Goal: Check status: Check status

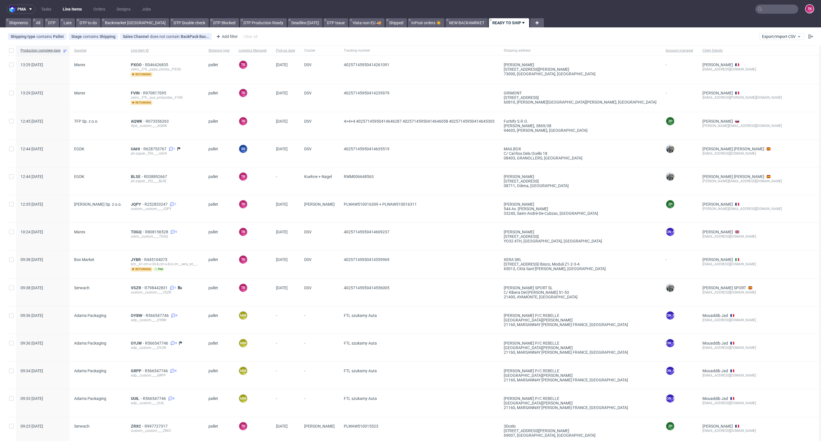
drag, startPoint x: 84, startPoint y: 12, endPoint x: 80, endPoint y: 12, distance: 4.6
click at [81, 12] on ul "Tasks Line Items Orders Designs Jobs" at bounding box center [95, 9] width 121 height 9
click at [79, 11] on link "Line Items" at bounding box center [72, 9] width 26 height 9
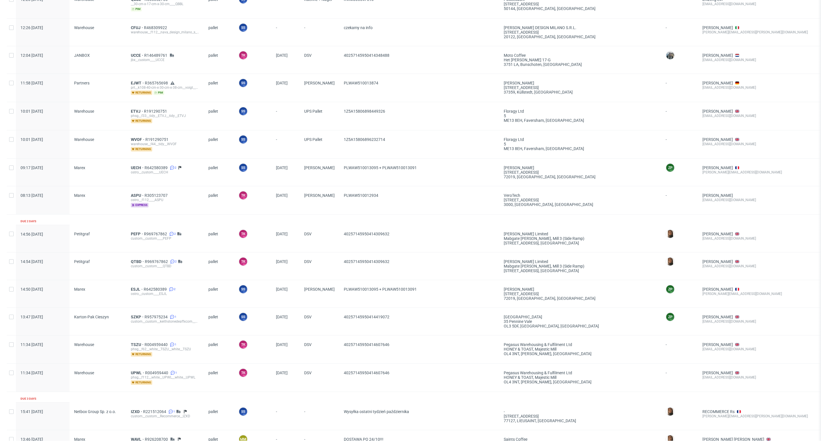
scroll to position [686, 0]
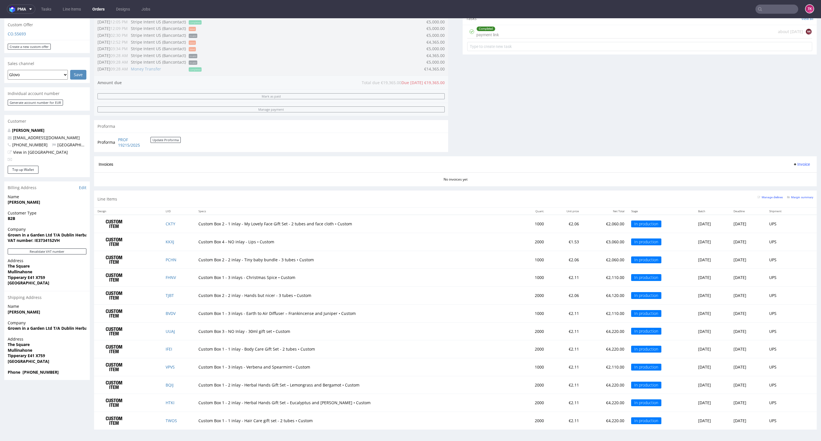
scroll to position [209, 0]
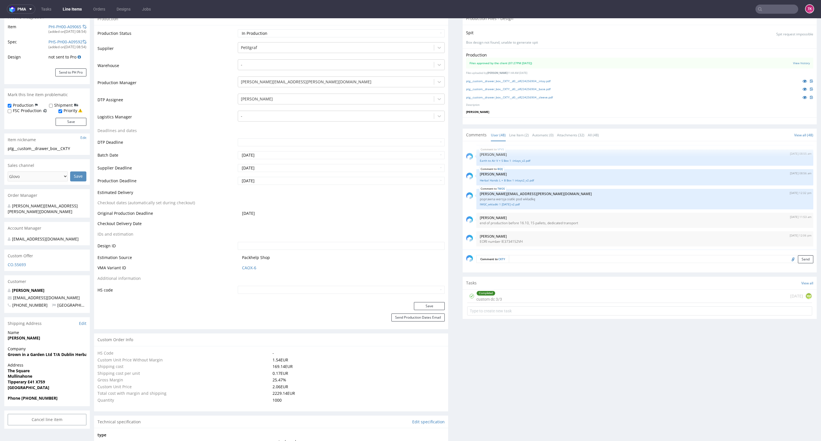
scroll to position [171, 0]
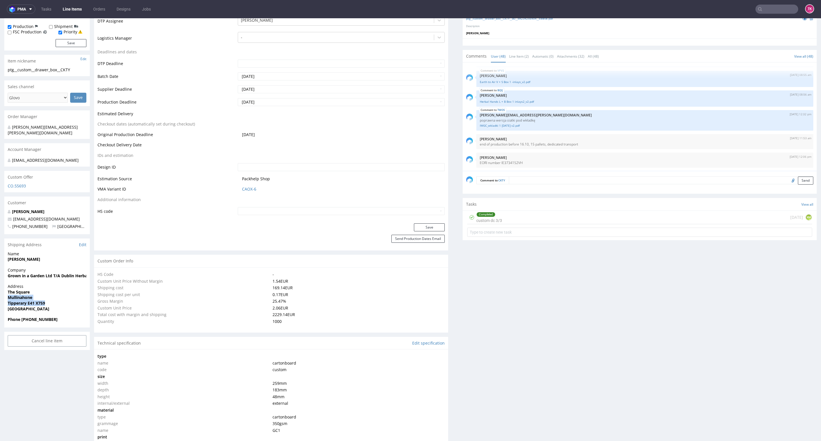
drag, startPoint x: 3, startPoint y: 296, endPoint x: 56, endPoint y: 302, distance: 53.1
copy p "Mullinahone Tipperary E41 X759"
click at [71, 5] on link "Line Items" at bounding box center [72, 9] width 26 height 9
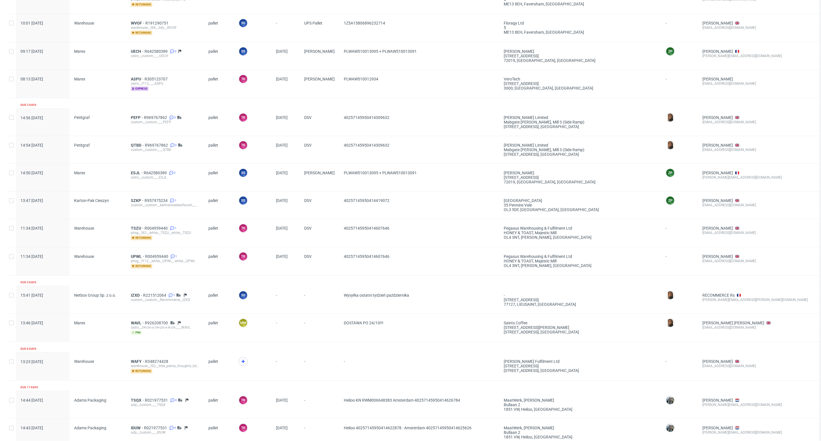
scroll to position [752, 0]
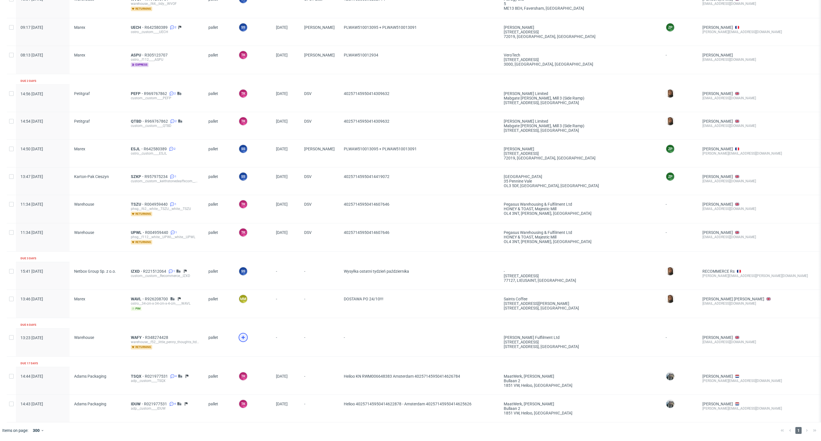
click at [243, 334] on icon at bounding box center [243, 337] width 7 height 7
click at [135, 335] on span "WAFY" at bounding box center [138, 337] width 14 height 5
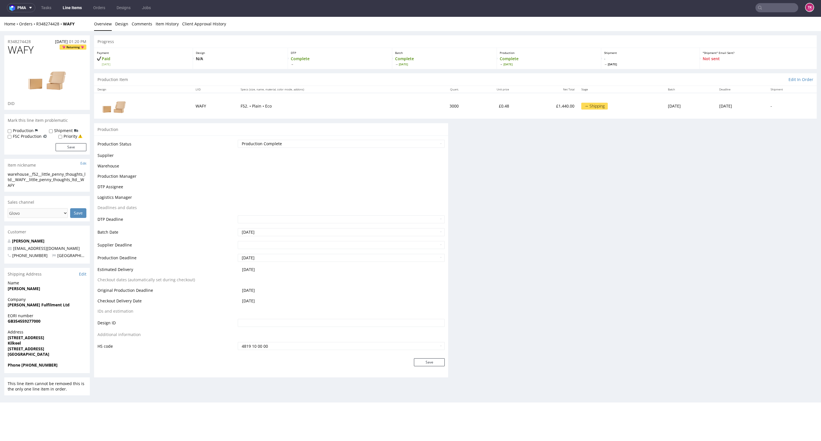
scroll to position [1, 0]
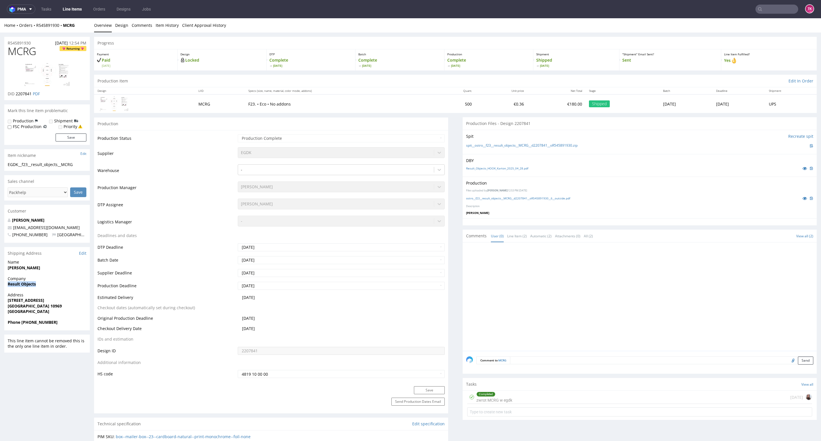
drag, startPoint x: 3, startPoint y: 284, endPoint x: 74, endPoint y: 290, distance: 72.0
copy strong "Result Objects"
drag, startPoint x: 8, startPoint y: 268, endPoint x: 55, endPoint y: 267, distance: 47.3
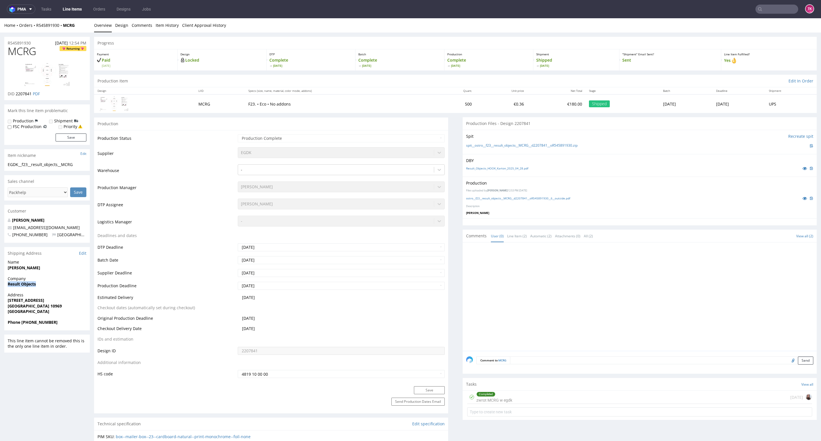
copy strong "Christine Lange"
drag, startPoint x: 59, startPoint y: 321, endPoint x: 79, endPoint y: 325, distance: 19.8
click at [79, 325] on div "Phone +4917681119447" at bounding box center [46, 324] width 85 height 11
copy strong "+4917681119447"
drag, startPoint x: 62, startPoint y: 225, endPoint x: 0, endPoint y: 229, distance: 61.7
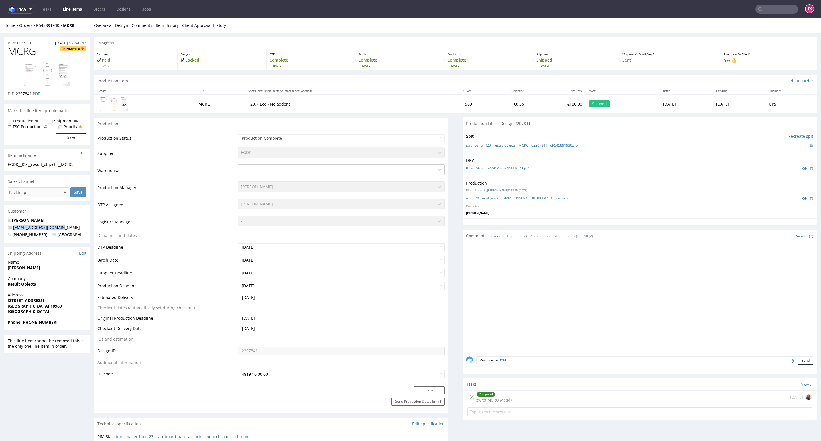
copy span "mail@resultobjects.com"
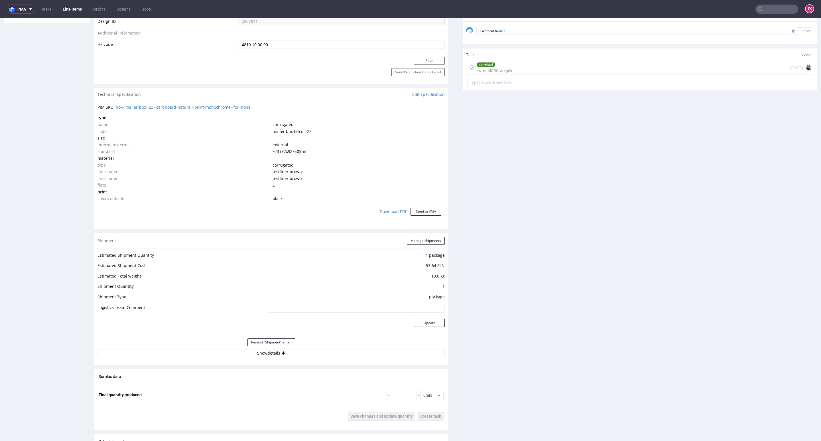
scroll to position [470, 0]
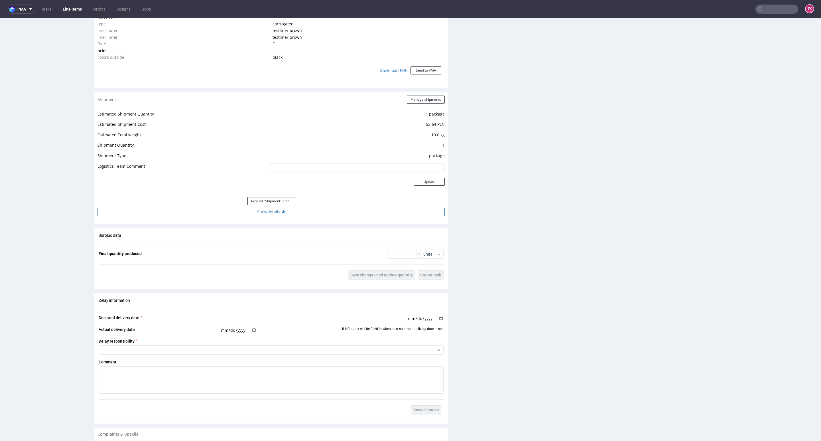
click at [308, 213] on button "Show details" at bounding box center [270, 212] width 347 height 8
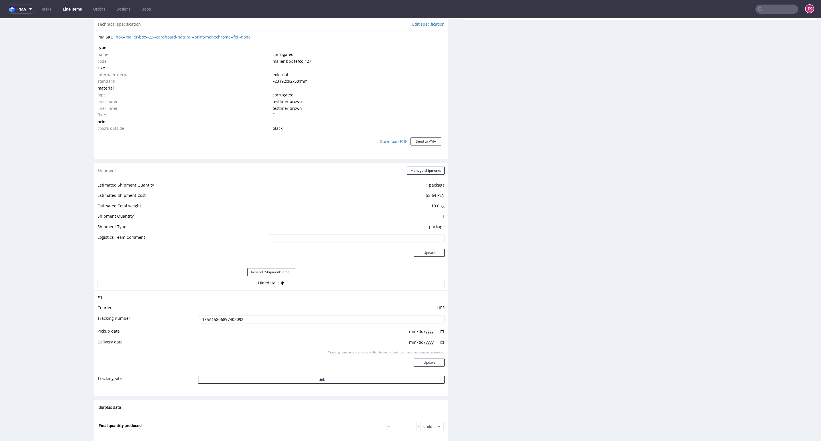
scroll to position [385, 0]
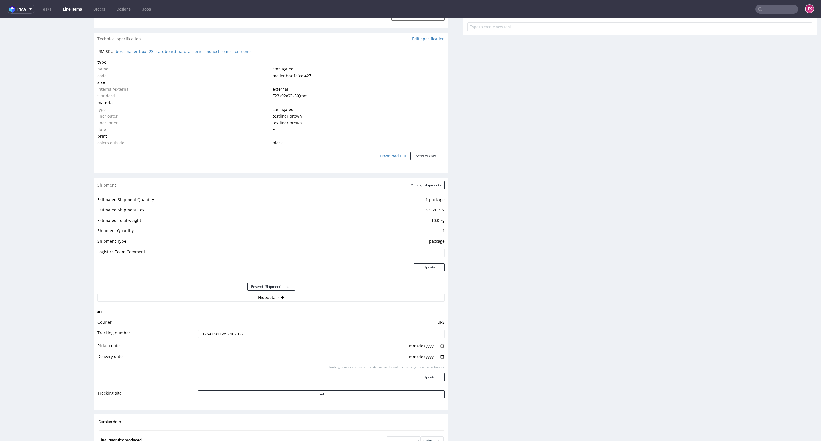
click at [66, 7] on link "Line Items" at bounding box center [72, 9] width 26 height 9
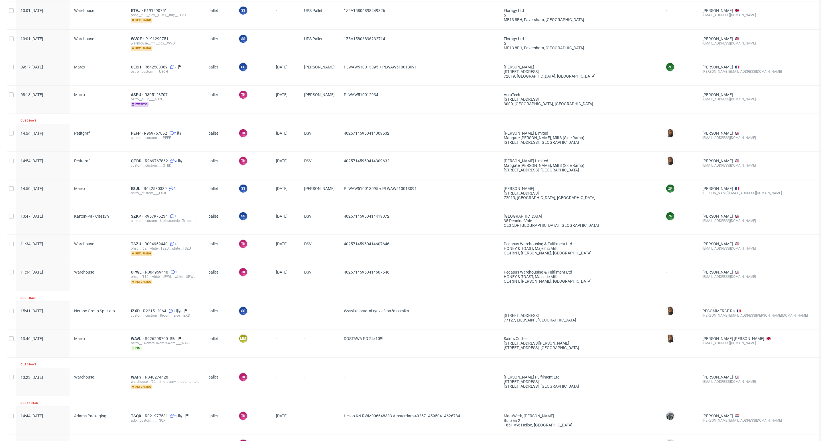
scroll to position [752, 0]
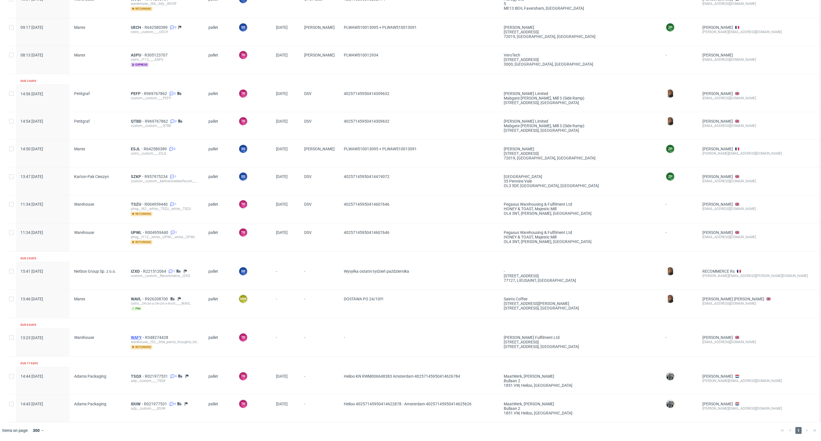
click at [134, 335] on span "WAFY" at bounding box center [138, 337] width 14 height 5
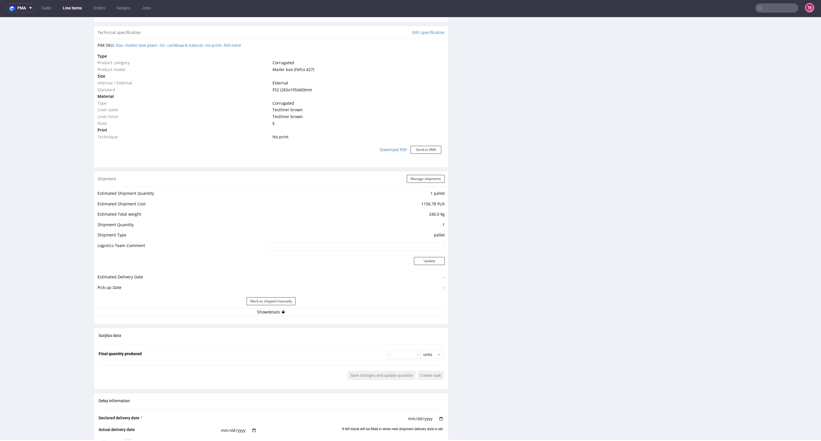
scroll to position [427, 0]
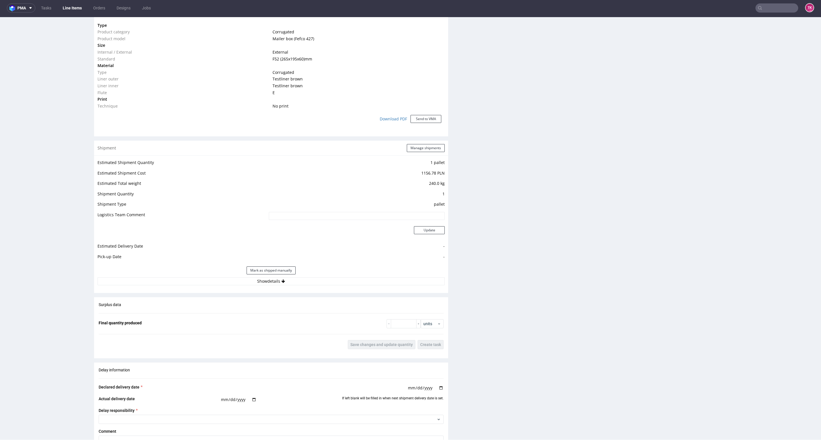
click at [235, 274] on div "Mark as shipped manually" at bounding box center [270, 270] width 347 height 14
click at [235, 277] on div "Mark as shipped manually" at bounding box center [270, 270] width 347 height 14
drag, startPoint x: 235, startPoint y: 278, endPoint x: 238, endPoint y: 280, distance: 3.5
click at [235, 280] on button "Show details" at bounding box center [270, 281] width 347 height 8
drag, startPoint x: 338, startPoint y: 395, endPoint x: 442, endPoint y: 393, distance: 104.6
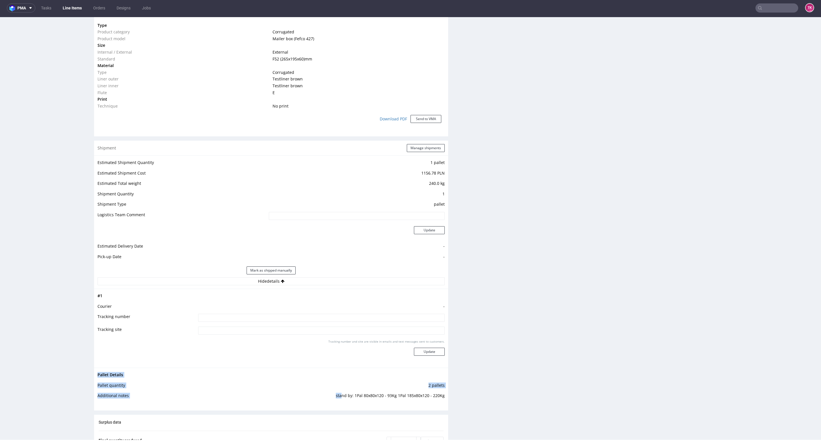
click at [442, 393] on div "Progress Payment Paid Fri 03 Oct Design N/A DTP Complete Batch Complete Mon 6 O…" at bounding box center [455, 176] width 722 height 1136
click at [463, 400] on div "Production Files - Design Spit Spit request impossible Box design not found, un…" at bounding box center [640, 196] width 354 height 1001
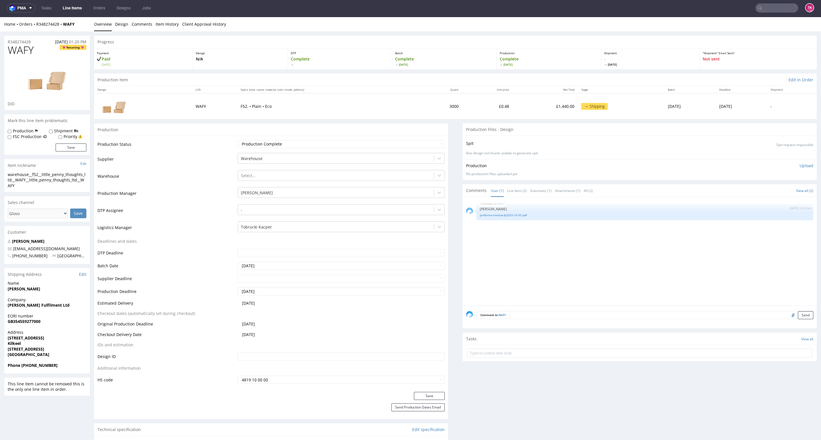
scroll to position [0, 0]
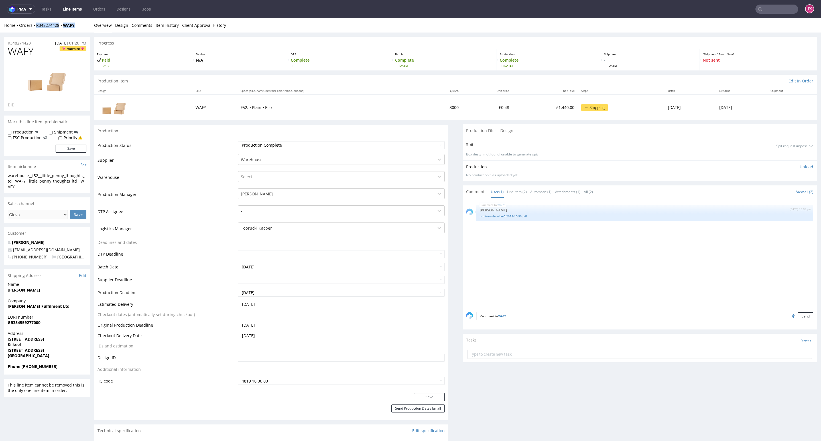
drag, startPoint x: 79, startPoint y: 27, endPoint x: 37, endPoint y: 29, distance: 42.2
click at [37, 29] on div "Home Orders R348274428 WAFY Overview Design Comments Item History Client Approv…" at bounding box center [410, 25] width 821 height 14
copy div "R348274428 WAFY"
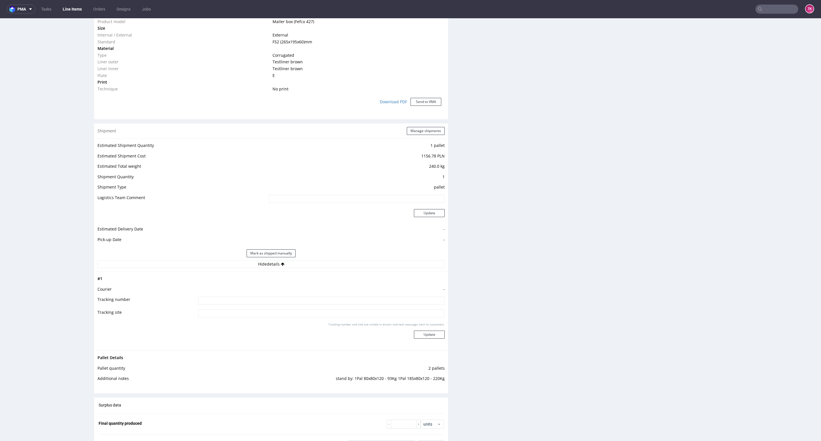
scroll to position [470, 0]
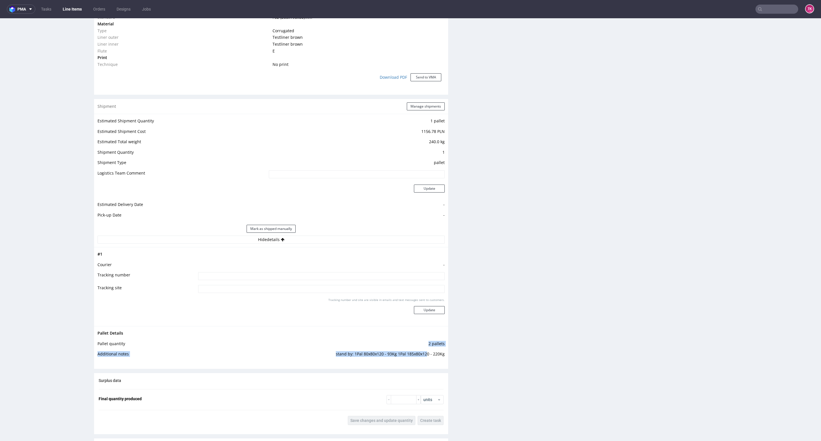
drag, startPoint x: 322, startPoint y: 348, endPoint x: 420, endPoint y: 351, distance: 98.4
click at [420, 351] on tbody "Pallet Details Pallet quantity 2 pallets Additional notes stand by: 1Pal 80x80x…" at bounding box center [270, 344] width 347 height 31
drag, startPoint x: 409, startPoint y: 361, endPoint x: 406, endPoint y: 363, distance: 3.4
click at [408, 361] on td "stand by: 1Pal 80x80x120 - 93Kg 1Pal 185x80x120 - 220Kg" at bounding box center [319, 355] width 251 height 11
click at [346, 364] on div "Pallet Details Pallet quantity 2 pallets Additional notes stand by: 1Pal 80x80x…" at bounding box center [271, 345] width 354 height 38
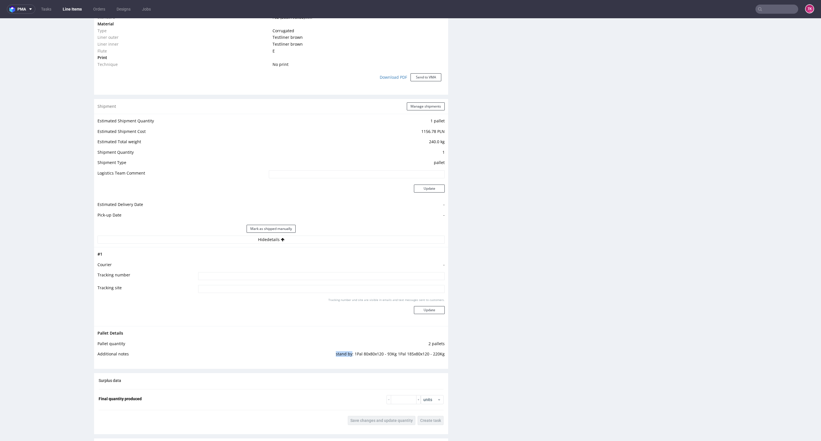
drag, startPoint x: 328, startPoint y: 352, endPoint x: 347, endPoint y: 352, distance: 19.1
click at [347, 352] on td "stand by: 1Pal 80x80x120 - 93Kg 1Pal 185x80x120 - 220Kg" at bounding box center [319, 355] width 251 height 11
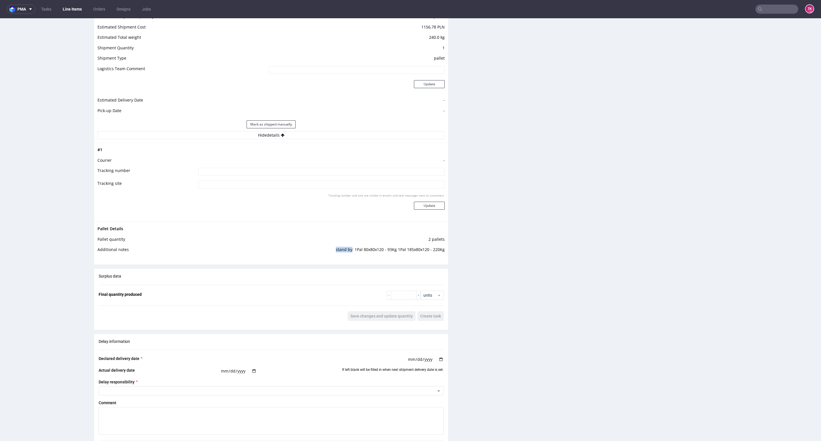
scroll to position [569, 0]
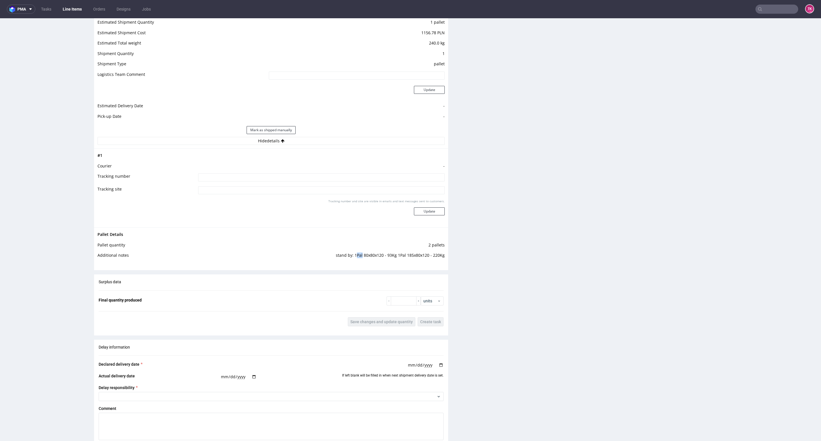
drag, startPoint x: 352, startPoint y: 255, endPoint x: 359, endPoint y: 254, distance: 7.7
click at [359, 254] on td "stand by: 1Pal 80x80x120 - 93Kg 1Pal 185x80x120 - 220Kg" at bounding box center [319, 257] width 251 height 11
drag, startPoint x: 351, startPoint y: 256, endPoint x: 442, endPoint y: 249, distance: 91.7
click at [442, 249] on div "Progress Payment Paid Fri 03 Oct Design N/A DTP Complete Batch Complete Mon 6 O…" at bounding box center [455, 36] width 722 height 1136
click at [436, 282] on div "Surplus data Final quantity produced units Save changes and update quantity Cre…" at bounding box center [271, 302] width 354 height 56
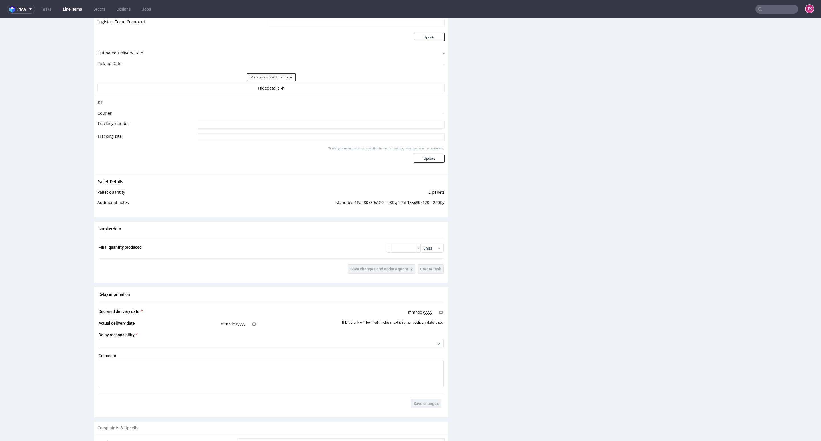
scroll to position [612, 0]
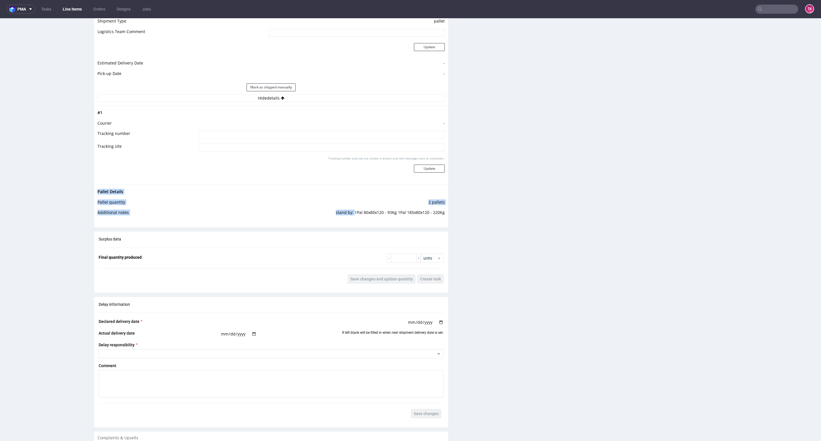
drag, startPoint x: 349, startPoint y: 213, endPoint x: 410, endPoint y: 407, distance: 203.5
copy tbody "Pallet Details Pallet quantity 2 pallets Additional notes stand by:"
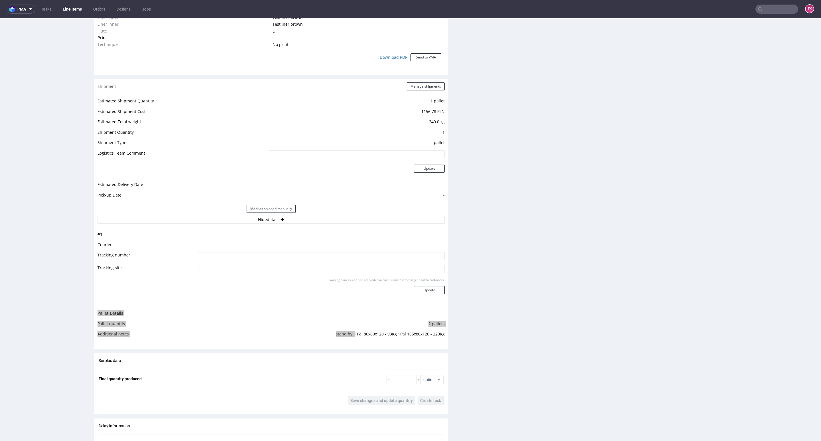
scroll to position [470, 0]
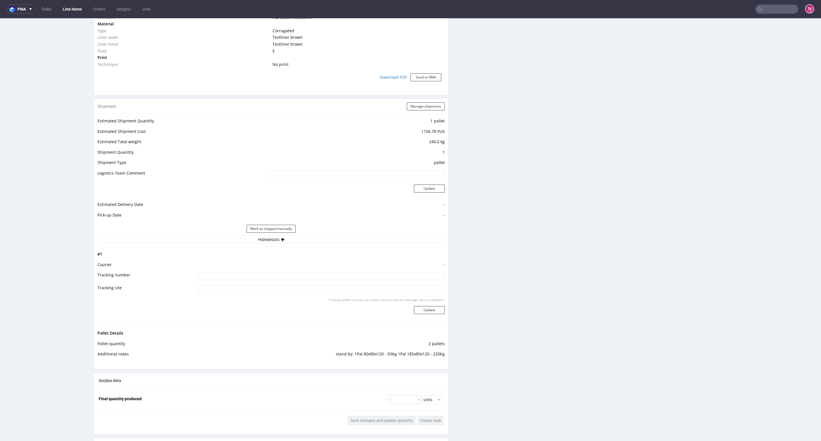
click at [235, 277] on input at bounding box center [321, 276] width 247 height 8
type input "Czekam na FV"
click at [427, 316] on div "Tracking number and site are visible in emails and text messages sent to custom…" at bounding box center [321, 308] width 247 height 21
click at [426, 315] on div "Tracking number and site are visible in emails and text messages sent to custom…" at bounding box center [321, 308] width 247 height 21
click at [425, 313] on button "Update" at bounding box center [429, 310] width 31 height 8
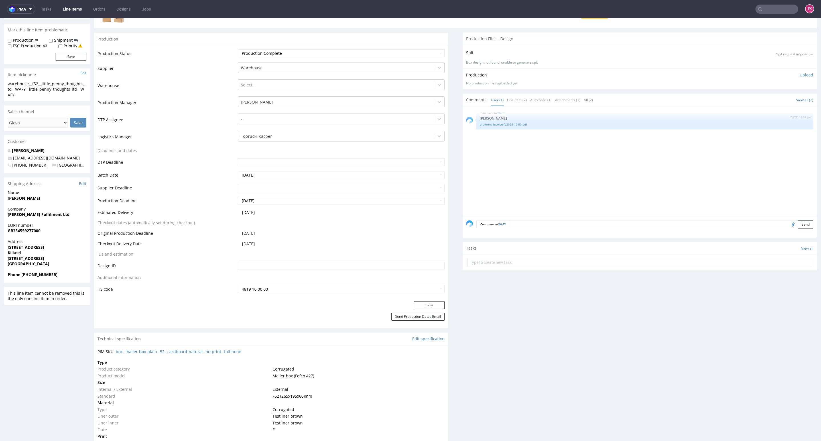
scroll to position [0, 0]
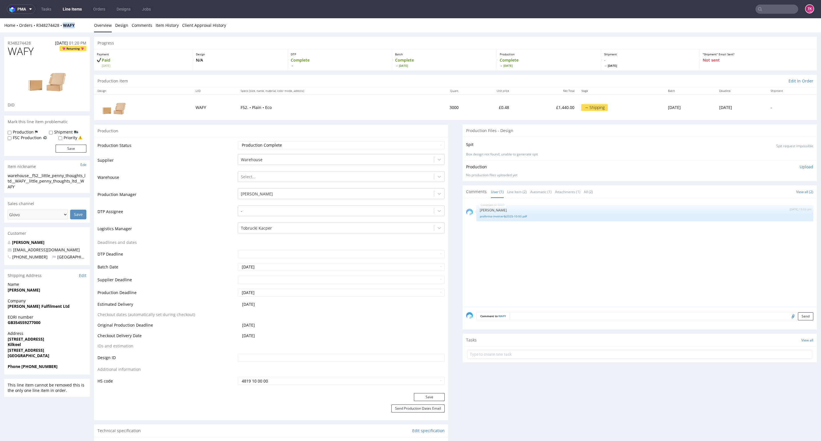
drag, startPoint x: 85, startPoint y: 27, endPoint x: 62, endPoint y: 29, distance: 22.9
click at [62, 29] on div "Home Orders R348274428 WAFY Overview Design Comments Item History Client Approv…" at bounding box center [410, 25] width 821 height 14
copy strong "WAFY"
click at [68, 13] on link "Line Items" at bounding box center [72, 9] width 26 height 9
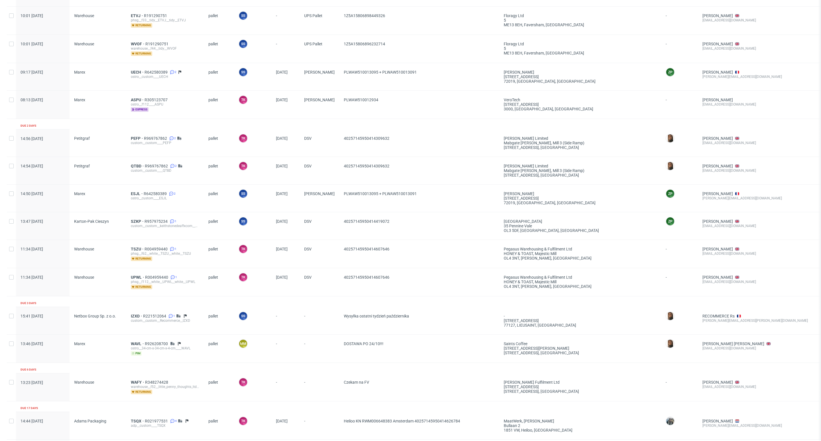
scroll to position [752, 0]
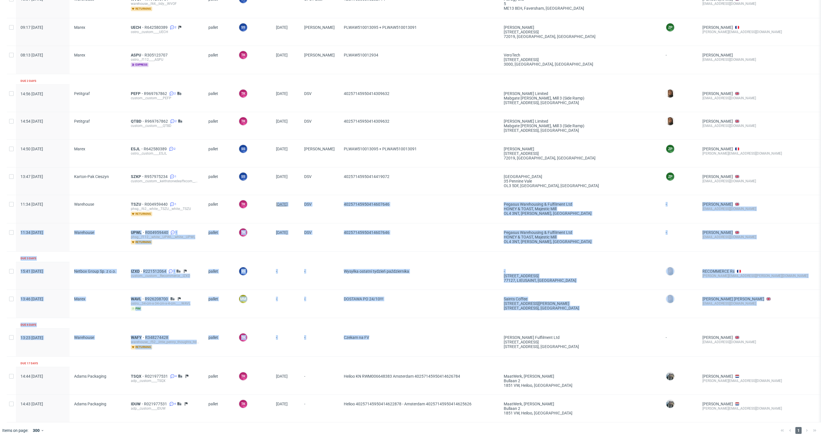
drag, startPoint x: 388, startPoint y: 338, endPoint x: 274, endPoint y: 198, distance: 179.9
click at [290, 296] on span "-" at bounding box center [285, 303] width 19 height 14
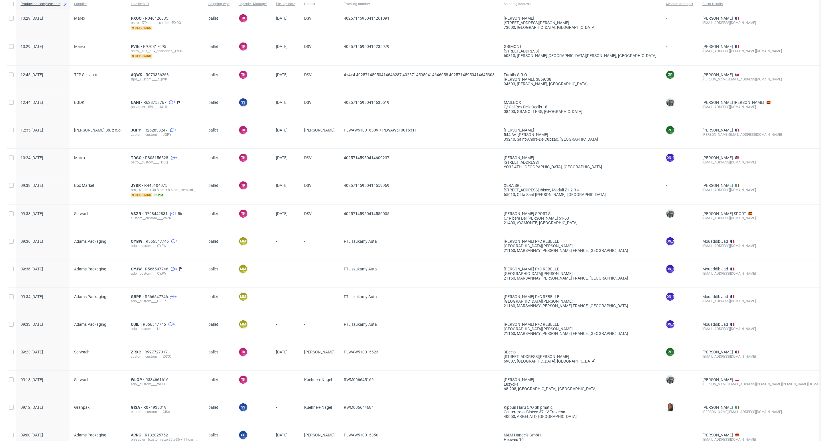
scroll to position [0, 0]
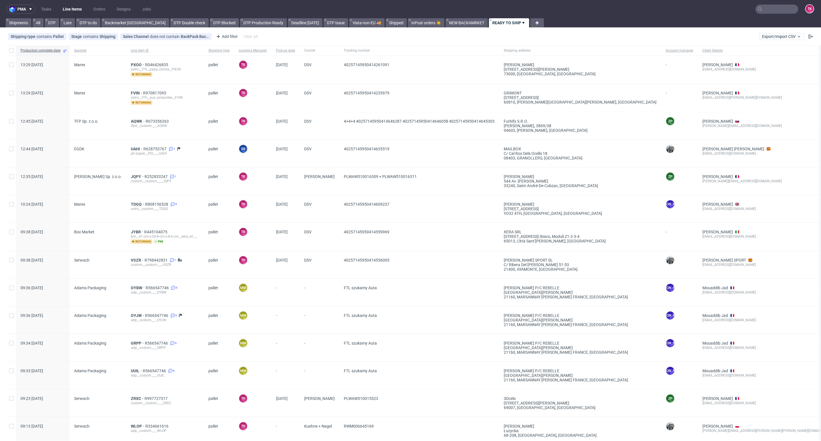
click at [70, 7] on link "Line Items" at bounding box center [72, 9] width 26 height 9
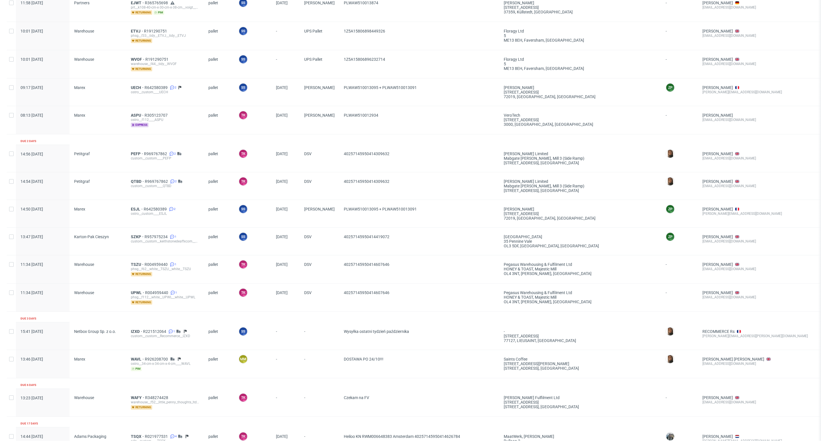
scroll to position [752, 0]
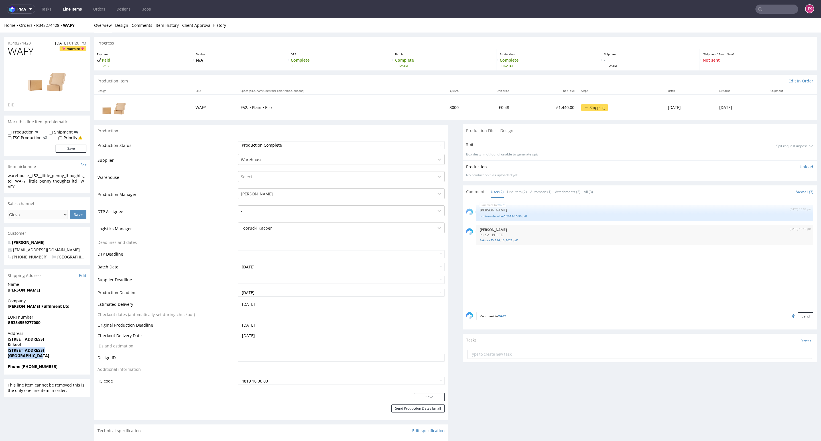
drag, startPoint x: 10, startPoint y: 349, endPoint x: 47, endPoint y: 353, distance: 37.3
click at [47, 353] on div "Address 10 Nicholsons Road Kilkeel Newry BT34 4JN United Kingdom" at bounding box center [46, 346] width 85 height 33
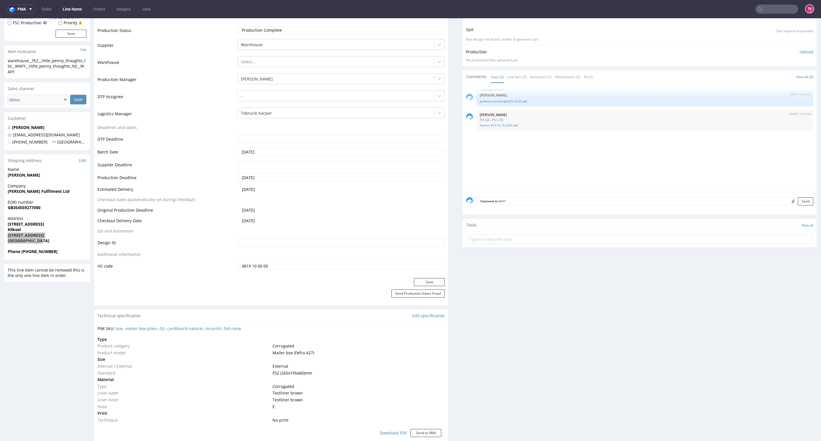
scroll to position [256, 0]
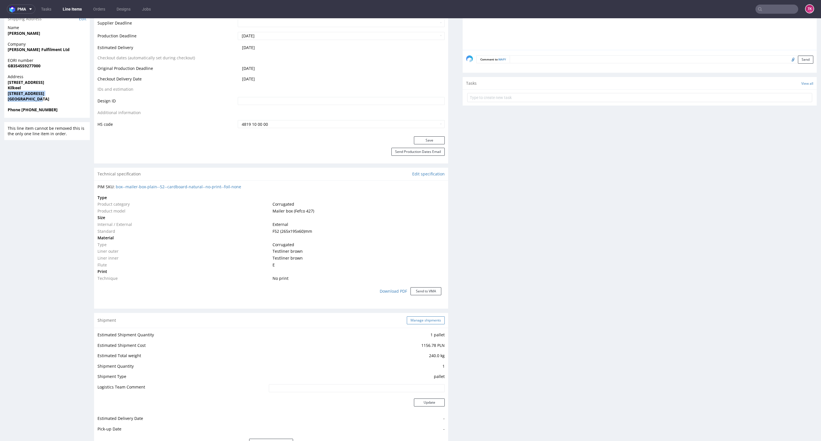
click at [424, 317] on button "Manage shipments" at bounding box center [426, 320] width 38 height 8
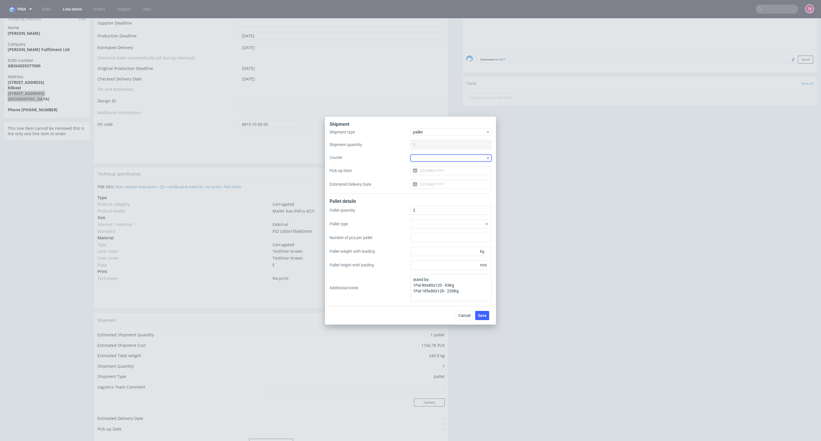
click at [428, 157] on div at bounding box center [450, 157] width 81 height 7
click at [428, 169] on div "DSV" at bounding box center [451, 168] width 76 height 10
click at [437, 169] on input "Pick-up Date" at bounding box center [450, 169] width 81 height 9
click at [469, 218] on span "10" at bounding box center [469, 218] width 5 height 6
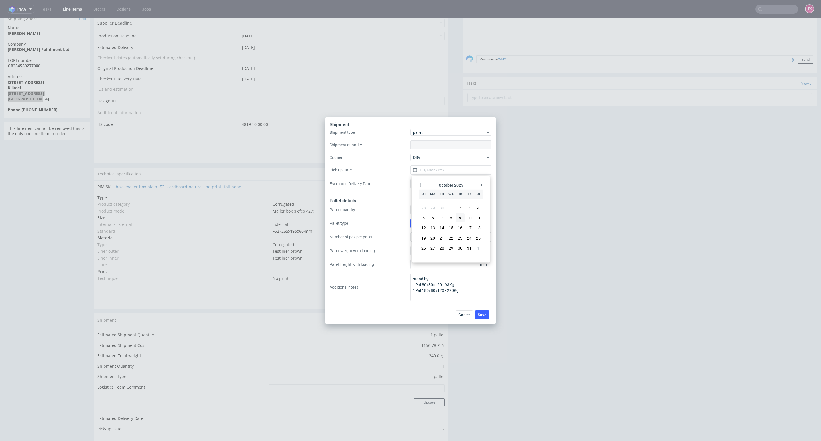
type input "[DATE]"
click at [485, 315] on span "Save" at bounding box center [482, 315] width 9 height 4
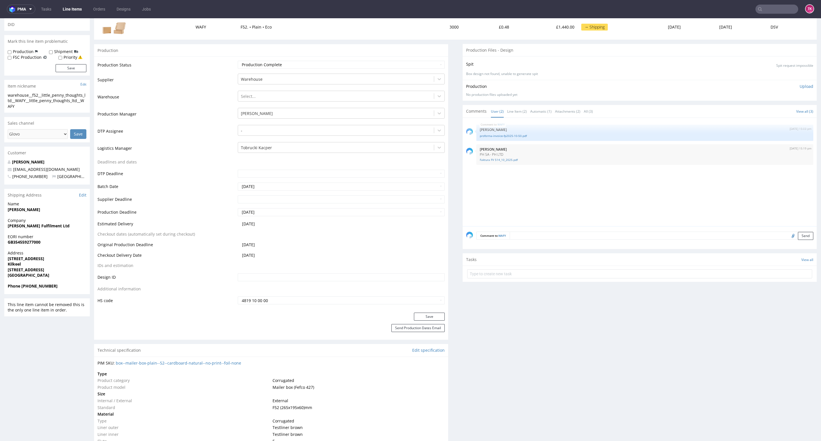
scroll to position [128, 0]
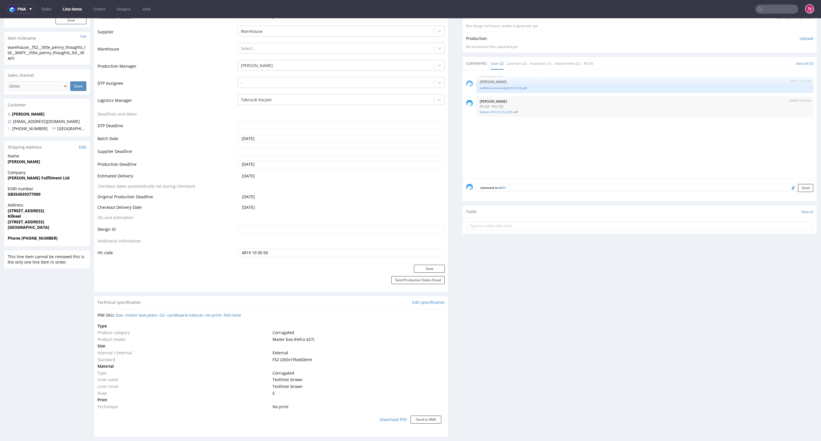
click at [67, 7] on link "Line Items" at bounding box center [72, 9] width 26 height 9
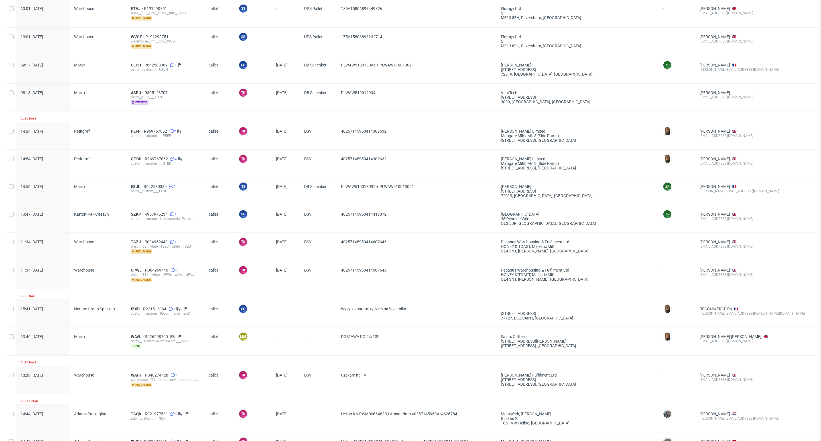
scroll to position [864, 0]
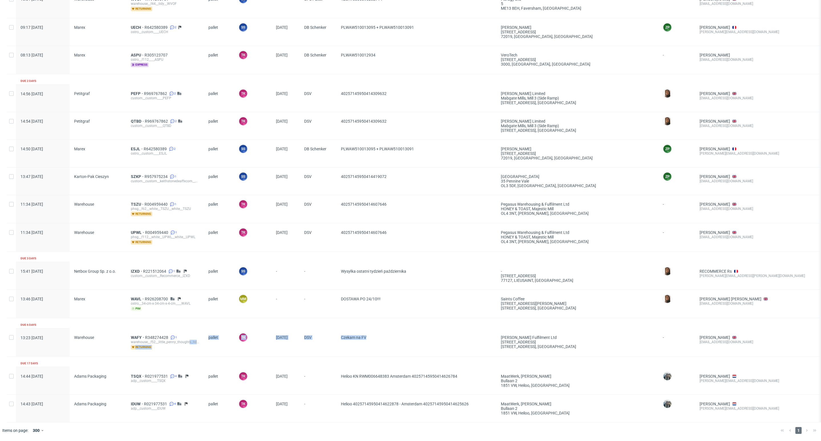
drag, startPoint x: 391, startPoint y: 334, endPoint x: 180, endPoint y: 334, distance: 210.6
click at [182, 334] on div "13:23 [DATE] Warehouse WAFY R348274428 1 warehouse__f52__little_penny_thoughts_…" at bounding box center [493, 342] width 972 height 28
click at [131, 335] on span "WAFY" at bounding box center [138, 337] width 14 height 5
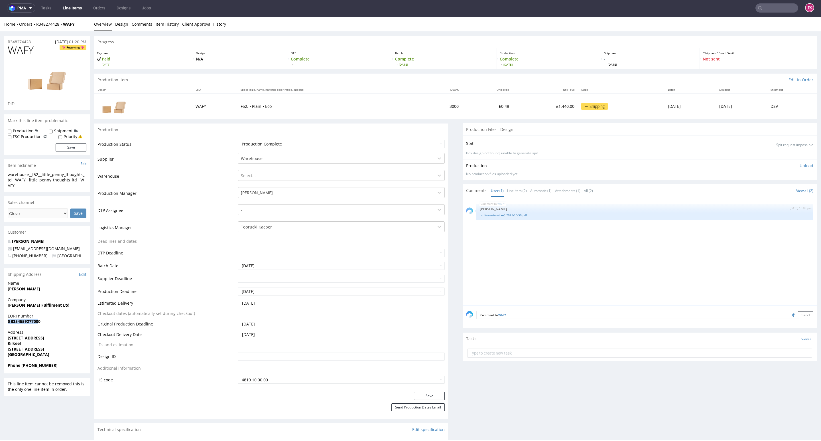
drag, startPoint x: 4, startPoint y: 321, endPoint x: 40, endPoint y: 325, distance: 35.6
click at [39, 325] on div "EORI number GB354559277000" at bounding box center [46, 321] width 85 height 16
click at [44, 325] on div "EORI number GB354559277000" at bounding box center [46, 321] width 85 height 16
drag, startPoint x: 7, startPoint y: 307, endPoint x: 68, endPoint y: 306, distance: 60.7
click at [68, 306] on div "Company [PERSON_NAME] Fulfilment Ltd" at bounding box center [46, 305] width 85 height 16
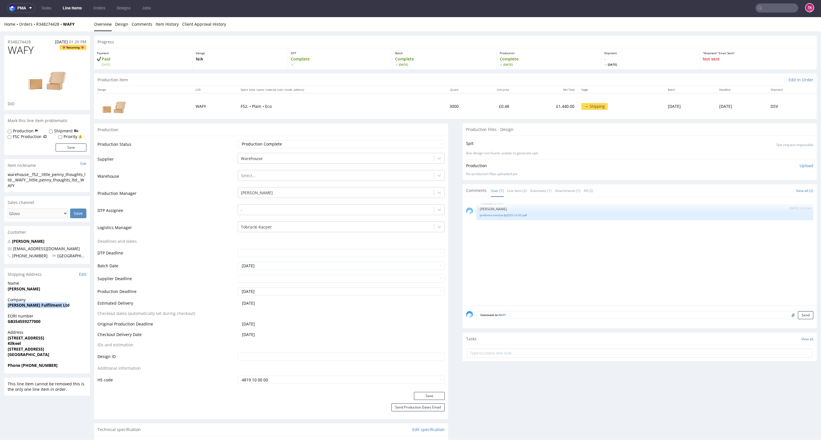
scroll to position [43, 0]
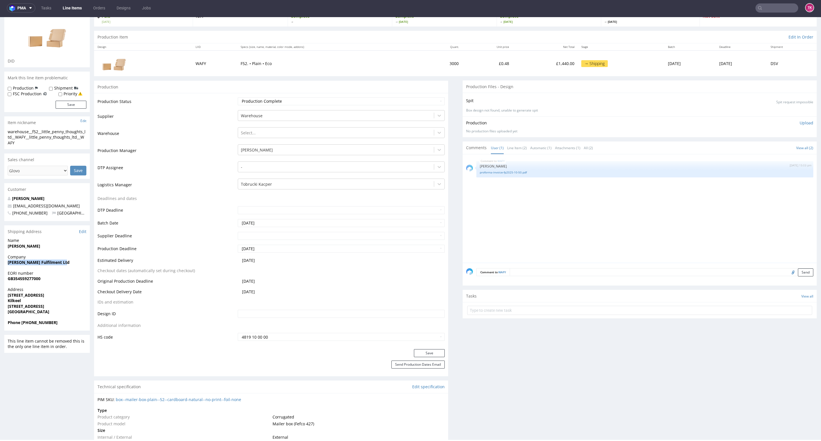
copy strong "[PERSON_NAME] Fulfilment Ltd"
drag, startPoint x: 56, startPoint y: 245, endPoint x: 61, endPoint y: 248, distance: 6.0
copy strong "[PERSON_NAME]"
drag, startPoint x: 22, startPoint y: 302, endPoint x: 50, endPoint y: 304, distance: 27.4
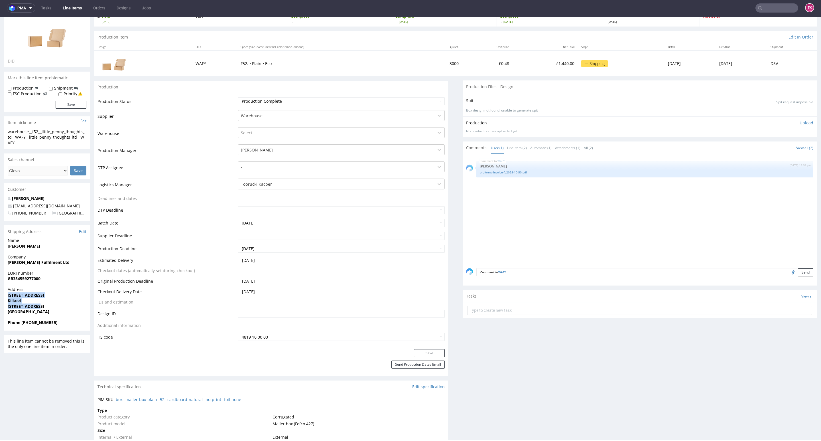
copy p "[STREET_ADDRESS]"
copy strong "7920797779"
drag, startPoint x: 28, startPoint y: 322, endPoint x: 127, endPoint y: 338, distance: 100.1
click at [65, 322] on span "Phone [PHONE_NUMBER]" at bounding box center [47, 322] width 79 height 6
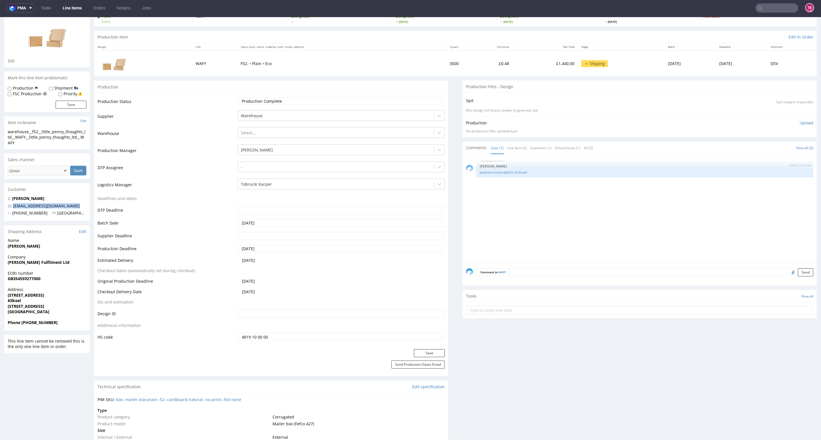
drag, startPoint x: 72, startPoint y: 207, endPoint x: 0, endPoint y: 203, distance: 72.2
copy span "[EMAIL_ADDRESS][DOMAIN_NAME]"
drag, startPoint x: 42, startPoint y: 247, endPoint x: 0, endPoint y: 249, distance: 42.0
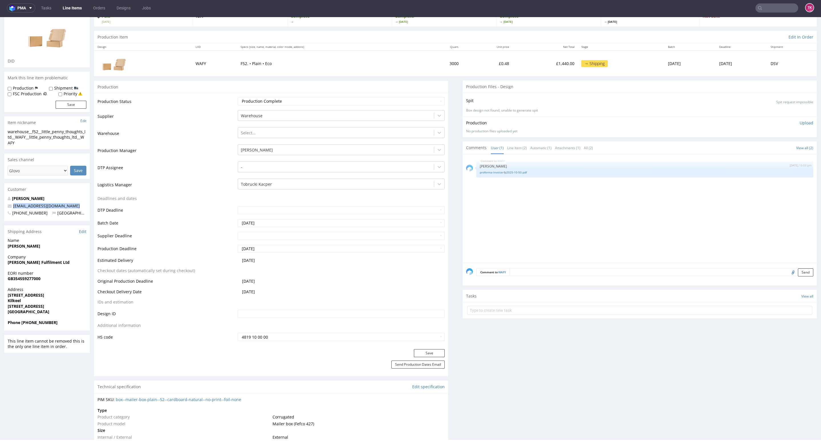
copy strong "[PERSON_NAME]"
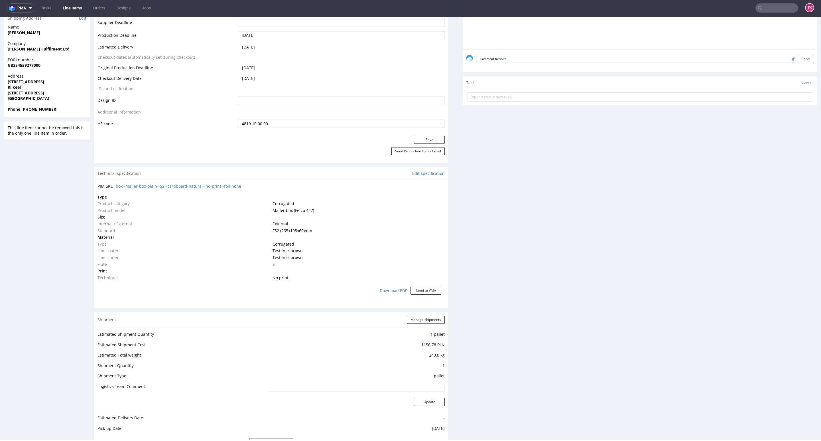
scroll to position [171, 0]
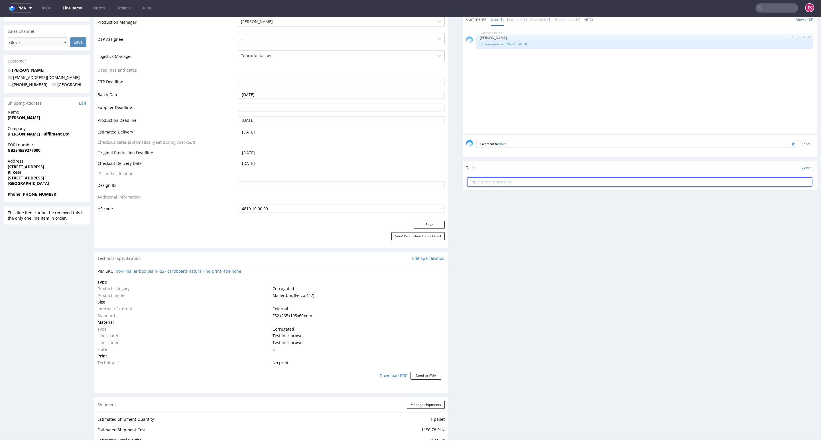
click at [503, 182] on input "text" at bounding box center [639, 181] width 345 height 9
type input "etykiety"
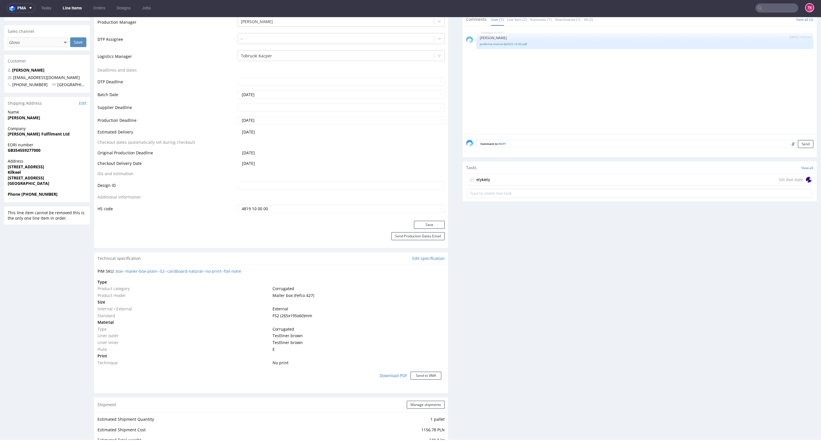
click at [500, 180] on div "etykiety Set due date" at bounding box center [639, 179] width 345 height 11
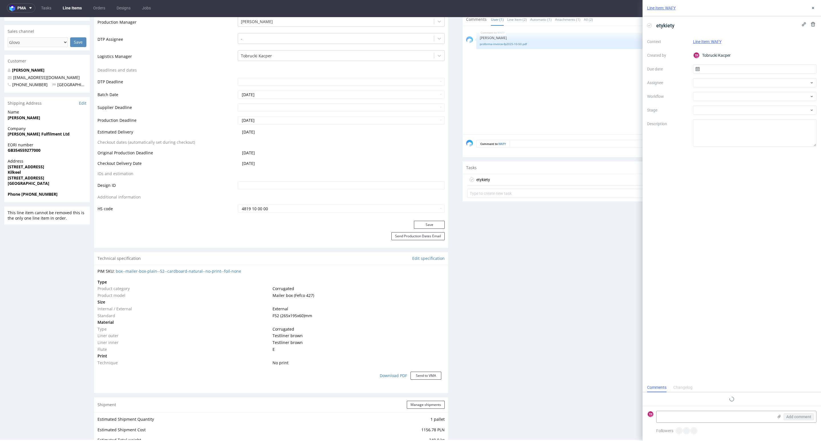
scroll to position [5, 0]
click at [694, 415] on textarea at bounding box center [714, 416] width 117 height 11
paste textarea "R348274428_WAFY"
click at [775, 416] on div "Add comment" at bounding box center [794, 416] width 43 height 11
click at [777, 416] on icon at bounding box center [779, 416] width 5 height 5
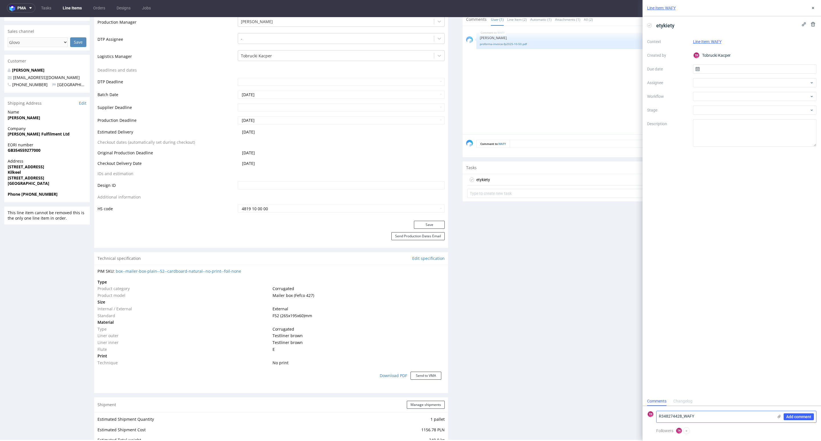
click at [0, 0] on input "file" at bounding box center [0, 0] width 0 height 0
drag, startPoint x: 696, startPoint y: 405, endPoint x: 621, endPoint y: 376, distance: 80.4
paste textarea "40257145950414691522"
type textarea "40257145950414691522 . dsv"
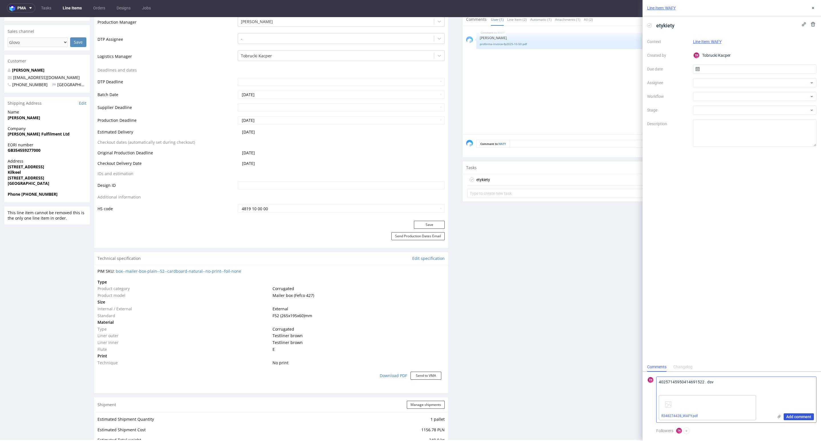
click at [789, 415] on span "Add comment" at bounding box center [798, 416] width 25 height 4
click at [707, 81] on div at bounding box center [755, 82] width 124 height 9
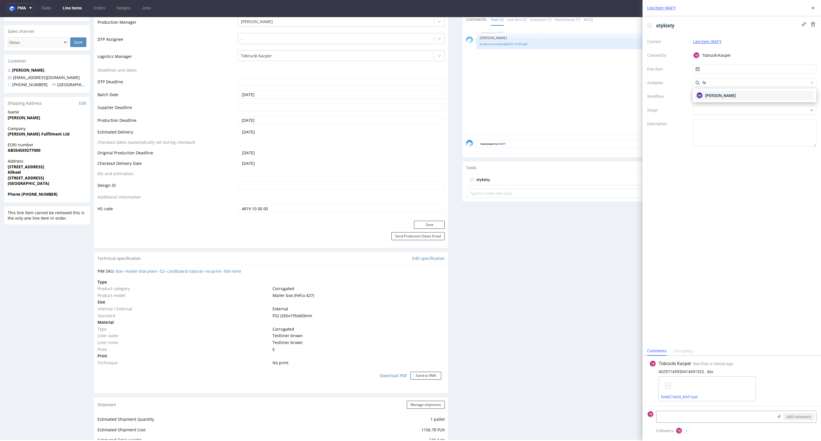
type input "fe"
click at [718, 93] on span "[PERSON_NAME]" at bounding box center [720, 96] width 30 height 6
click at [713, 66] on input "text" at bounding box center [755, 68] width 124 height 9
click at [764, 119] on span "9" at bounding box center [763, 117] width 2 height 6
type input "[DATE]"
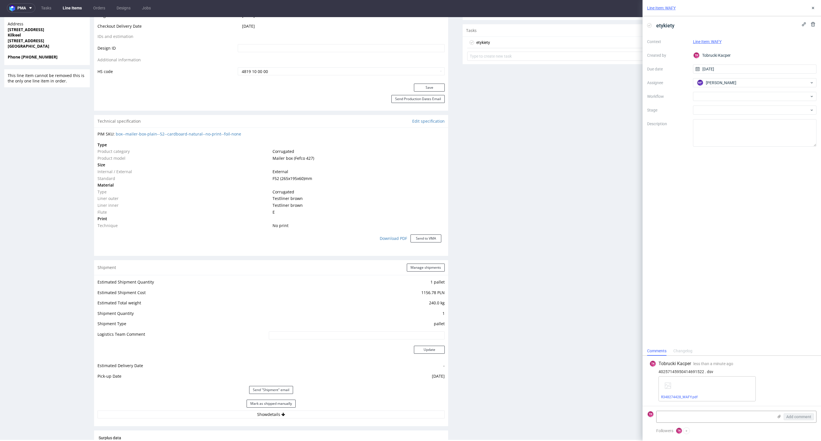
scroll to position [427, 0]
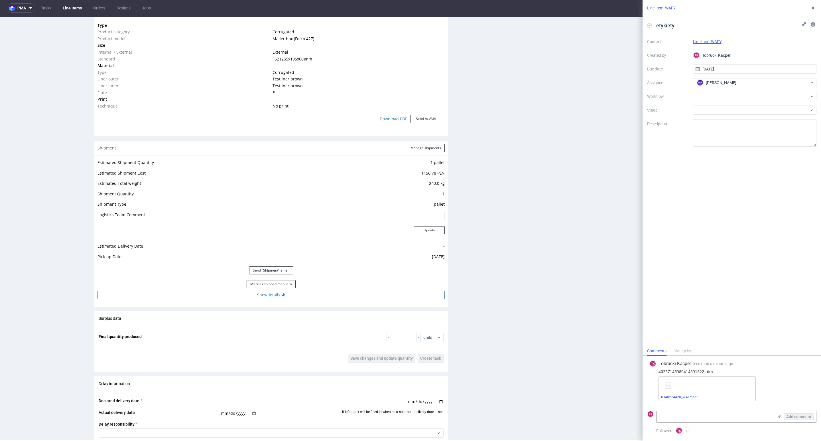
click at [324, 295] on button "Show details" at bounding box center [270, 295] width 347 height 8
drag, startPoint x: 282, startPoint y: 329, endPoint x: 270, endPoint y: 331, distance: 12.2
click at [272, 331] on input "Czekam na FV" at bounding box center [321, 331] width 247 height 8
drag, startPoint x: 64, startPoint y: 337, endPoint x: 8, endPoint y: 339, distance: 56.8
click at [3, 340] on div "R348274428 03.10.2025 01:20 PM WAFY Returning DID Mark this line item problemat…" at bounding box center [410, 183] width 821 height 1158
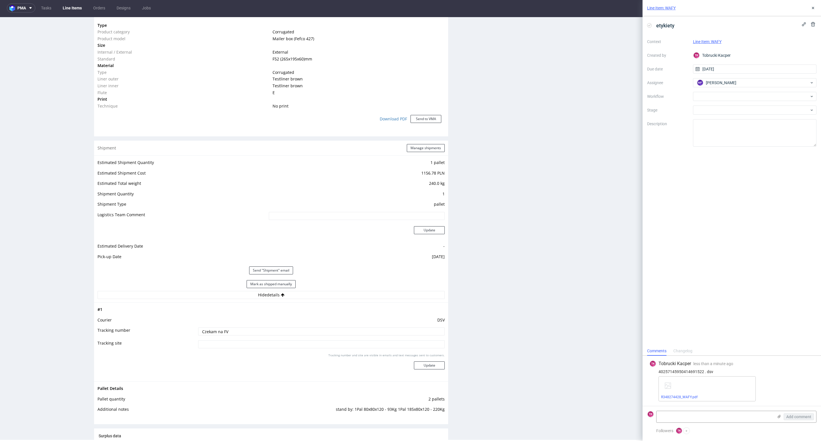
paste input "40257145950414691522"
type input "40257145950414691522"
click at [414, 367] on button "Update" at bounding box center [429, 365] width 31 height 8
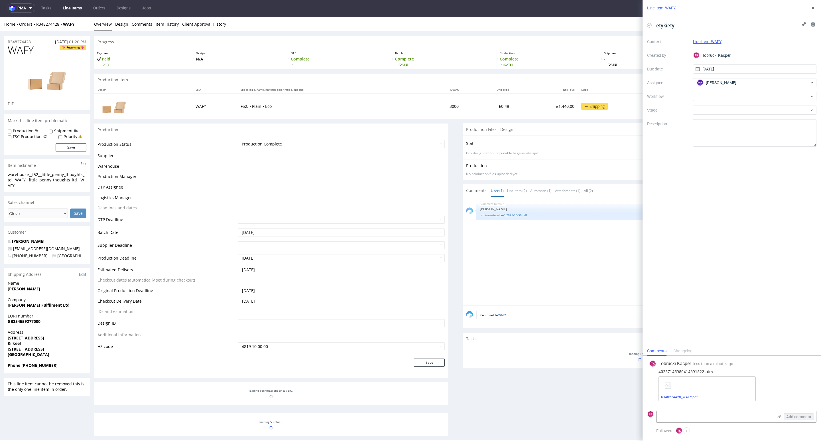
scroll to position [165, 0]
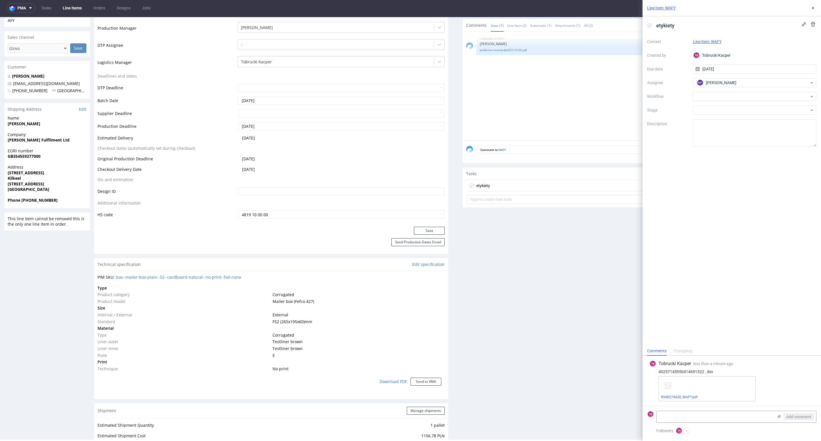
click at [71, 11] on link "Line Items" at bounding box center [72, 7] width 26 height 9
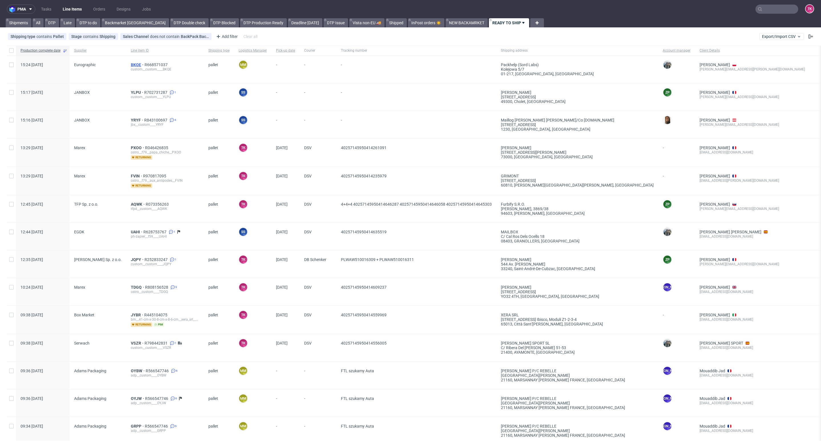
click at [131, 63] on span "BKQE" at bounding box center [138, 64] width 14 height 5
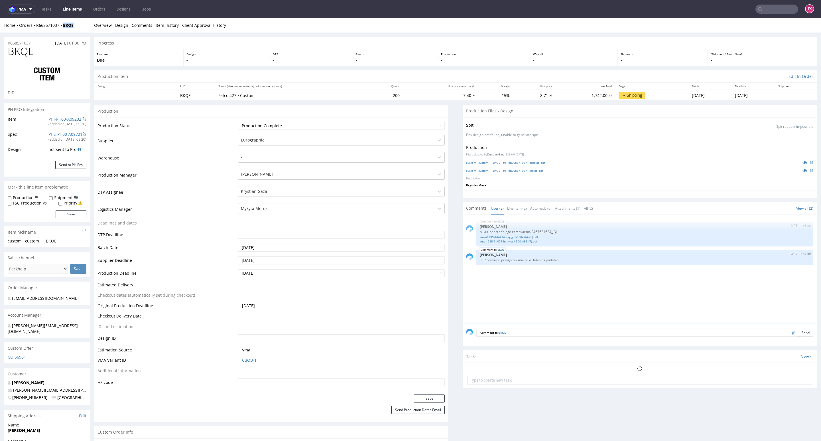
drag, startPoint x: 83, startPoint y: 29, endPoint x: 62, endPoint y: 29, distance: 20.8
click at [62, 29] on div "Home Orders R668571037 BKQE Overview Design Comments Item History Client Approv…" at bounding box center [410, 25] width 821 height 14
copy strong "BKQE"
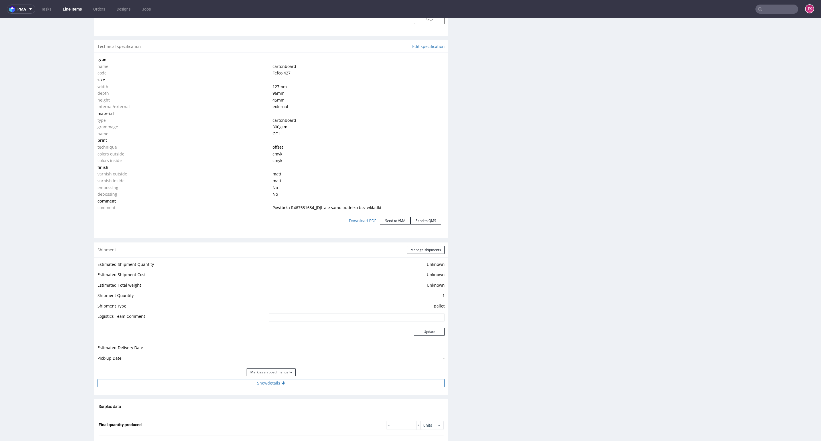
drag, startPoint x: 316, startPoint y: 381, endPoint x: 352, endPoint y: 353, distance: 45.0
click at [316, 382] on button "Show details" at bounding box center [270, 383] width 347 height 8
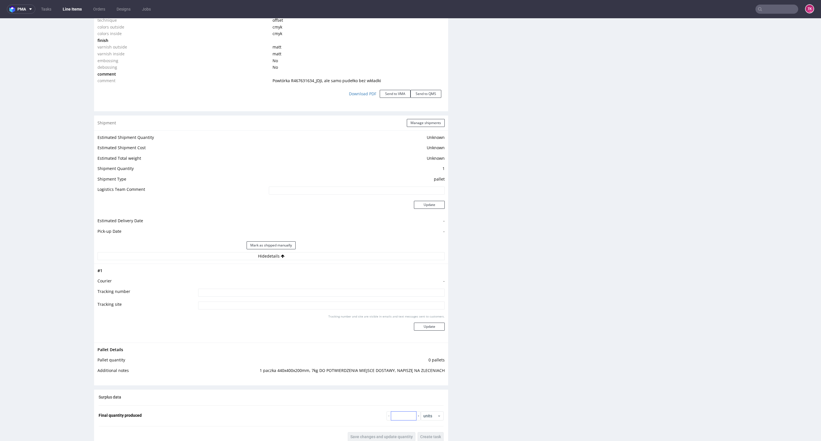
scroll to position [727, 0]
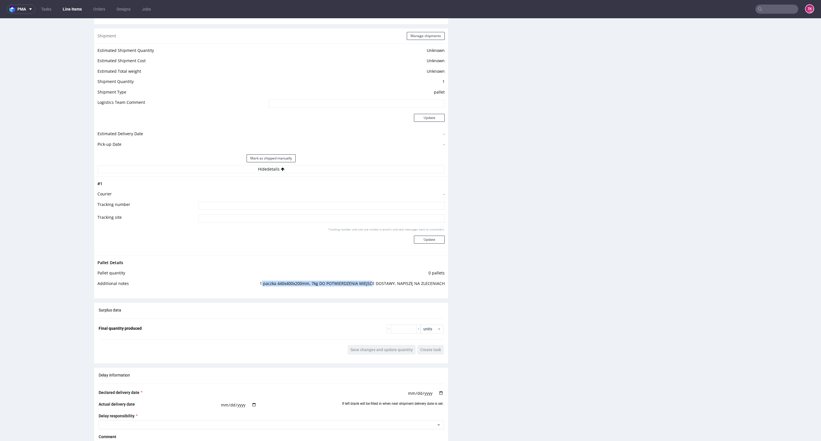
drag, startPoint x: 259, startPoint y: 286, endPoint x: 515, endPoint y: 298, distance: 256.2
click at [411, 290] on td "1 paczka 440x400x200mm, 7kg DO POTWIERDZENIA MIEJSCE DOSTAWY, NAPISZĘ NA ZLECEN…" at bounding box center [319, 285] width 251 height 11
drag, startPoint x: 445, startPoint y: 282, endPoint x: 315, endPoint y: 282, distance: 130.0
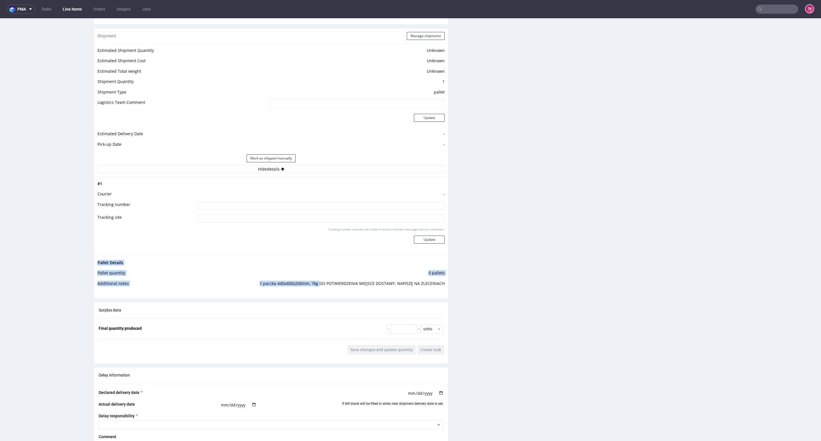
copy tbody "Pallet Details Pallet quantity 0 pallets Additional notes 1 paczka 440x400x200m…"
click at [315, 209] on input at bounding box center [321, 205] width 247 height 8
paste input "DO POTWIERDZENIA MIEJSCE DOSTAWY, NAPISZĘ NA ZLECENIACH"
type input "DO POTWIERDZENIA MIEJSCE DOSTAWY, NAPISZĘ NA ZLECENIACH"
click at [422, 244] on div "Tracking number and site are visible in emails and text messages sent to custom…" at bounding box center [321, 237] width 247 height 21
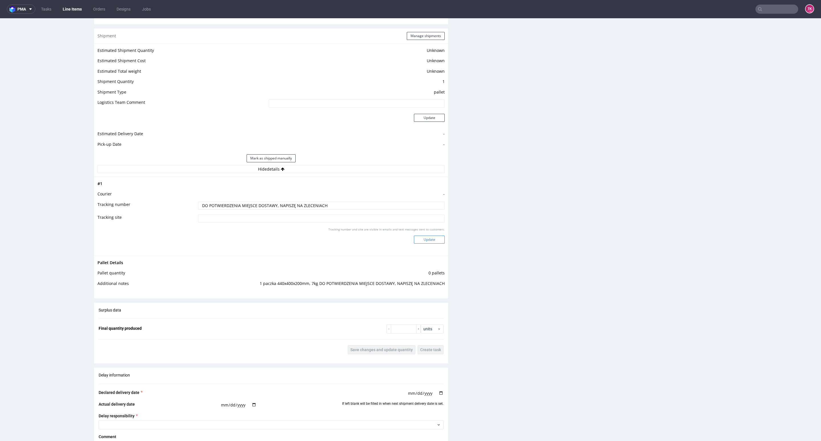
click at [422, 239] on button "Update" at bounding box center [429, 239] width 31 height 8
click at [82, 12] on nav "pma Tasks Line Items Orders Designs Jobs TK" at bounding box center [410, 9] width 821 height 18
click at [77, 7] on link "Line Items" at bounding box center [72, 9] width 26 height 9
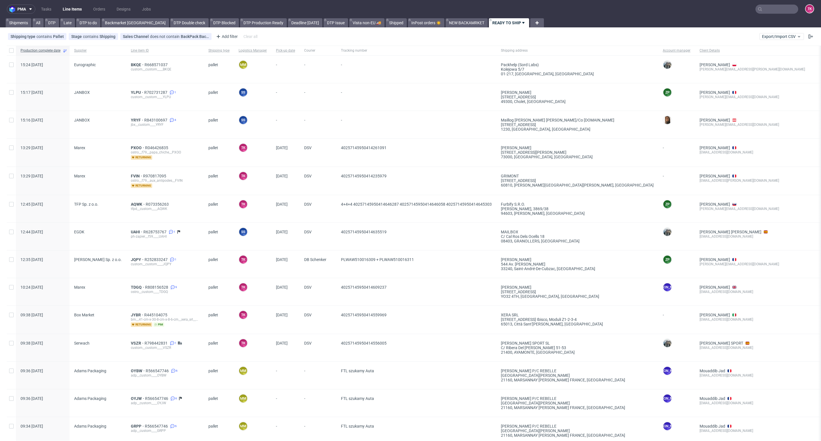
drag, startPoint x: 125, startPoint y: 90, endPoint x: 129, endPoint y: 90, distance: 4.3
click at [129, 90] on div "15:17 Thu 09.10.2025 JANBOX YLPU R702731287 1 custom__custom____YLPU pallet SS …" at bounding box center [490, 97] width 966 height 28
click at [132, 90] on div "YLPU R702731287 1 custom__custom____YLPU" at bounding box center [165, 96] width 78 height 27
click at [135, 91] on span "YLPU" at bounding box center [137, 92] width 13 height 5
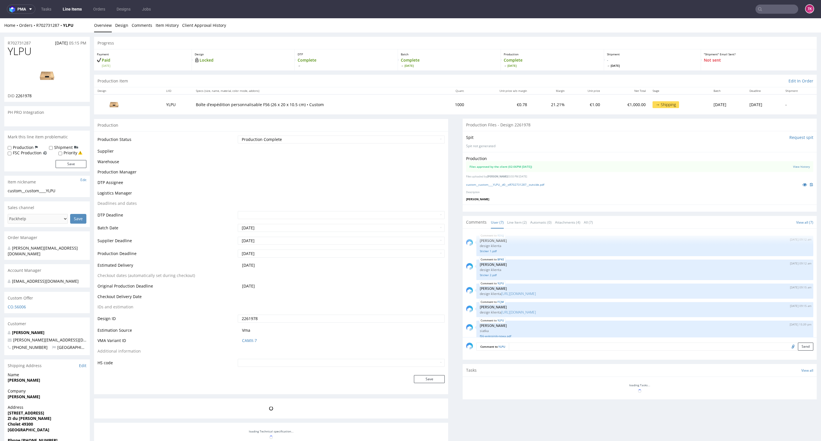
scroll to position [50, 0]
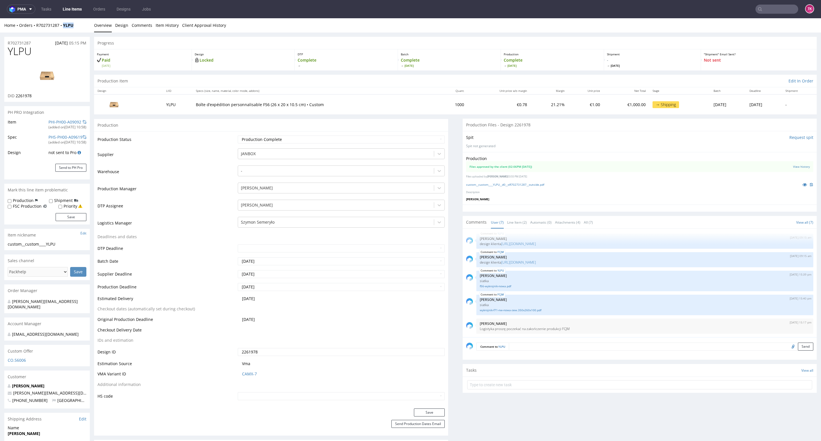
select select "in_progress"
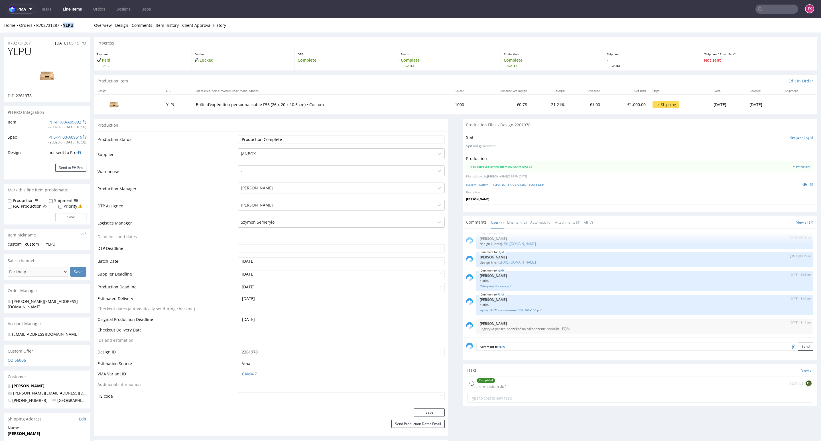
drag, startPoint x: 70, startPoint y: 30, endPoint x: 63, endPoint y: 32, distance: 7.1
click at [63, 31] on div "Home Orders R702731287 YLPU Overview Design Comments Item History Client Approv…" at bounding box center [410, 25] width 821 height 14
copy strong "YLPU"
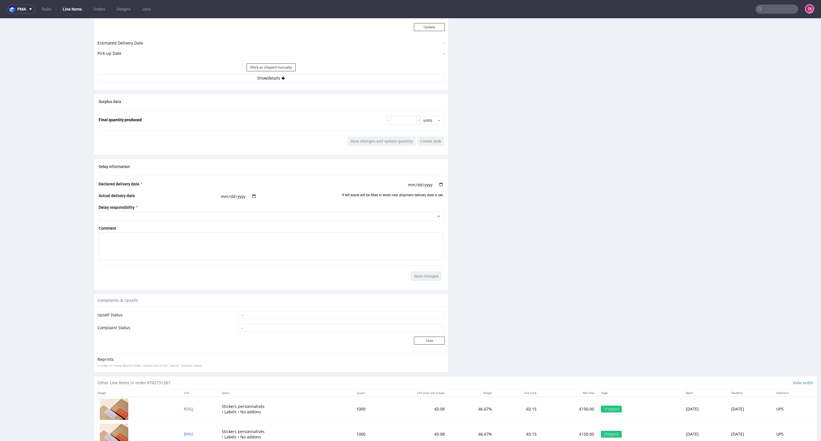
scroll to position [772, 0]
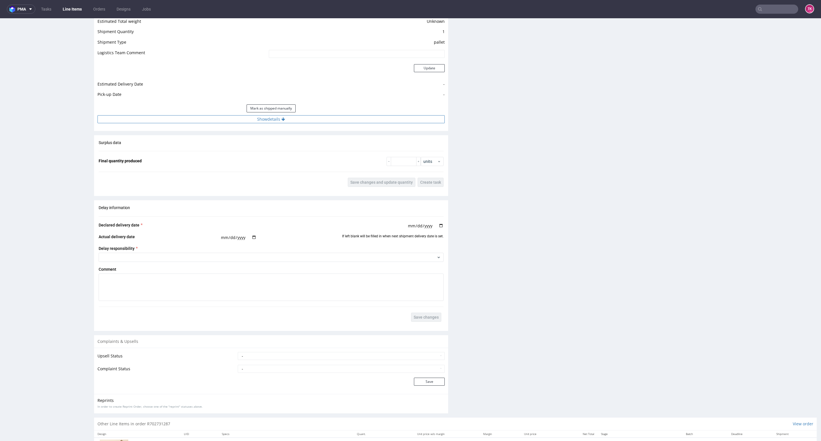
drag, startPoint x: 327, startPoint y: 114, endPoint x: 327, endPoint y: 117, distance: 2.9
click at [327, 116] on div "Estimated Shipment Quantity Unknown Estimated Shipment Cost Unknown Estimated T…" at bounding box center [271, 59] width 354 height 133
click at [330, 123] on button "Show details" at bounding box center [270, 119] width 347 height 8
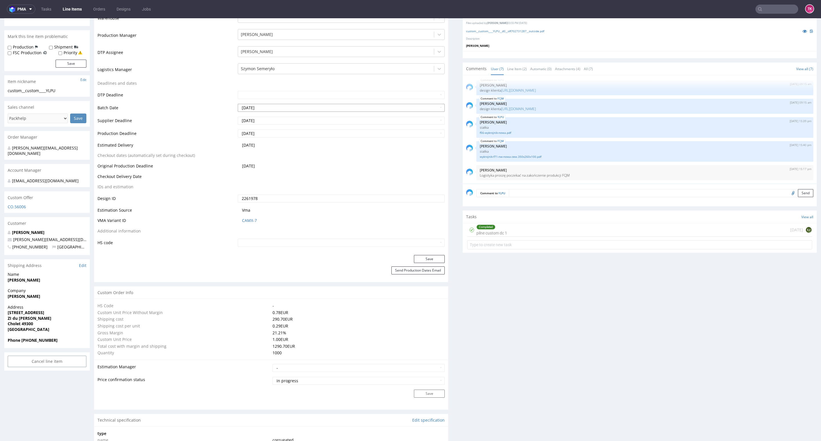
scroll to position [100, 0]
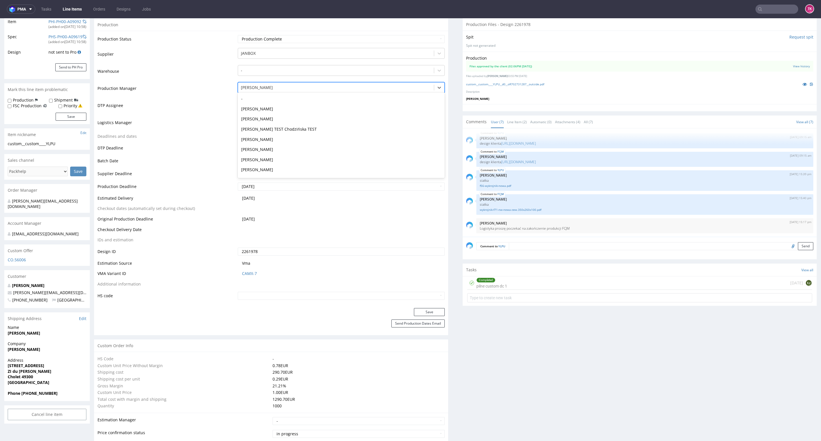
click at [274, 90] on div at bounding box center [336, 87] width 190 height 7
click at [263, 122] on div at bounding box center [336, 121] width 190 height 7
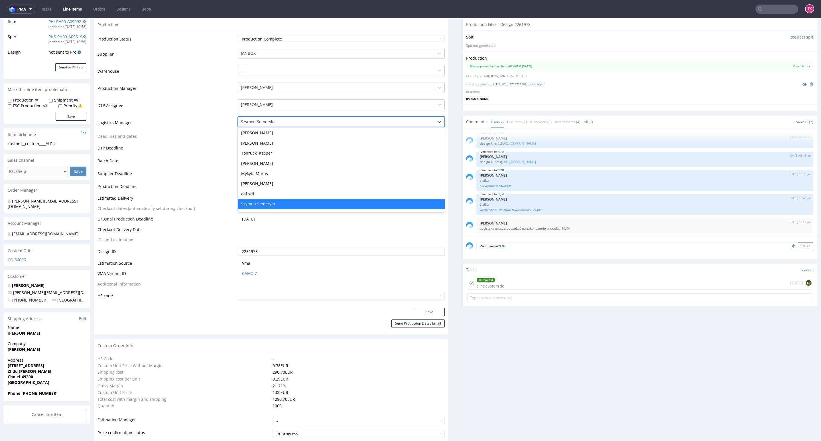
type input "t"
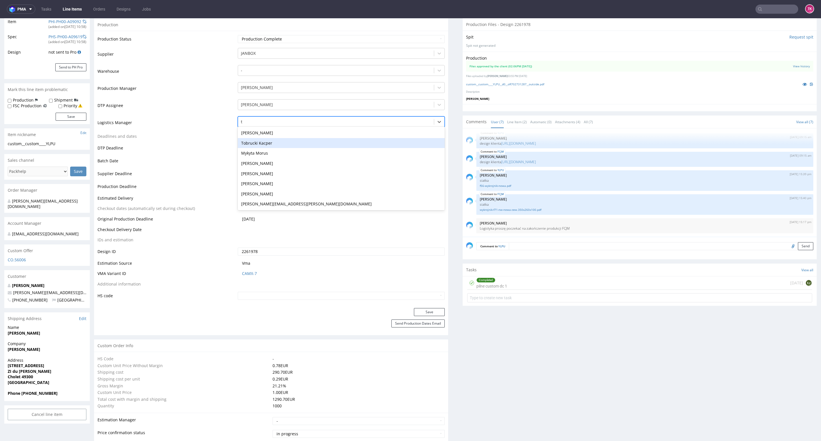
click at [276, 145] on div "Tobrucki Kacper" at bounding box center [341, 143] width 207 height 10
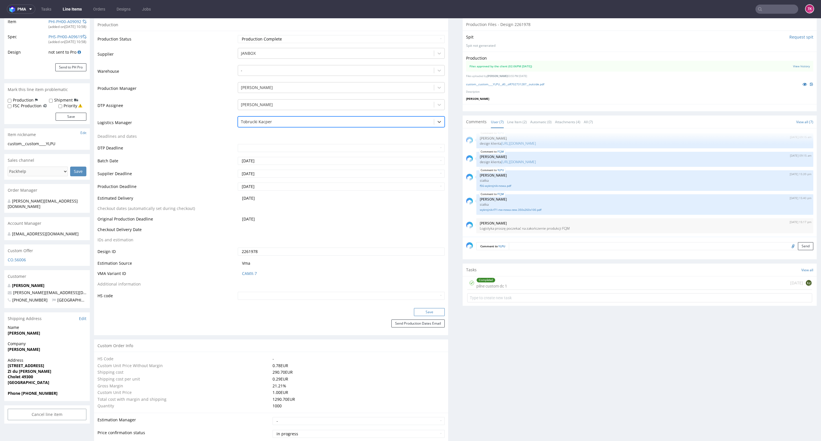
click at [428, 310] on button "Save" at bounding box center [429, 312] width 31 height 8
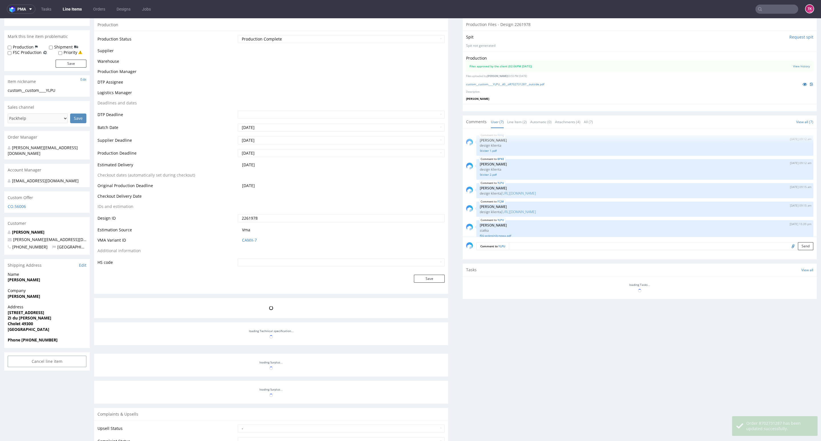
scroll to position [50, 0]
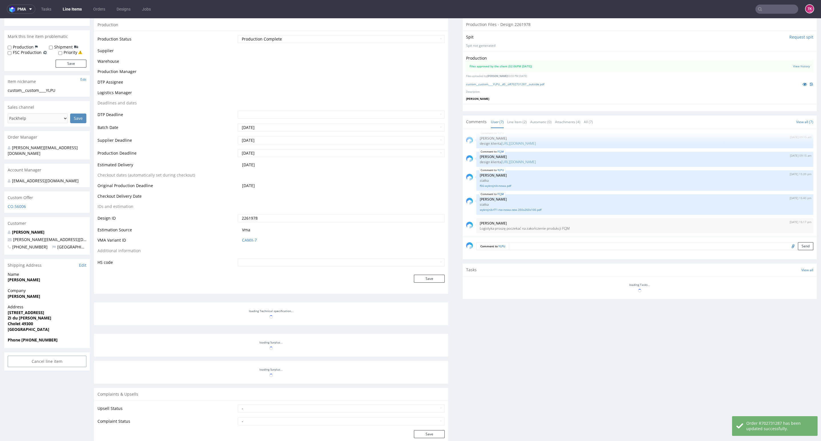
select select "in_progress"
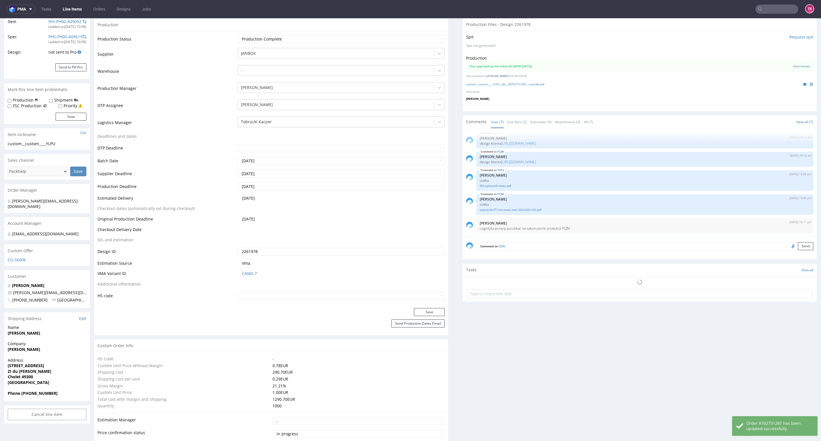
scroll to position [96, 0]
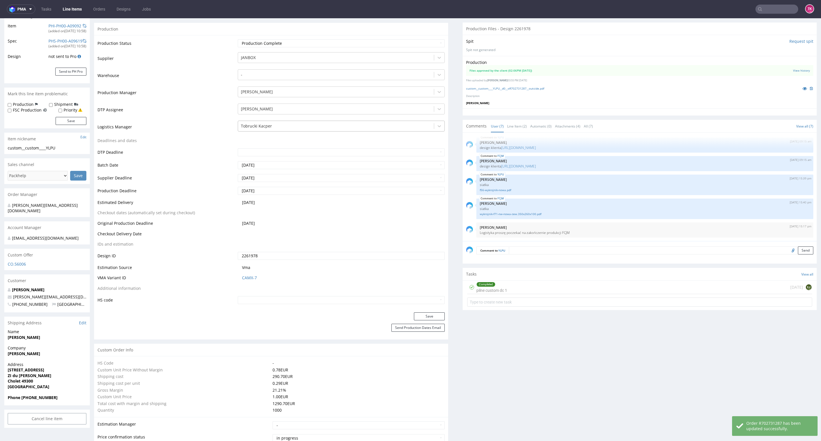
click at [269, 123] on div at bounding box center [336, 126] width 190 height 7
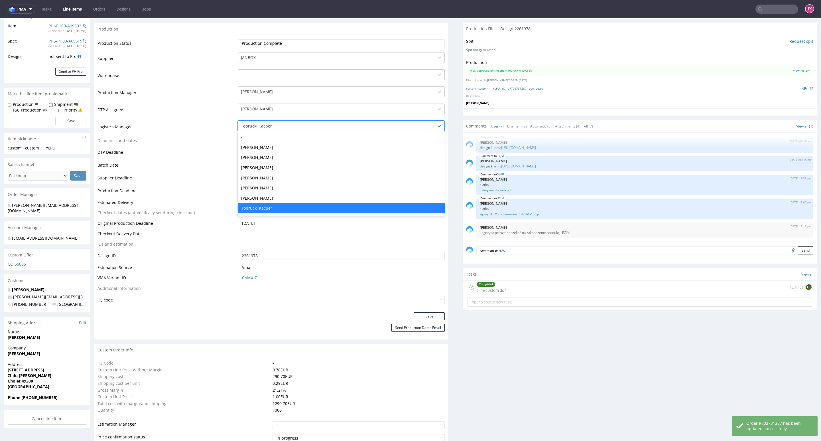
scroll to position [0, 0]
type input "sz"
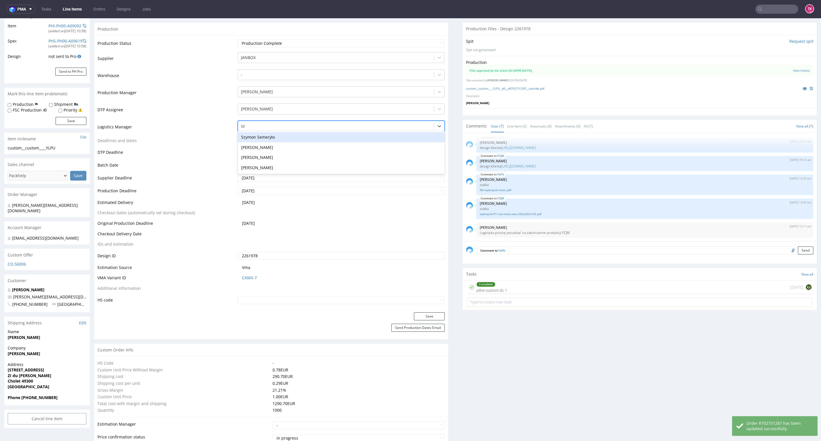
click at [265, 136] on div "Szymon Semeryło" at bounding box center [341, 137] width 207 height 10
click at [417, 314] on button "Save" at bounding box center [429, 316] width 31 height 8
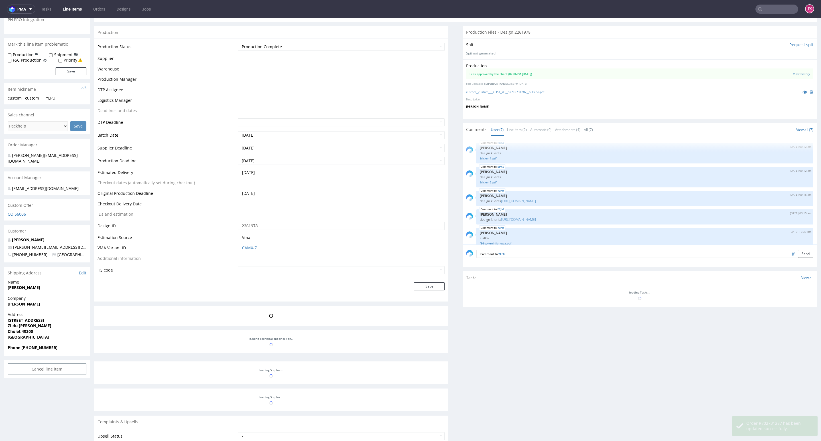
scroll to position [50, 0]
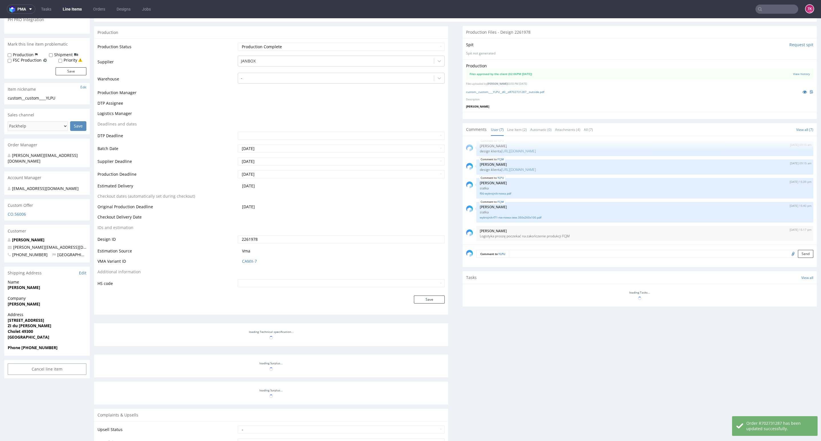
select select "in_progress"
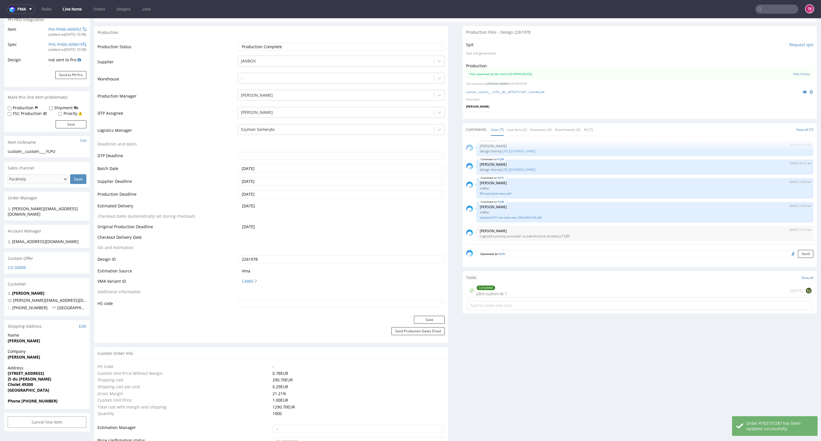
click at [76, 5] on link "Line Items" at bounding box center [72, 9] width 26 height 9
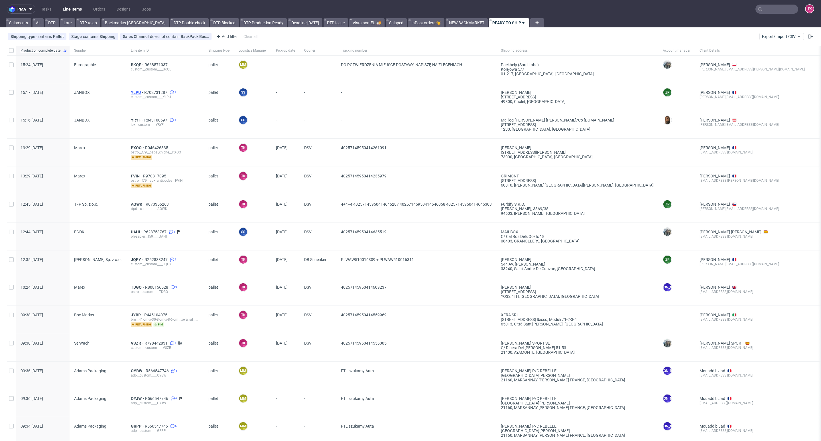
click at [136, 91] on span "YLPU" at bounding box center [137, 92] width 13 height 5
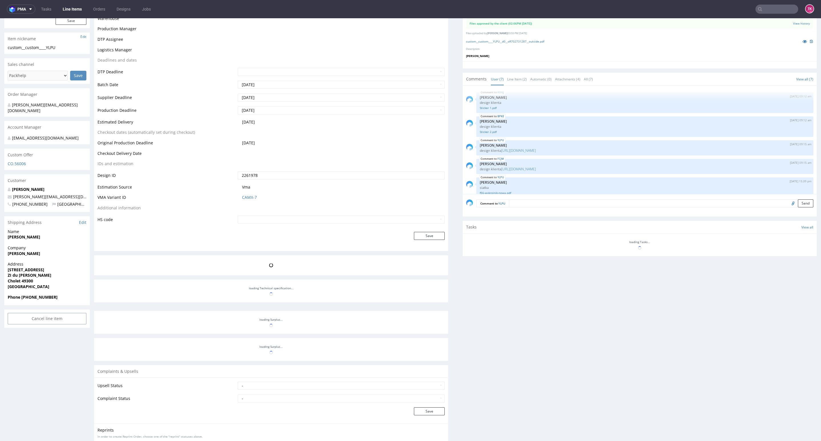
scroll to position [50, 0]
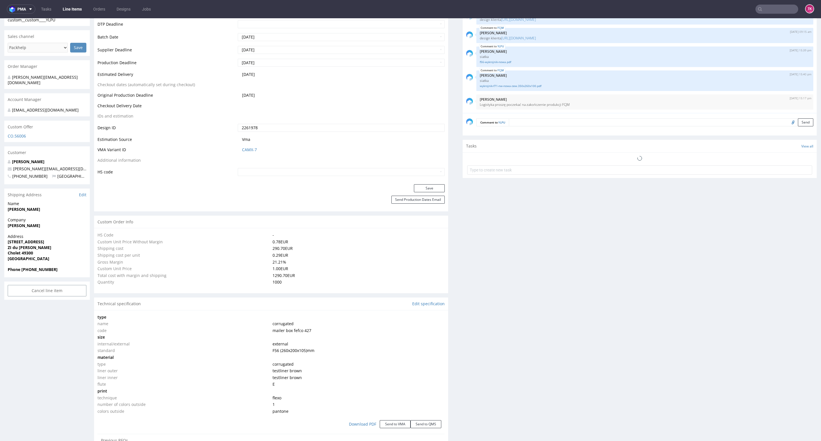
select select "in_progress"
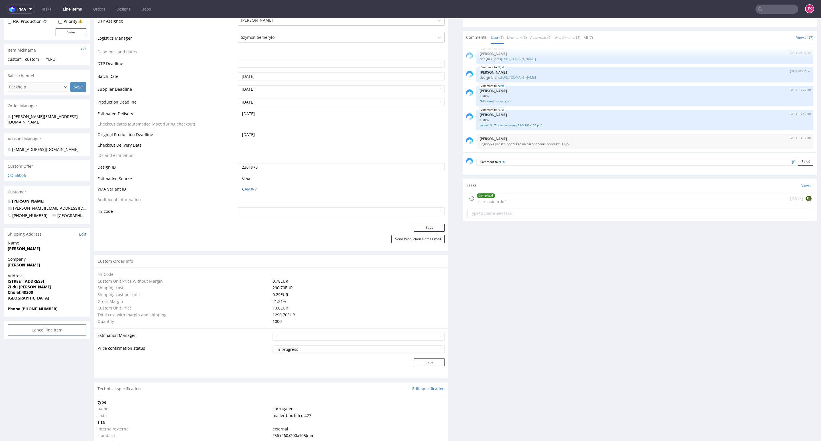
scroll to position [139, 0]
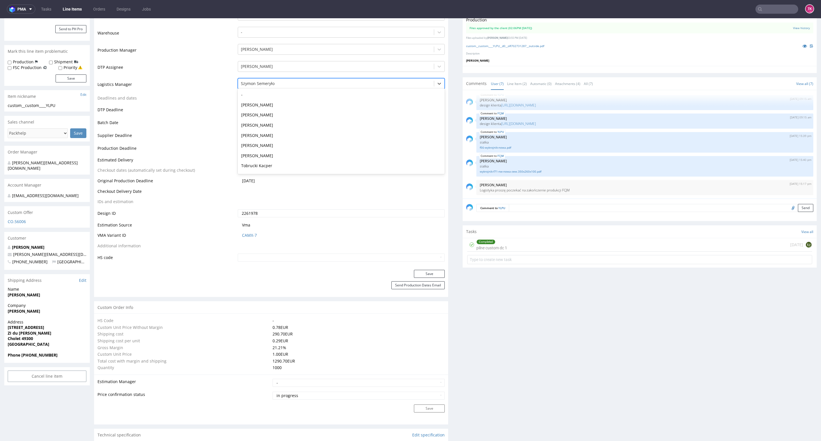
click at [282, 85] on div at bounding box center [336, 83] width 190 height 7
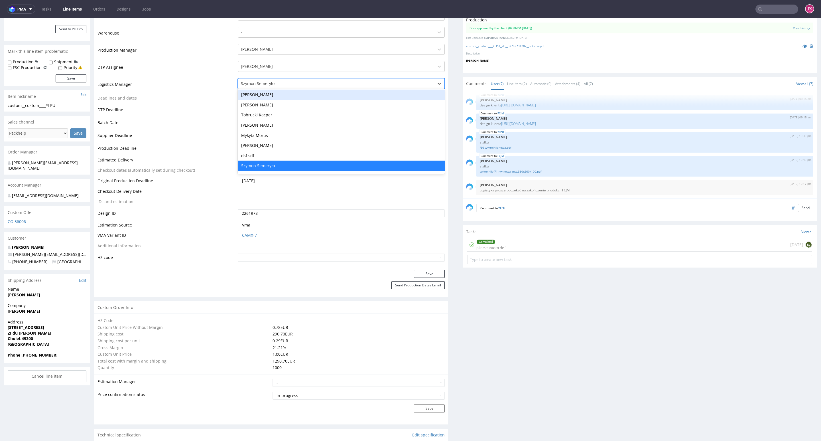
type input "t"
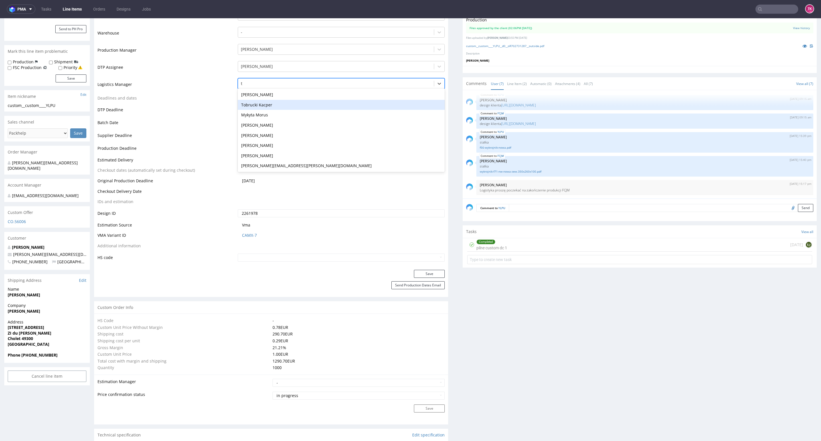
click at [272, 105] on div "Tobrucki Kacper" at bounding box center [341, 105] width 207 height 10
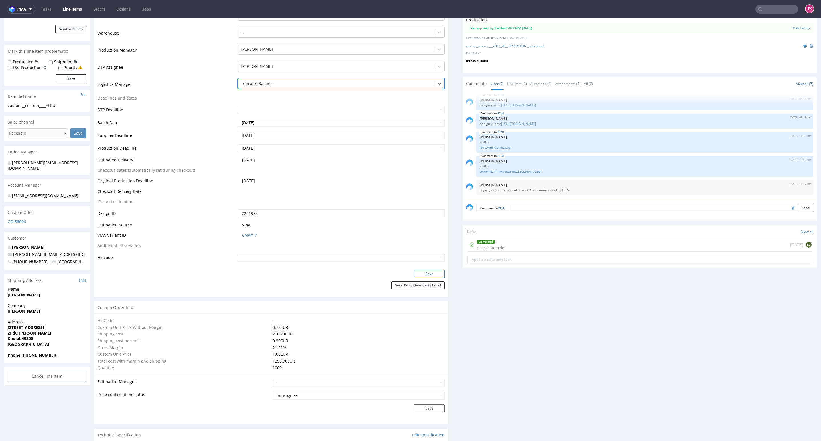
click at [422, 271] on button "Save" at bounding box center [429, 274] width 31 height 8
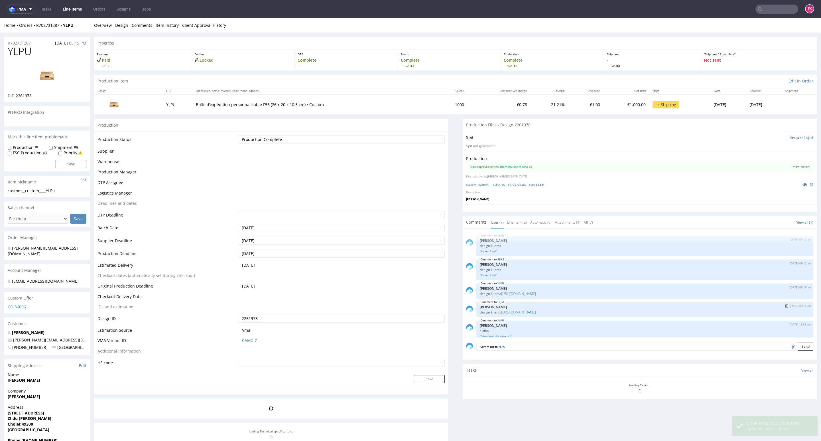
scroll to position [50, 0]
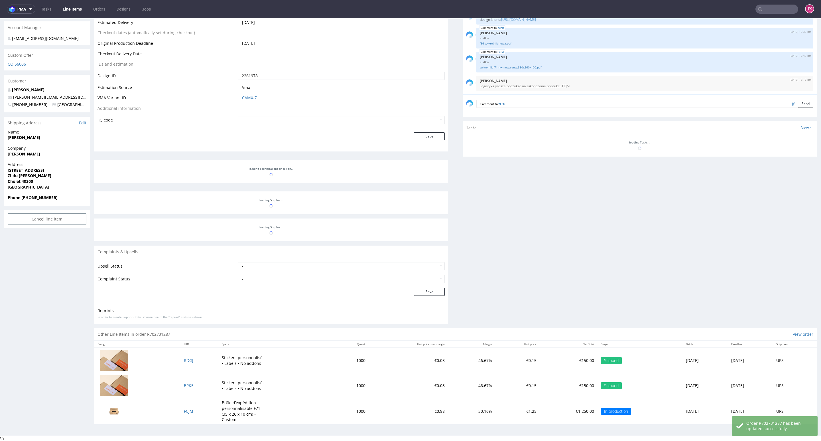
select select "in_progress"
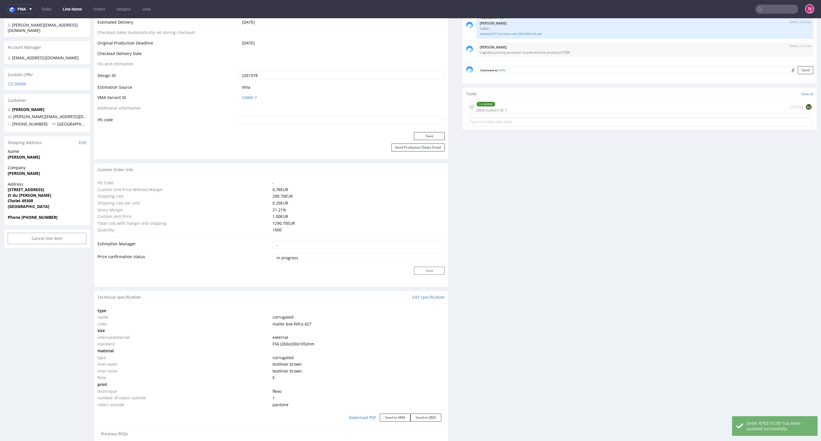
scroll to position [231, 0]
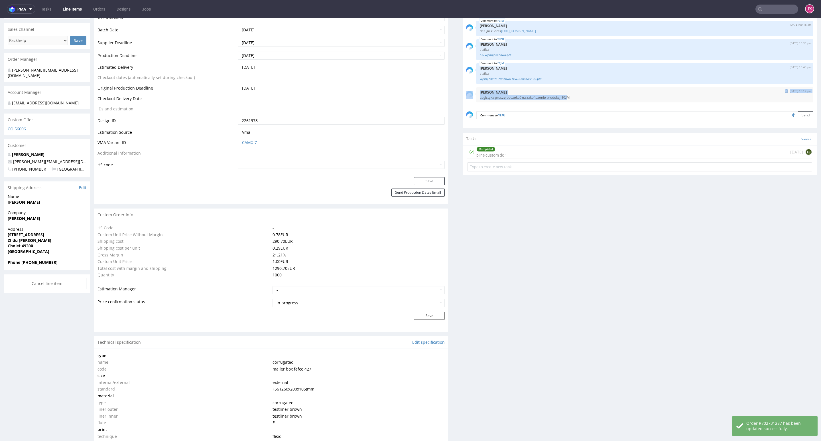
drag, startPoint x: 560, startPoint y: 98, endPoint x: 465, endPoint y: 97, distance: 94.6
click at [466, 98] on div "9th Oct 25 | 15:17 pm Sebastian Markut Logistyka proszę poczekać na zakończenie…" at bounding box center [639, 94] width 347 height 15
click at [563, 104] on div "RDGJ 17th Sep 25 | 09:12 am Zuzanna Pawlicka-Sabak design klienta Sticker 1.pdf…" at bounding box center [641, 53] width 351 height 105
drag, startPoint x: 571, startPoint y: 99, endPoint x: 496, endPoint y: 165, distance: 99.9
click at [463, 103] on div "RDGJ 17th Sep 25 | 09:12 am Zuzanna Pawlicka-Sabak design klienta Sticker 1.pdf…" at bounding box center [640, 51] width 354 height 108
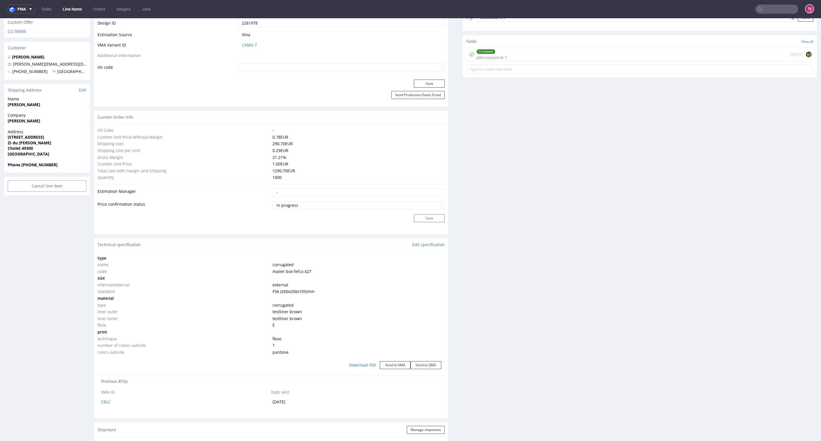
scroll to position [222, 0]
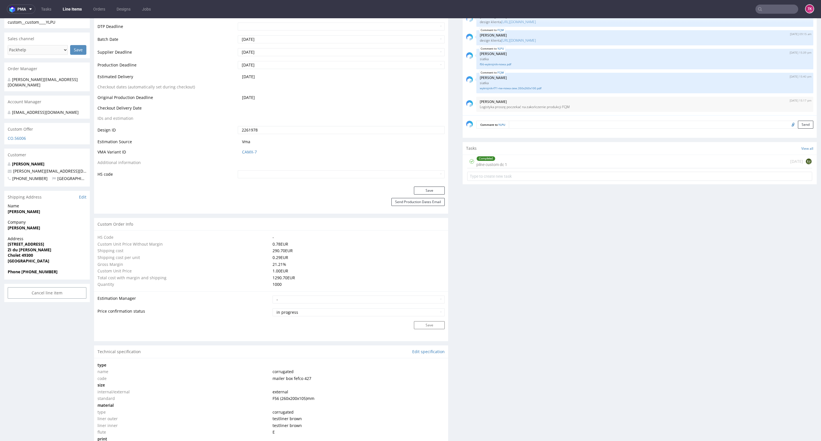
click at [577, 120] on div "Comment to YLPU Send" at bounding box center [640, 126] width 354 height 23
drag, startPoint x: 553, startPoint y: 103, endPoint x: 471, endPoint y: 110, distance: 82.6
click at [476, 110] on div "9th Oct 25 | 15:17 pm Sebastian Markut Logistyka proszę poczekać na zakończenie…" at bounding box center [644, 104] width 337 height 15
copy p "Logistyka proszę poczekać na zakończenie produkcji FCJM"
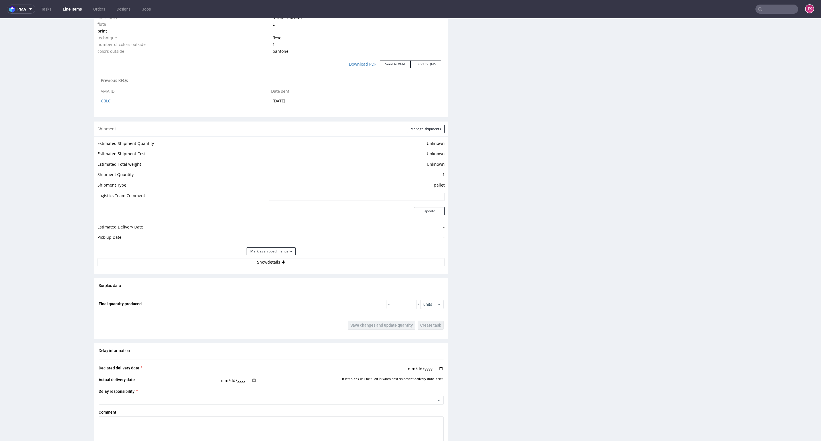
scroll to position [649, 0]
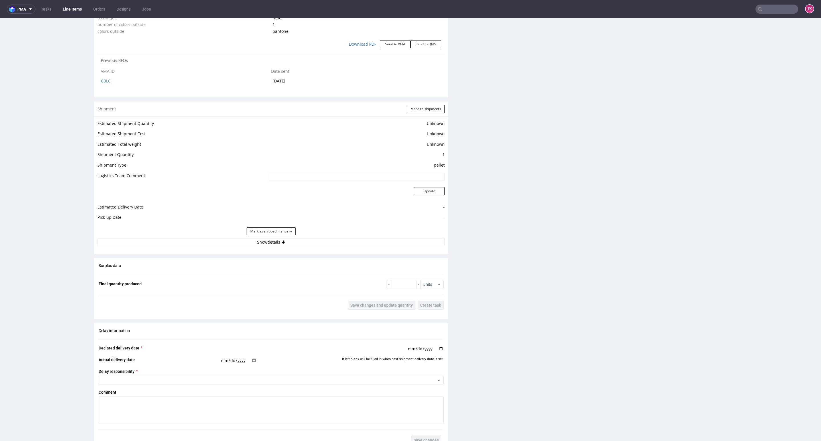
drag, startPoint x: 312, startPoint y: 245, endPoint x: 309, endPoint y: 247, distance: 3.6
click at [311, 245] on button "Show details" at bounding box center [270, 242] width 347 height 8
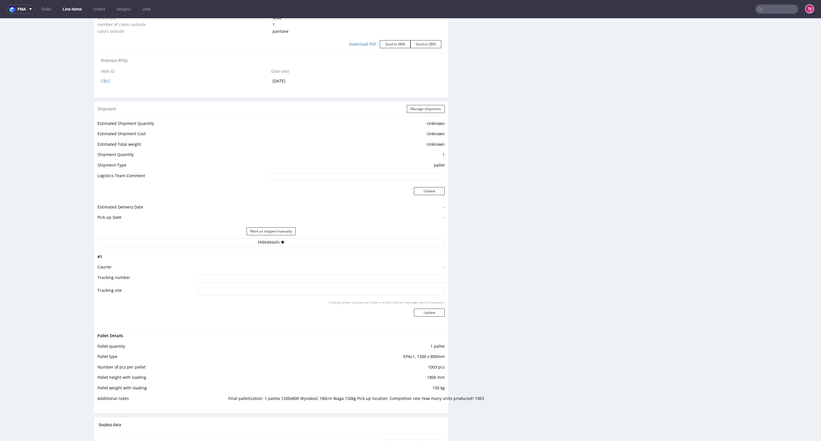
drag, startPoint x: 285, startPoint y: 276, endPoint x: 304, endPoint y: 289, distance: 22.6
click at [284, 277] on input at bounding box center [321, 278] width 247 height 8
paste input "Logistyka proszę poczekać na zakończenie produkcji FCJM"
type input "Logistyka proszę poczekać na zakończenie produkcji FCJM"
click at [428, 310] on button "Update" at bounding box center [429, 312] width 31 height 8
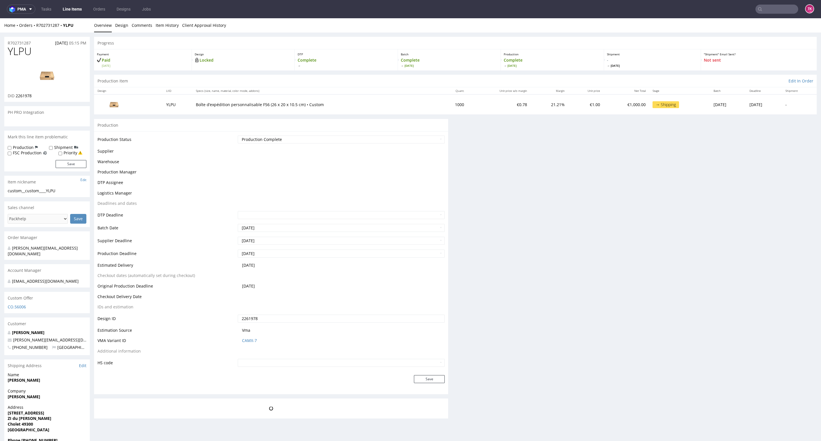
scroll to position [0, 0]
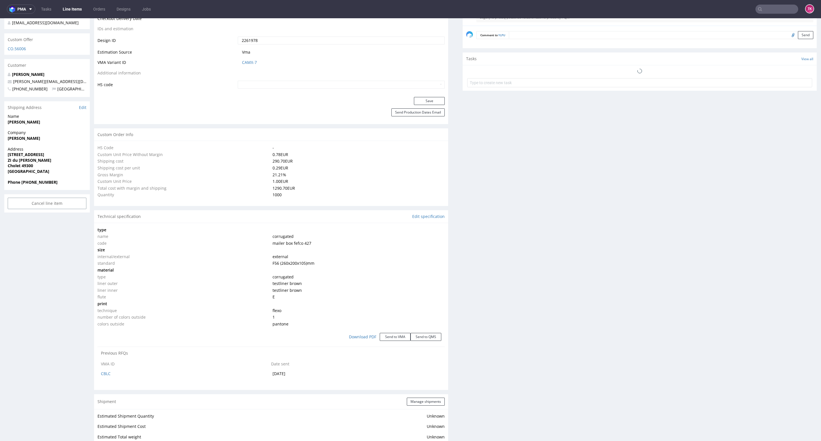
select select "in_progress"
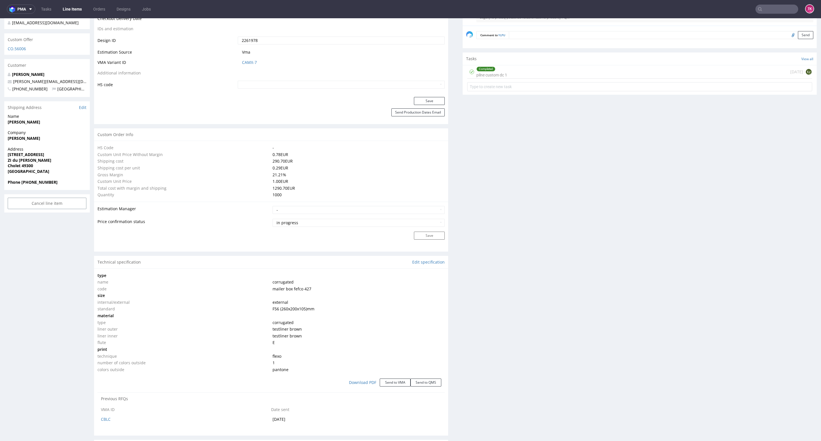
click at [78, 13] on link "Line Items" at bounding box center [72, 9] width 26 height 9
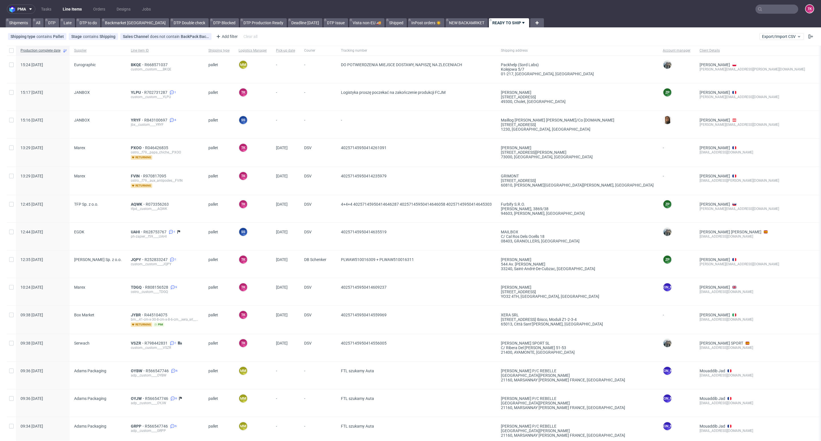
click at [70, 15] on nav "pma Tasks Line Items Orders Designs Jobs TK" at bounding box center [410, 9] width 821 height 18
click at [72, 10] on link "Line Items" at bounding box center [72, 9] width 26 height 9
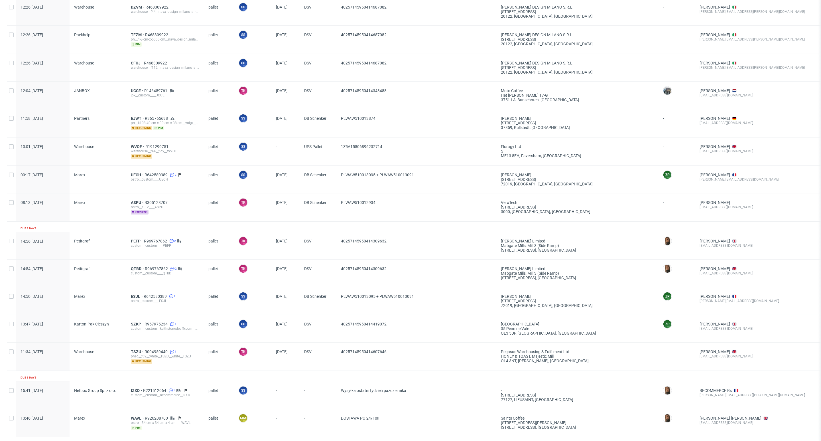
scroll to position [779, 0]
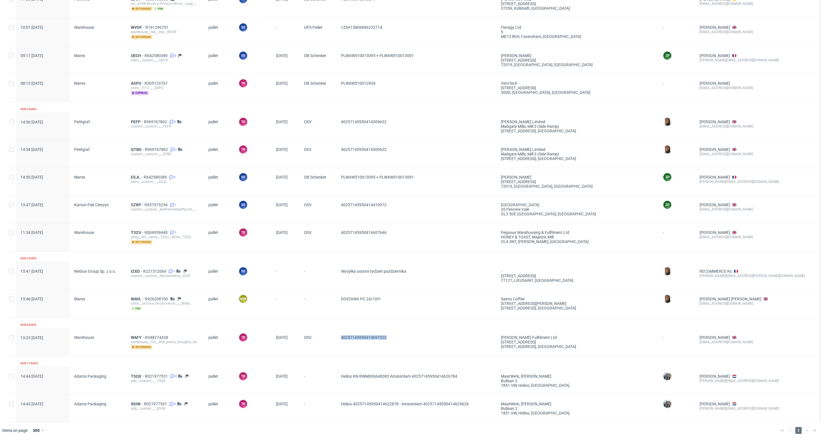
drag, startPoint x: 399, startPoint y: 329, endPoint x: 327, endPoint y: 337, distance: 71.6
click at [327, 337] on div "13:23 Fri 03.10.2025 Warehouse WAFY R348274428 warehouse__f52__little_penny_tho…" at bounding box center [490, 342] width 966 height 28
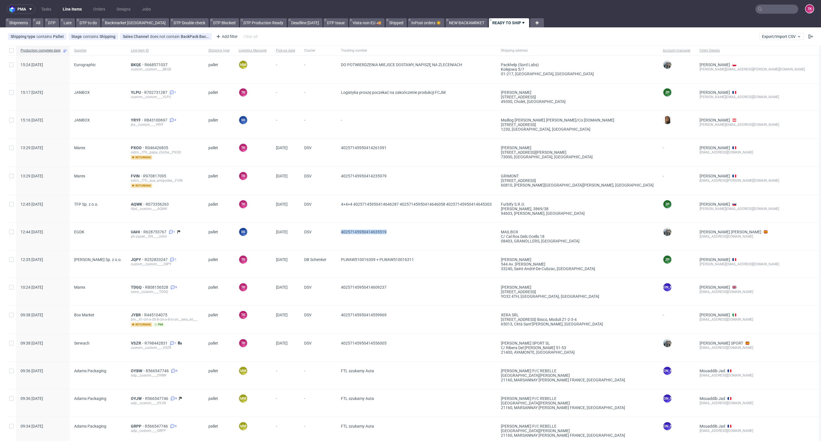
drag, startPoint x: 429, startPoint y: 226, endPoint x: 335, endPoint y: 243, distance: 96.4
click at [335, 243] on div "12:44 Thu 09.10.2025 EGDK UAHI R628753767 1 ph-zapier__f59____UAHI pallet SS Sz…" at bounding box center [490, 237] width 966 height 28
click at [768, 15] on nav "pma Tasks Line Items Orders Designs Jobs TK" at bounding box center [410, 9] width 821 height 18
click at [768, 13] on nav "pma Tasks Line Items Orders Designs Jobs TK" at bounding box center [410, 9] width 821 height 18
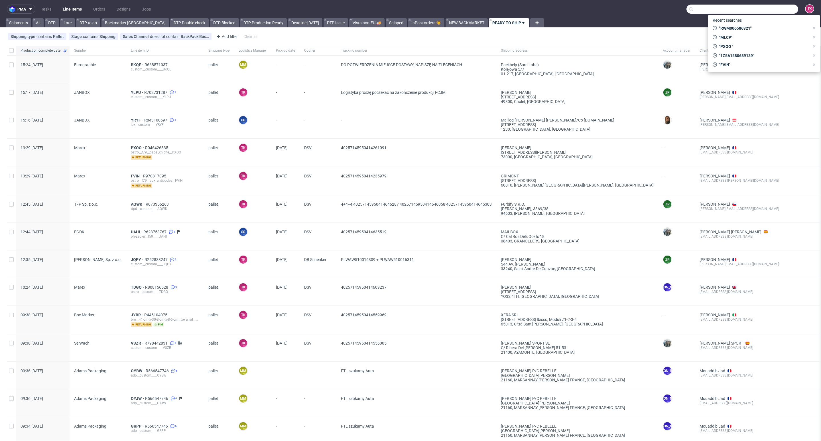
click at [767, 11] on input "text" at bounding box center [742, 9] width 112 height 9
paste input "MPVU"
type input "MPVU"
click at [731, 22] on span "MPVU" at bounding box center [727, 23] width 11 height 5
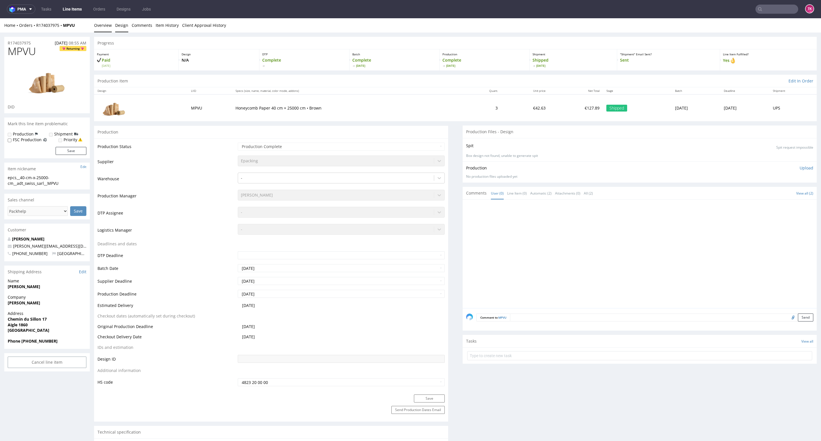
click at [117, 26] on link "Design" at bounding box center [121, 25] width 13 height 14
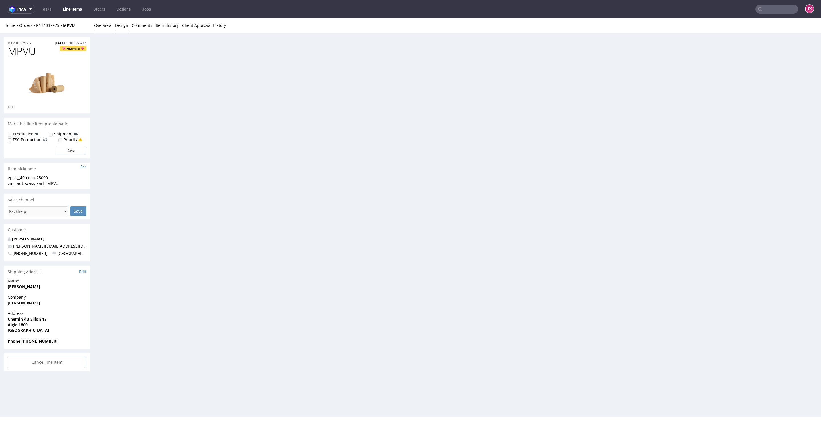
click at [103, 24] on link "Overview" at bounding box center [103, 25] width 18 height 14
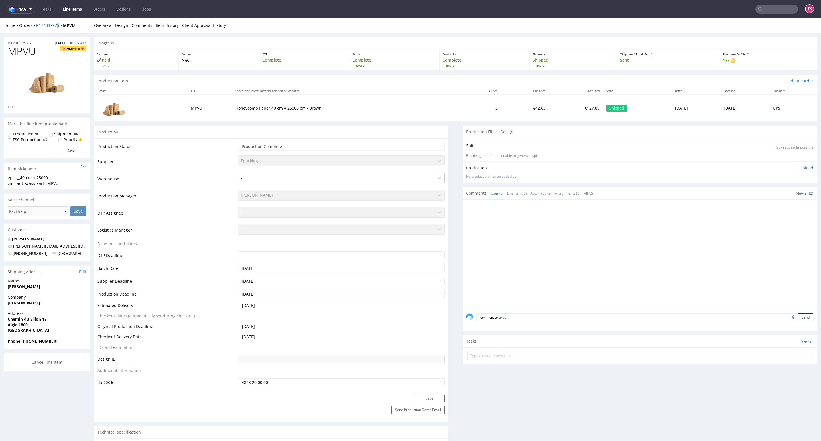
drag, startPoint x: 58, startPoint y: 21, endPoint x: 52, endPoint y: 23, distance: 6.0
click at [58, 21] on div "Home Orders R174037975 MPVU Overview Design Comments Item History Client Approv…" at bounding box center [410, 25] width 821 height 14
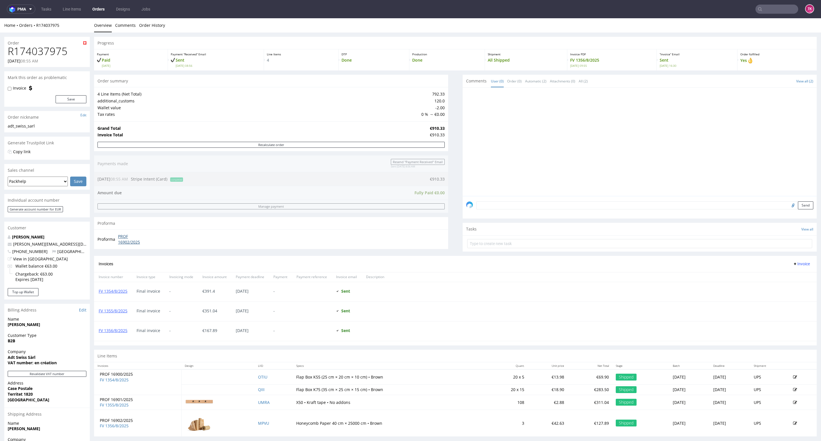
click at [126, 239] on link "PROF 16902/2025" at bounding box center [134, 238] width 33 height 11
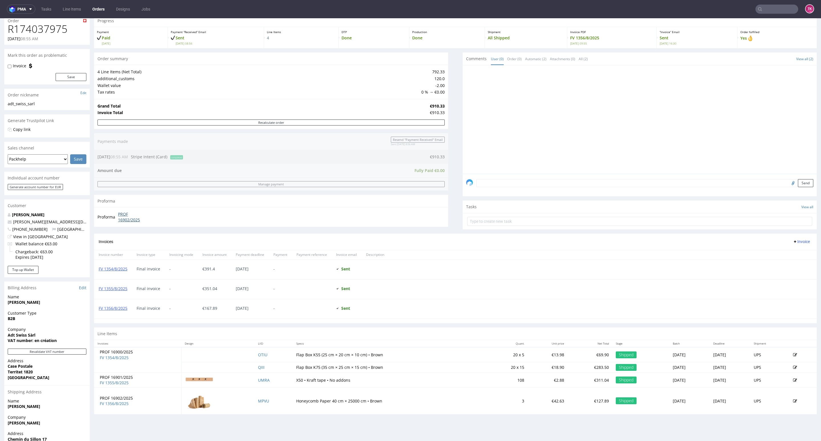
scroll to position [43, 0]
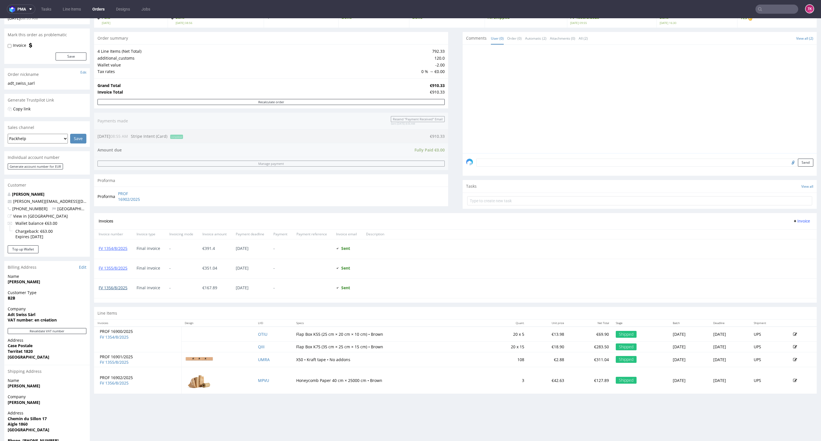
click at [115, 290] on link "FV 1356/8/2025" at bounding box center [113, 287] width 29 height 5
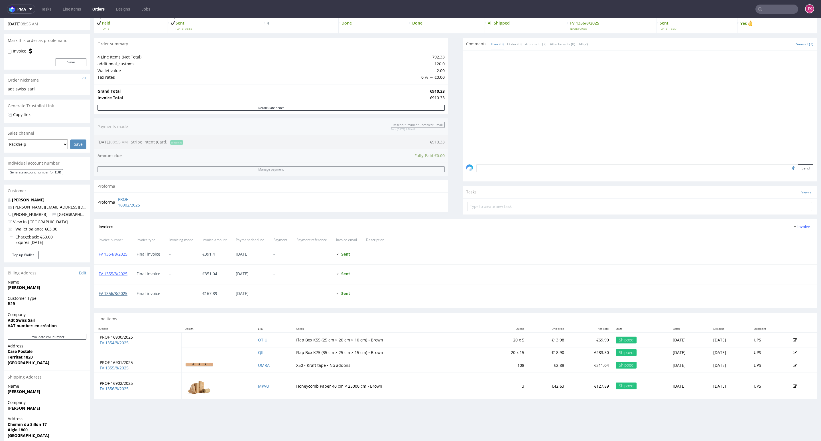
scroll to position [0, 0]
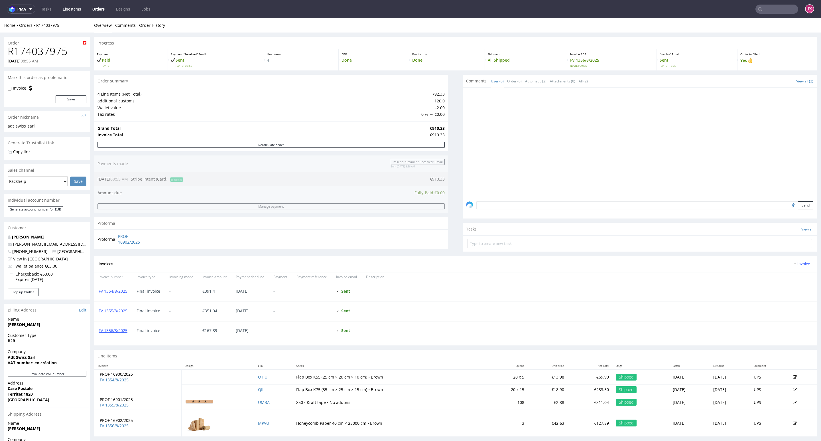
click at [70, 11] on link "Line Items" at bounding box center [71, 9] width 25 height 9
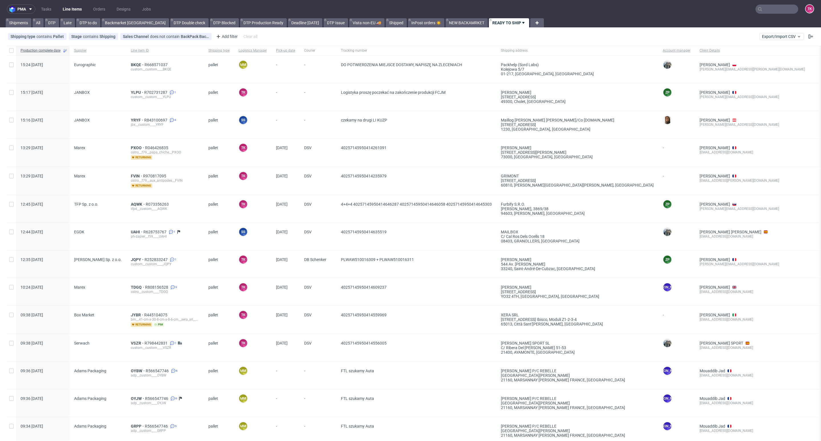
click at [71, 5] on link "Line Items" at bounding box center [72, 9] width 26 height 9
click at [74, 5] on link "Line Items" at bounding box center [72, 9] width 26 height 9
click at [131, 66] on span "BKQE" at bounding box center [138, 64] width 14 height 5
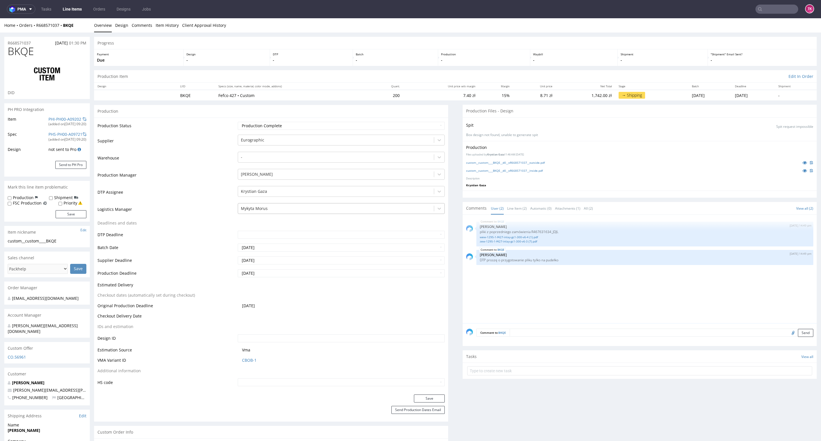
click at [276, 209] on div at bounding box center [336, 208] width 190 height 7
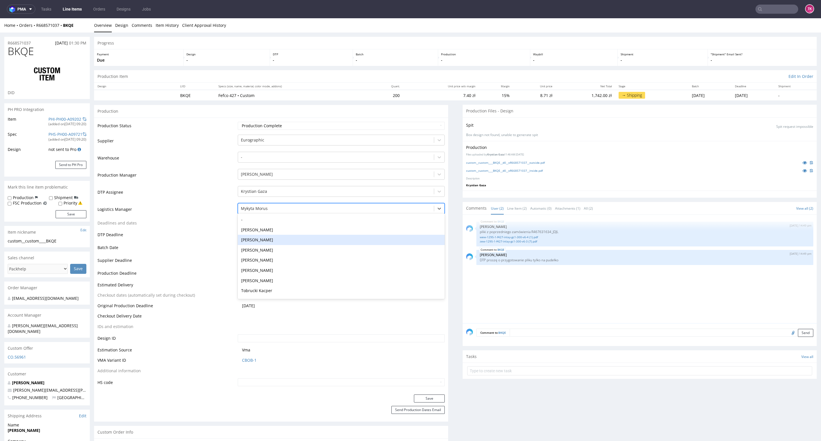
scroll to position [21, 0]
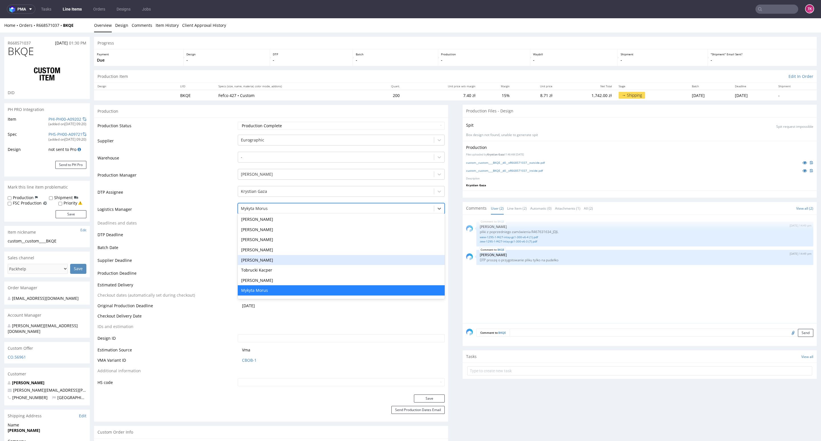
click at [268, 270] on div "Tobrucki Kacper" at bounding box center [341, 270] width 207 height 10
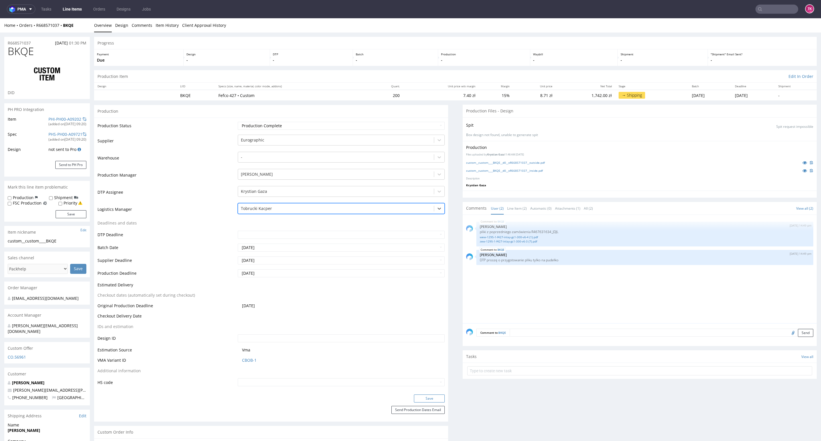
click at [414, 396] on button "Save" at bounding box center [429, 398] width 31 height 8
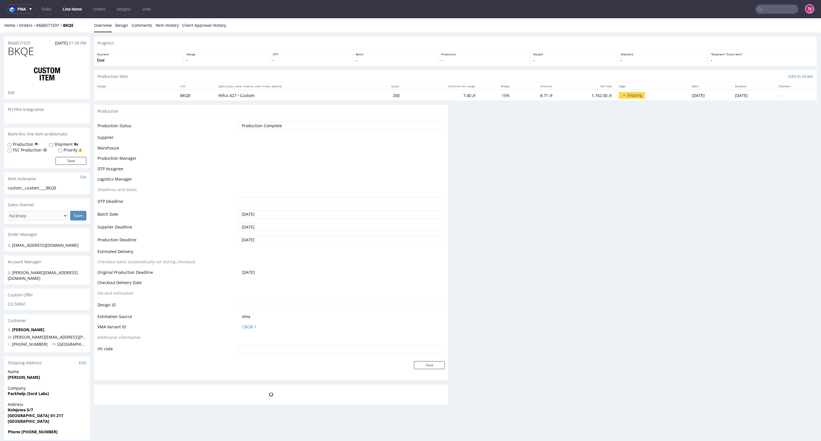
scroll to position [0, 0]
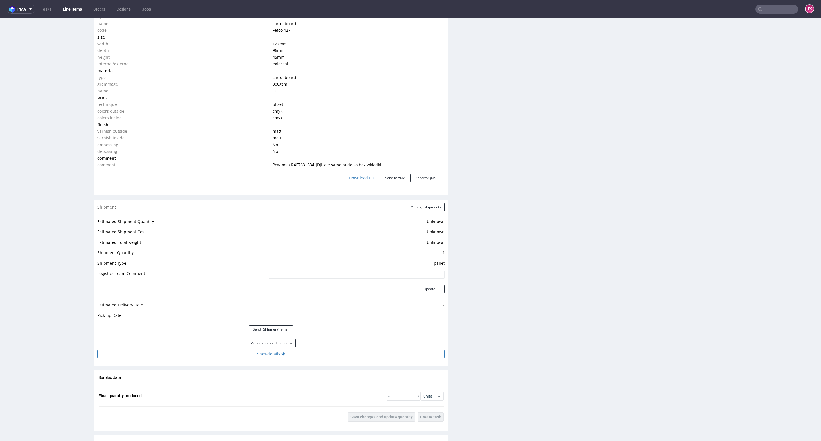
click at [326, 357] on button "Show details" at bounding box center [270, 354] width 347 height 8
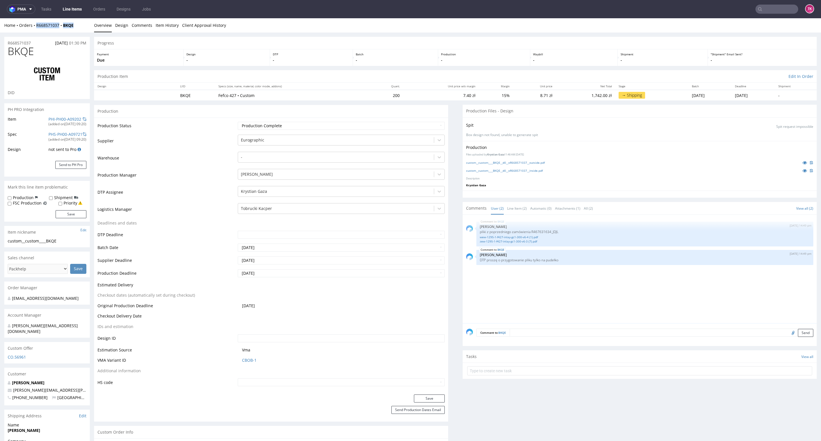
drag, startPoint x: 79, startPoint y: 21, endPoint x: 34, endPoint y: 30, distance: 45.6
click at [34, 30] on div "Home Orders R668571037 BKQE Overview Design Comments Item History Client Approv…" at bounding box center [410, 25] width 821 height 14
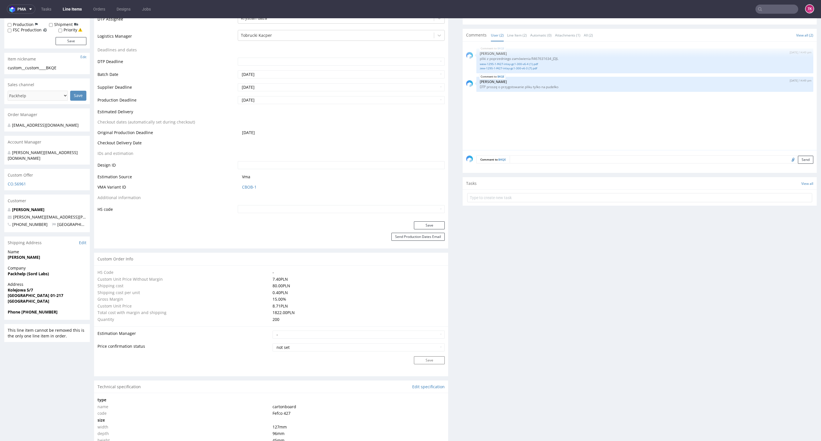
scroll to position [214, 0]
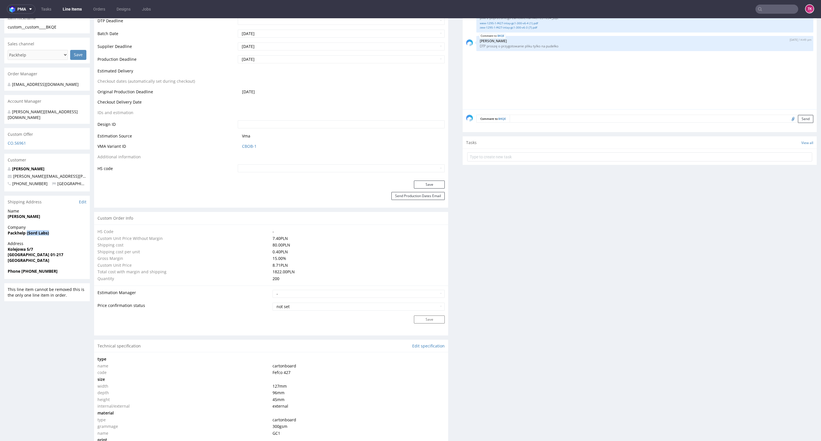
drag, startPoint x: 53, startPoint y: 231, endPoint x: 27, endPoint y: 231, distance: 25.9
click at [27, 231] on div "Company Packhelp (Sord Labs)" at bounding box center [46, 232] width 85 height 16
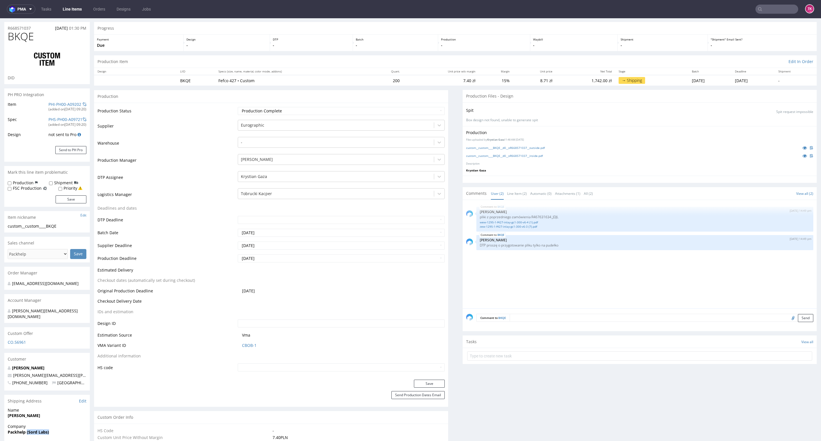
scroll to position [0, 0]
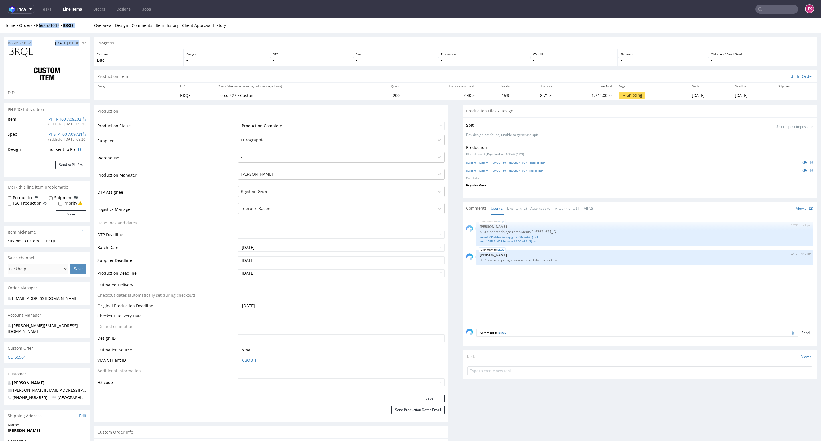
drag, startPoint x: 80, startPoint y: 32, endPoint x: 38, endPoint y: 29, distance: 41.2
click at [37, 37] on div "R668571037 26.09.2025 01:30 PM" at bounding box center [46, 41] width 85 height 9
drag, startPoint x: 75, startPoint y: 24, endPoint x: 41, endPoint y: 28, distance: 33.6
click at [36, 28] on div "Home Orders R668571037 BKQE Overview Design Comments Item History Client Approv…" at bounding box center [410, 25] width 821 height 14
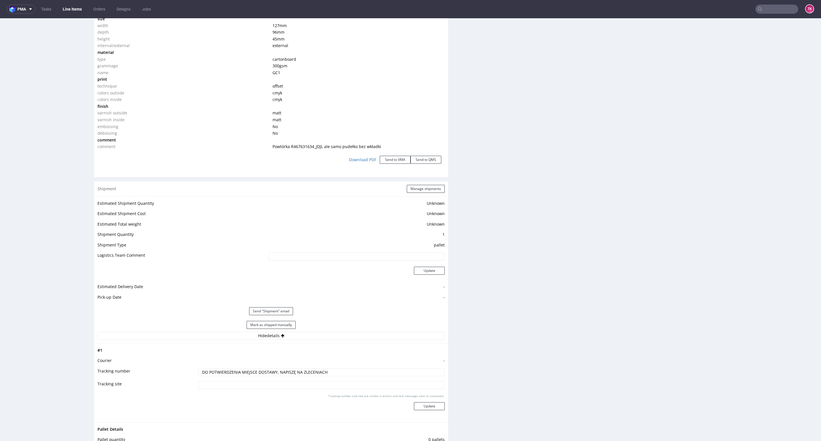
scroll to position [598, 0]
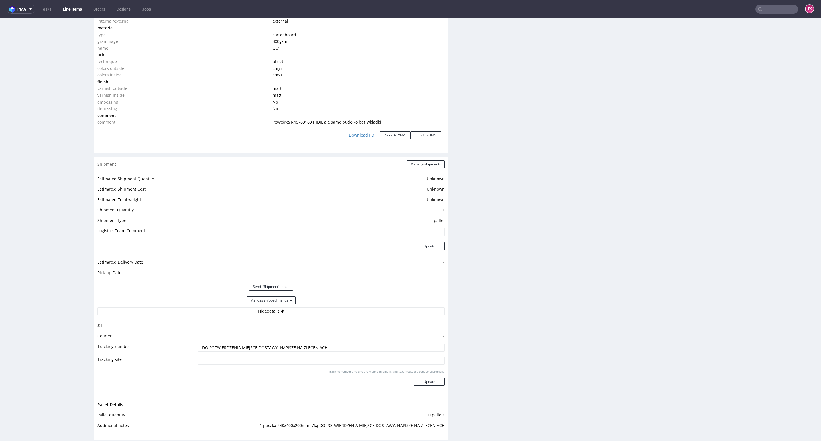
drag, startPoint x: 335, startPoint y: 347, endPoint x: 151, endPoint y: 292, distance: 191.2
click at [43, 324] on div "R668571037 26.09.2025 01:30 PM BKQE DID PH PRO Integration Item PHI-PH00-A09202…" at bounding box center [410, 106] width 821 height 1344
paste input "1Z5A15806893222114"
type input "1Z5A15806893222114"
click at [427, 381] on button "Update" at bounding box center [429, 381] width 31 height 8
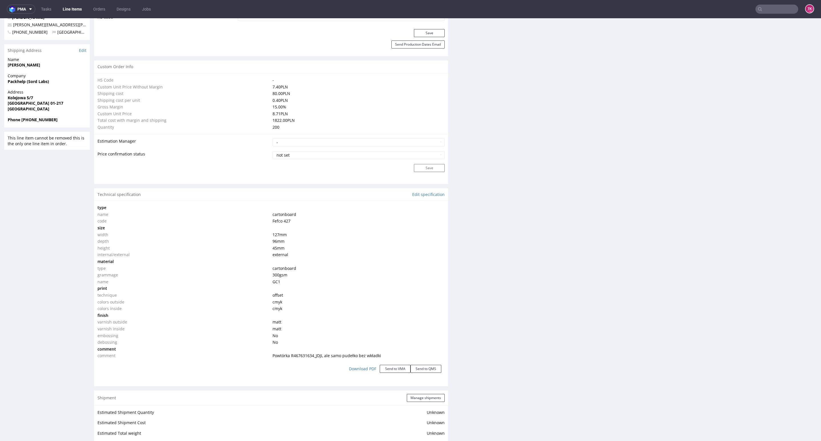
scroll to position [414, 0]
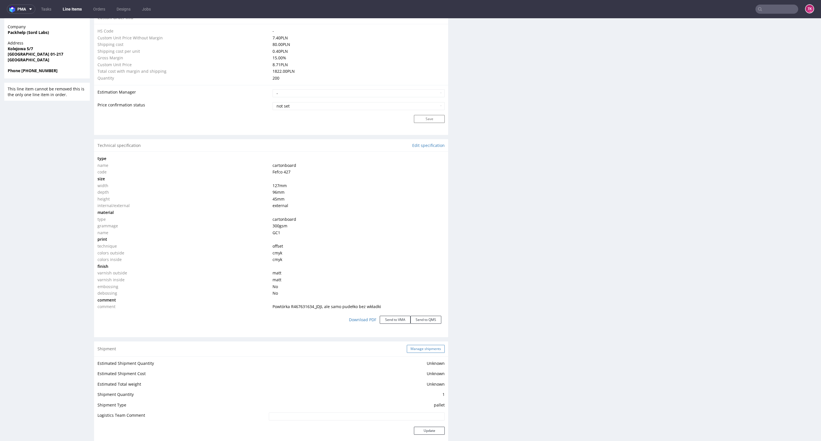
click at [427, 351] on button "Manage shipments" at bounding box center [426, 349] width 38 height 8
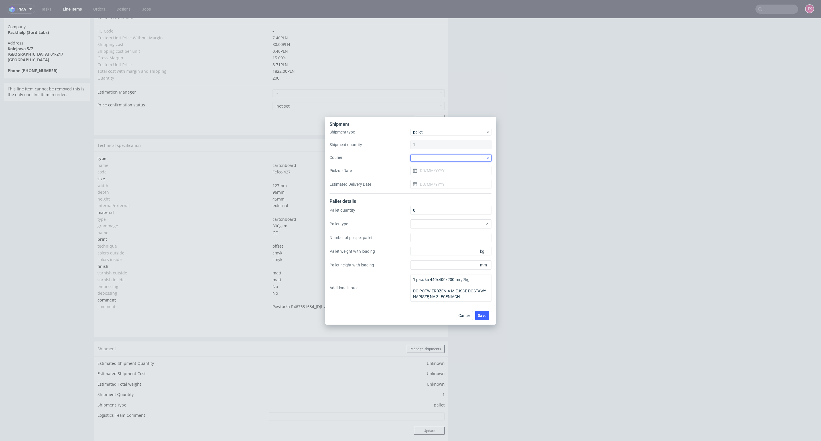
click at [454, 160] on div at bounding box center [450, 157] width 81 height 7
click at [440, 196] on div "UPS Pallets" at bounding box center [451, 198] width 76 height 10
click at [444, 169] on input "Pick-up Date" at bounding box center [450, 169] width 81 height 9
click at [467, 217] on span "10" at bounding box center [469, 218] width 5 height 6
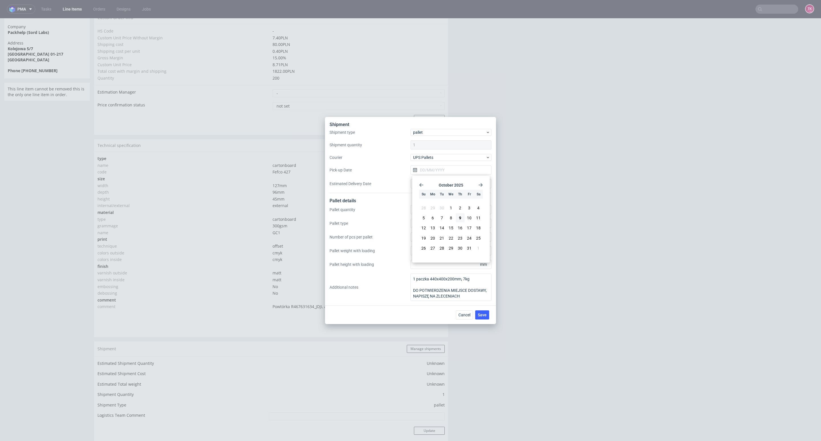
type input "10/10/2025"
click at [483, 312] on button "Save" at bounding box center [482, 314] width 14 height 9
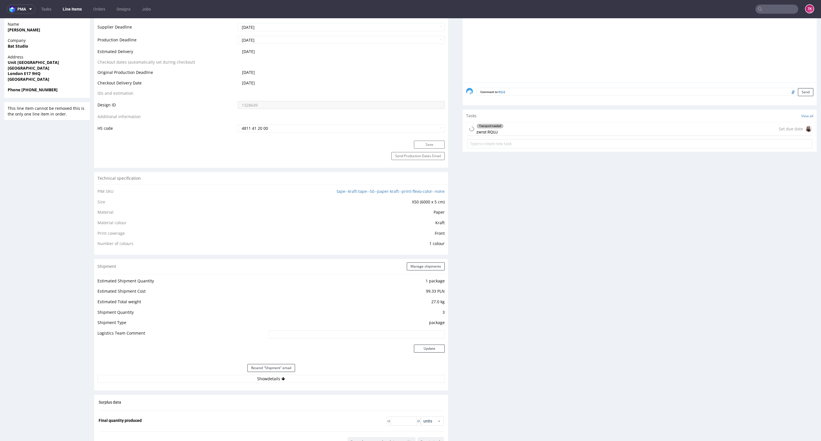
scroll to position [265, 0]
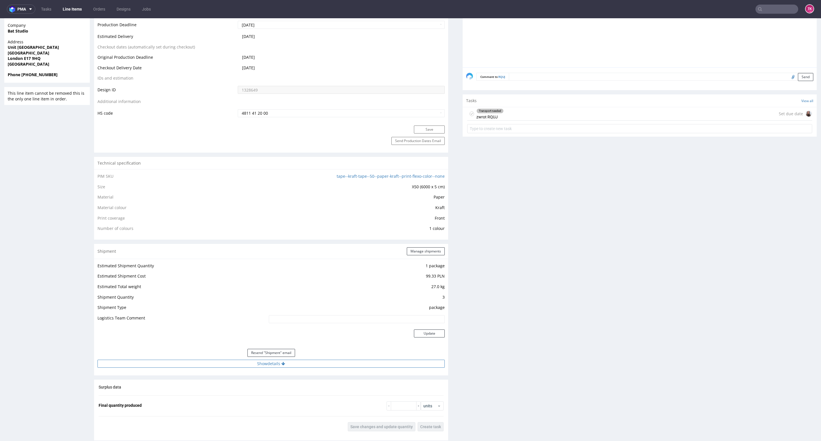
drag, startPoint x: 334, startPoint y: 357, endPoint x: 335, endPoint y: 364, distance: 7.2
click at [332, 358] on div "Resend "Shipment" email" at bounding box center [270, 353] width 347 height 14
drag, startPoint x: 335, startPoint y: 364, endPoint x: 323, endPoint y: 369, distance: 12.7
click at [333, 364] on button "Show details" at bounding box center [270, 363] width 347 height 8
click at [211, 398] on input "1Z5A15806898949876" at bounding box center [321, 400] width 247 height 8
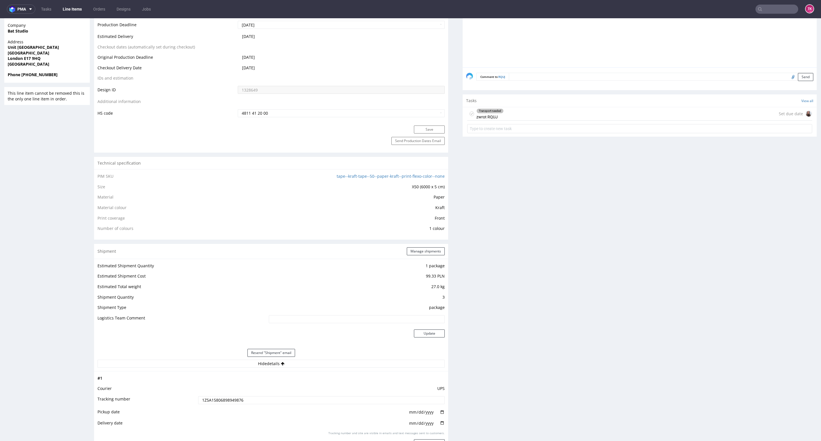
click at [211, 398] on input "1Z5A15806898949876" at bounding box center [321, 400] width 247 height 8
click at [218, 409] on td "2025-09-12" at bounding box center [321, 413] width 248 height 11
click at [222, 400] on input "1Z5A15806898949876" at bounding box center [321, 400] width 247 height 8
click at [232, 404] on td "1Z5A15806898949876" at bounding box center [321, 401] width 248 height 13
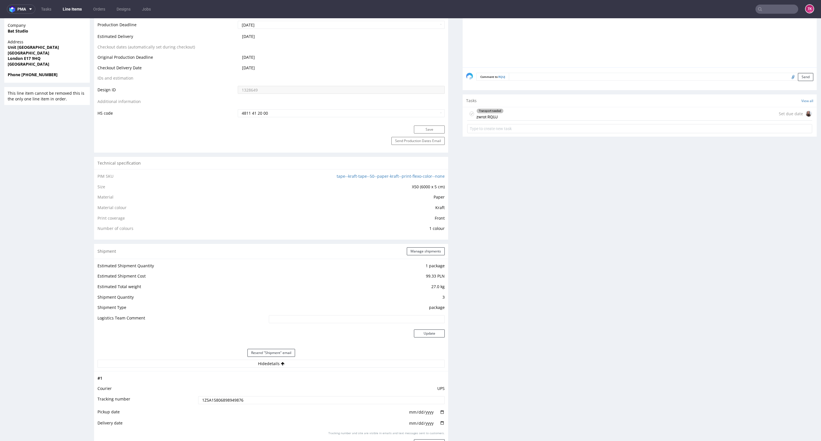
click at [232, 404] on td "1Z5A15806898949876" at bounding box center [321, 401] width 248 height 13
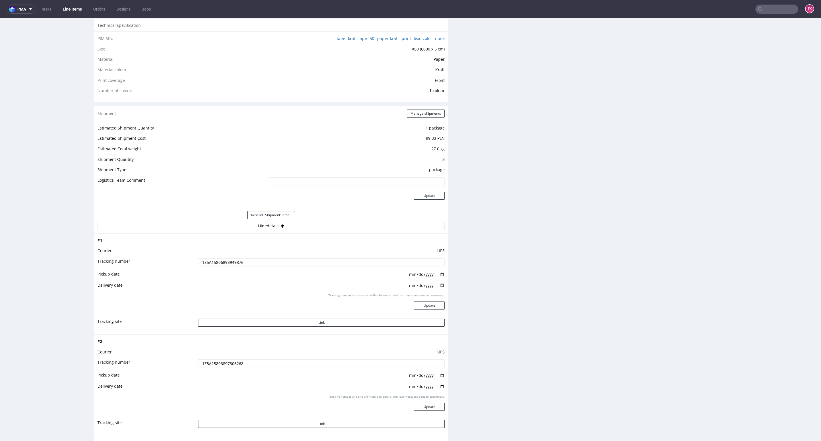
scroll to position [436, 0]
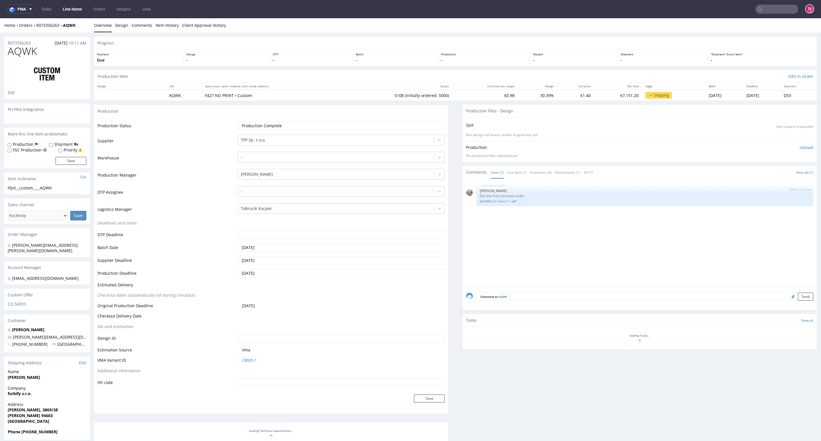
select select "in_progress"
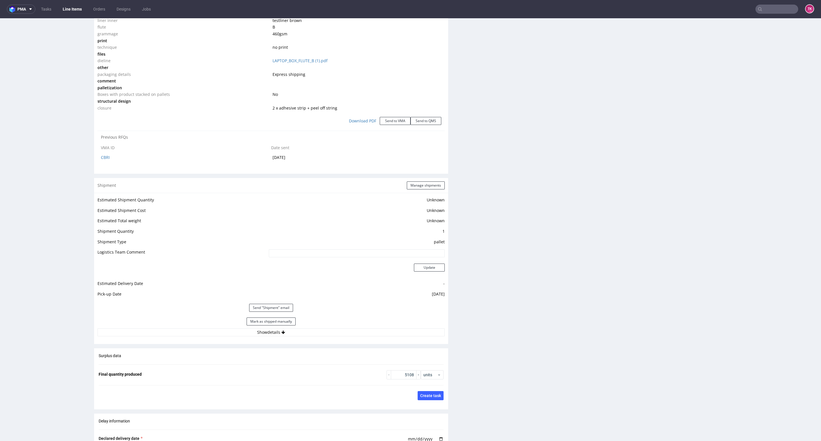
scroll to position [641, 0]
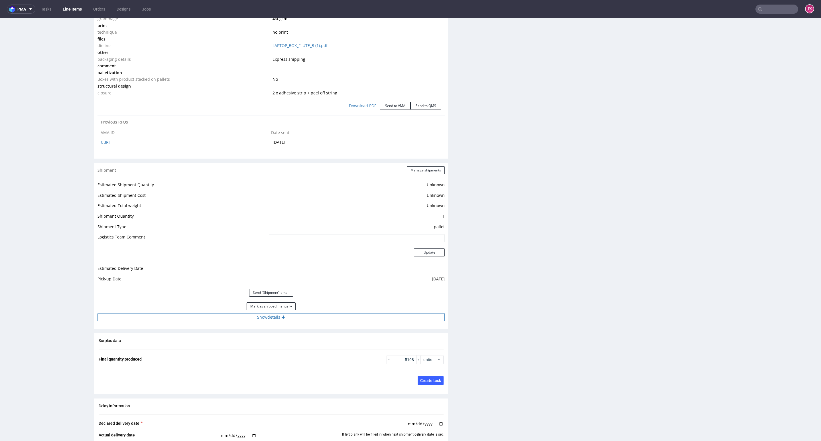
drag, startPoint x: 198, startPoint y: 326, endPoint x: 198, endPoint y: 321, distance: 5.1
click at [198, 322] on div "Shipment Manage shipments Estimated Shipment Quantity Unknown Estimated Shipmen…" at bounding box center [271, 246] width 354 height 166
click at [197, 320] on button "Show details" at bounding box center [270, 317] width 347 height 8
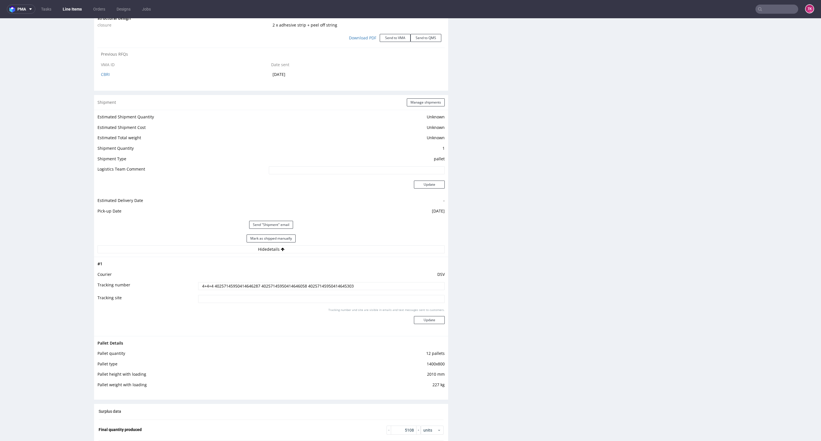
scroll to position [812, 0]
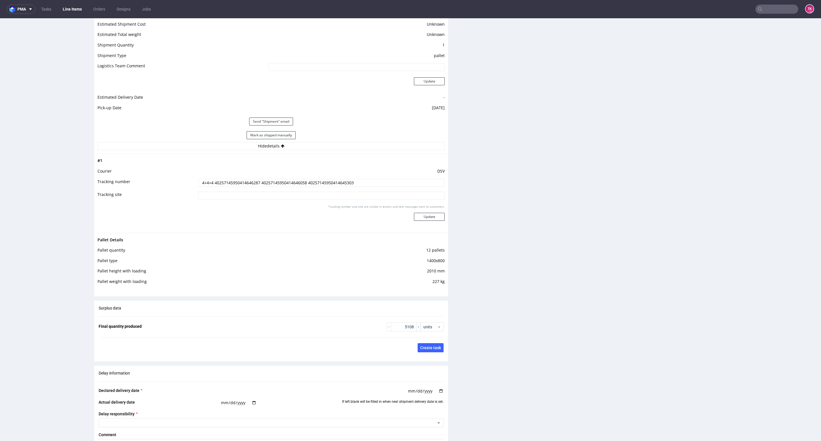
drag, startPoint x: 211, startPoint y: 182, endPoint x: 303, endPoint y: 186, distance: 91.9
click at [303, 186] on input "4+4+4 40257145950414646287 40257145950414646058 40257145950414645303" at bounding box center [321, 183] width 247 height 8
click at [333, 178] on td "4+4+4 40257145950414646287 40257145950414646058 40257145950414645303" at bounding box center [321, 184] width 248 height 13
drag, startPoint x: 333, startPoint y: 178, endPoint x: 329, endPoint y: 181, distance: 4.4
click at [331, 180] on td "4+4+4 40257145950414646287 40257145950414646058 40257145950414645303" at bounding box center [321, 184] width 248 height 13
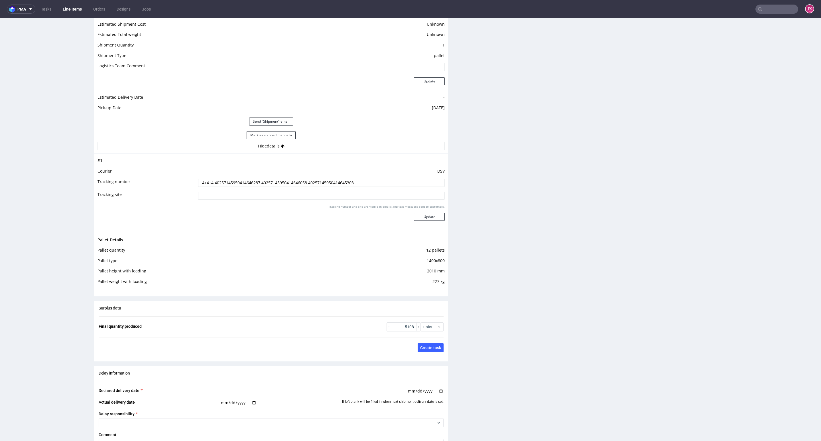
click at [329, 182] on input "4+4+4 40257145950414646287 40257145950414646058 40257145950414645303" at bounding box center [321, 183] width 247 height 8
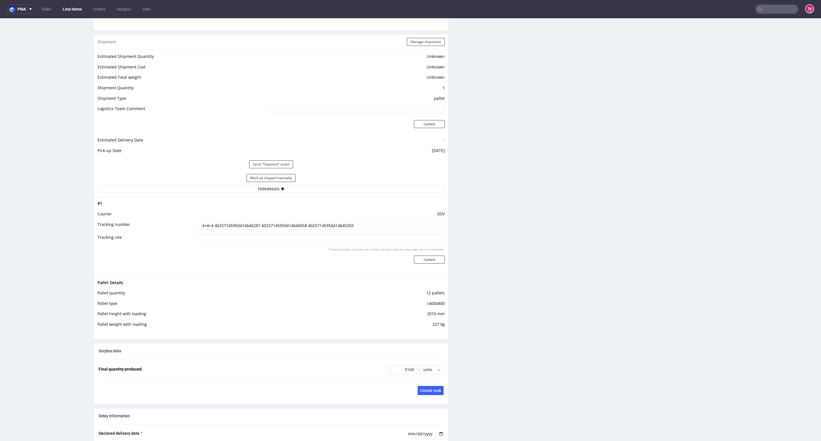
scroll to position [771, 0]
drag, startPoint x: 805, startPoint y: 342, endPoint x: 801, endPoint y: 256, distance: 85.6
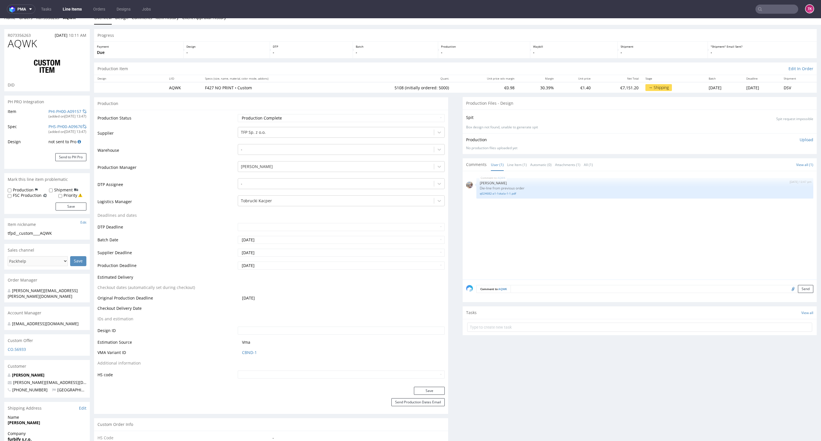
scroll to position [0, 0]
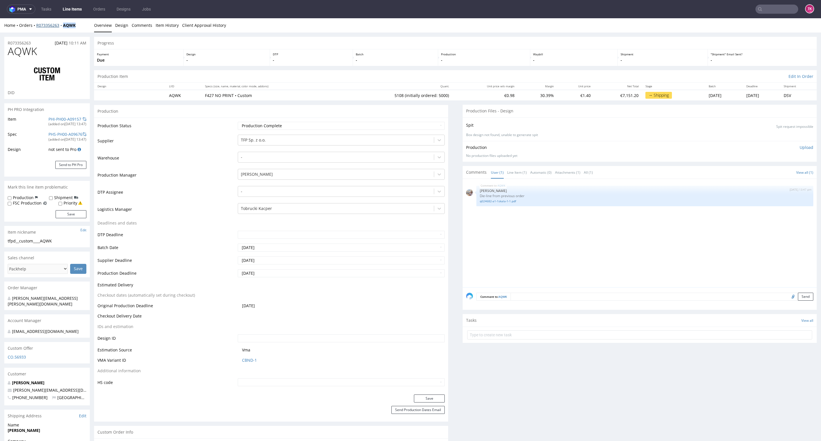
drag, startPoint x: 80, startPoint y: 22, endPoint x: 62, endPoint y: 24, distance: 18.3
click at [62, 24] on div "Home Orders R073356263 AQWK" at bounding box center [46, 26] width 85 height 6
copy strong "AQWK"
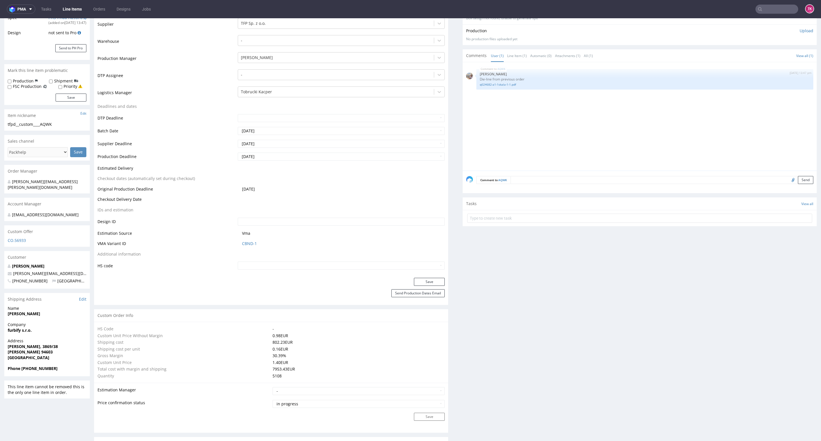
scroll to position [128, 0]
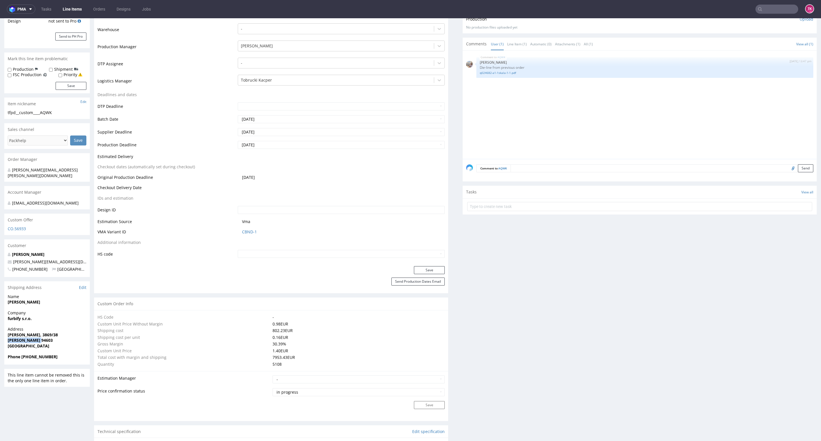
drag, startPoint x: 9, startPoint y: 340, endPoint x: 57, endPoint y: 340, distance: 48.7
click at [57, 340] on div "Address Osada Reviczkého, 3869/38 Kolárovo 94603 Slovakia" at bounding box center [46, 339] width 85 height 27
copy strong "Kolárovo 94603"
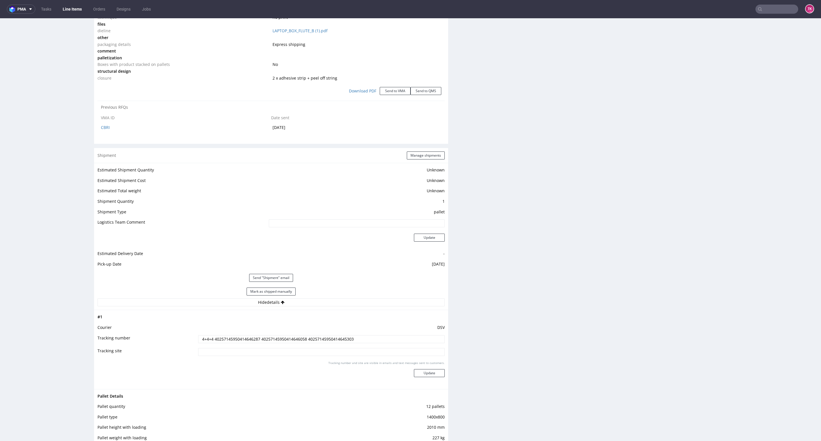
scroll to position [727, 0]
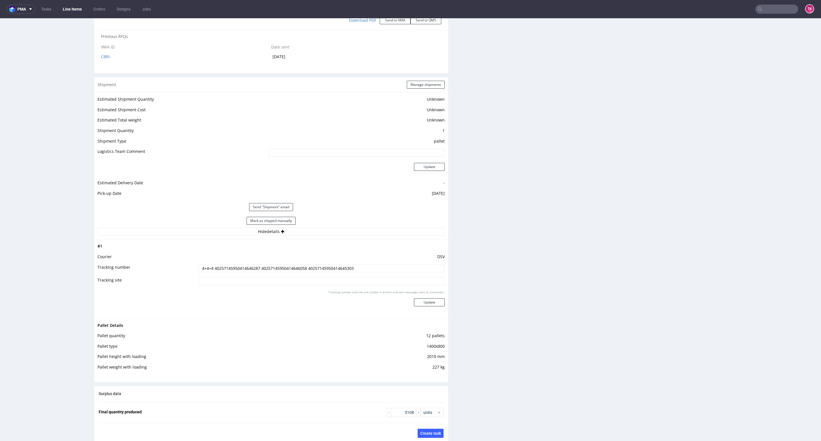
drag, startPoint x: 361, startPoint y: 268, endPoint x: 209, endPoint y: 276, distance: 151.8
click at [209, 276] on td "4+4+4 40257145950414646287 40257145950414646058 40257145950414645303" at bounding box center [321, 270] width 248 height 13
click at [210, 270] on input "4+4+4 40257145950414646287 40257145950414646058 40257145950414645303" at bounding box center [321, 268] width 247 height 8
drag, startPoint x: 211, startPoint y: 267, endPoint x: 382, endPoint y: 271, distance: 171.9
click at [382, 271] on input "4+4+4 40257145950414646287 40257145950414646058 40257145950414645303" at bounding box center [321, 268] width 247 height 8
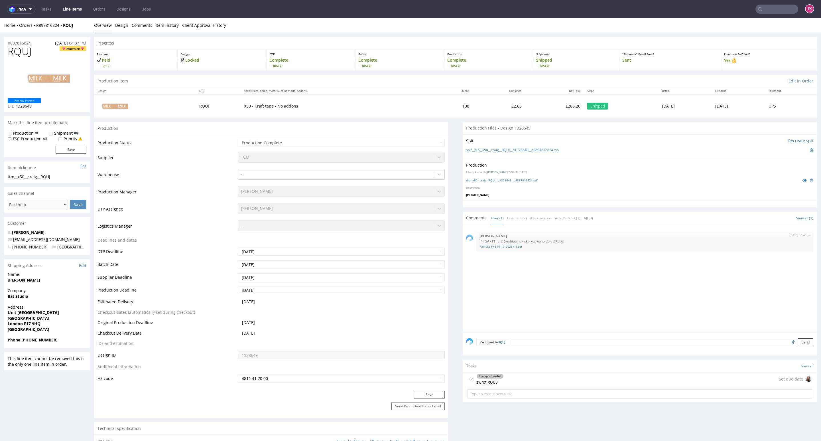
drag, startPoint x: 0, startPoint y: 280, endPoint x: 48, endPoint y: 283, distance: 48.0
copy strong "[PERSON_NAME]"
drag, startPoint x: 60, startPoint y: 239, endPoint x: 0, endPoint y: 242, distance: 59.9
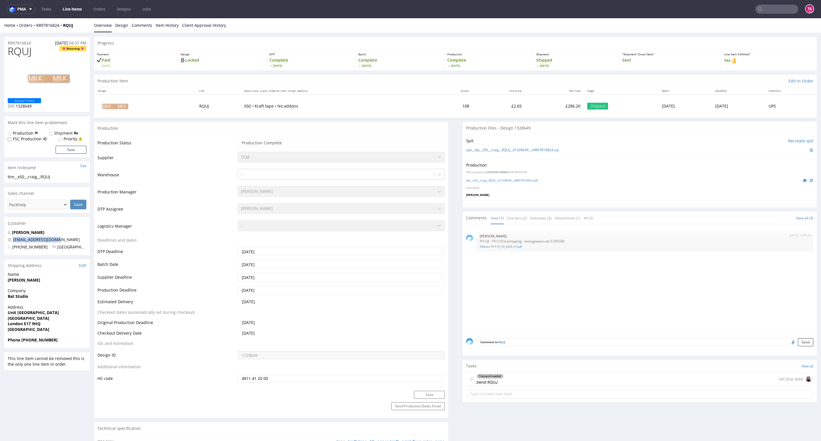
copy span "[EMAIL_ADDRESS][DOMAIN_NAME]"
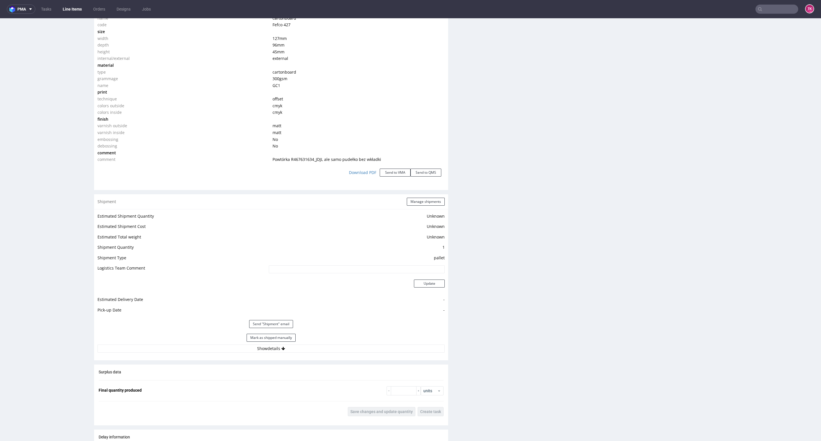
scroll to position [641, 0]
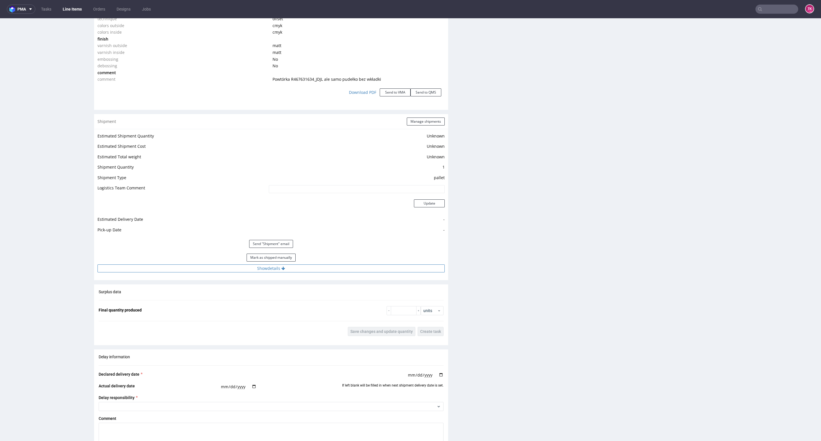
drag, startPoint x: 187, startPoint y: 256, endPoint x: 192, endPoint y: 271, distance: 16.2
click at [188, 264] on div "Mark as shipped manually" at bounding box center [270, 258] width 347 height 14
click at [193, 272] on button "Show details" at bounding box center [270, 268] width 347 height 8
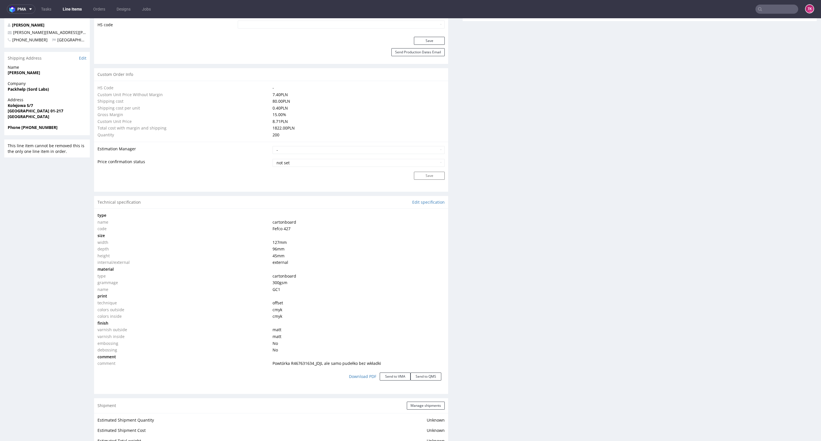
scroll to position [342, 0]
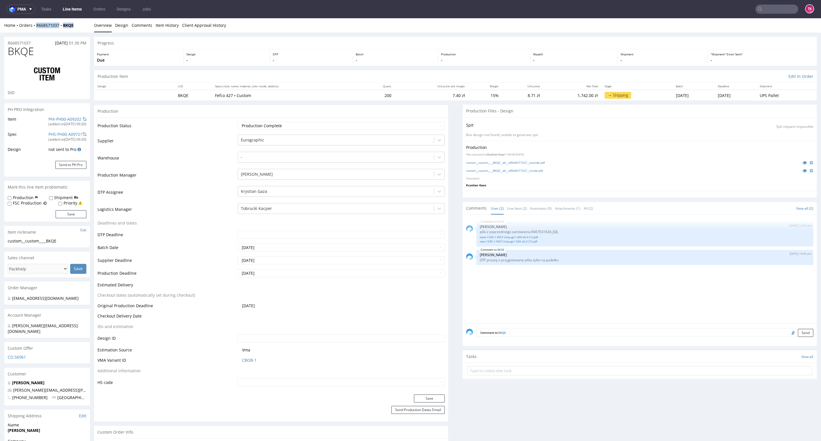
drag, startPoint x: 84, startPoint y: 31, endPoint x: 34, endPoint y: 31, distance: 49.3
click at [34, 31] on div "Home Orders R668571037 BKQE Overview Design Comments Item History Client Approv…" at bounding box center [410, 25] width 821 height 14
copy div "R668571037 BKQE"
click at [73, 6] on link "Line Items" at bounding box center [72, 9] width 26 height 9
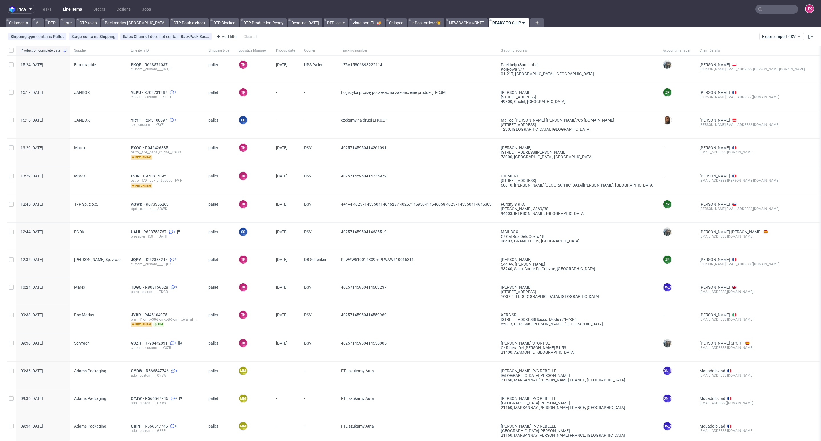
click at [69, 5] on link "Line Items" at bounding box center [72, 9] width 26 height 9
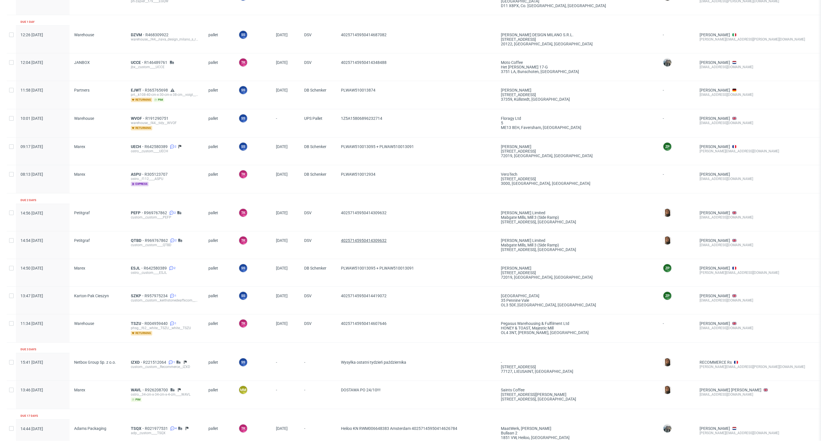
scroll to position [629, 0]
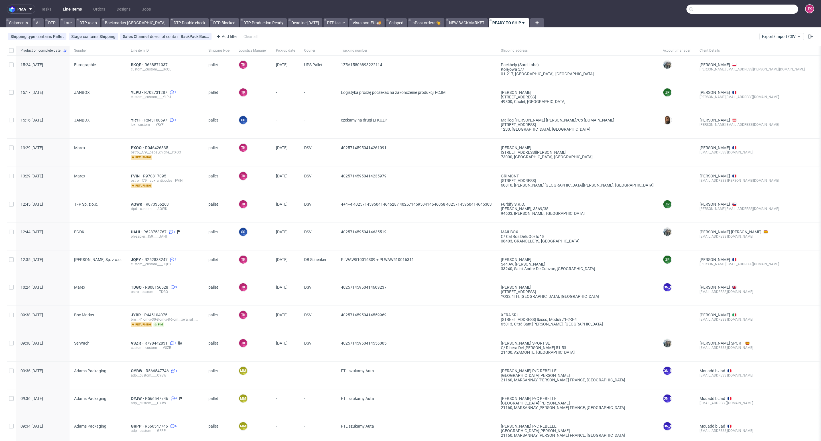
click at [760, 9] on input "text" at bounding box center [742, 9] width 112 height 9
paste input "1Z5A15806890890578"
type input "1Z5A15806890890578"
click at [733, 23] on div "GWCI" at bounding box center [763, 24] width 103 height 10
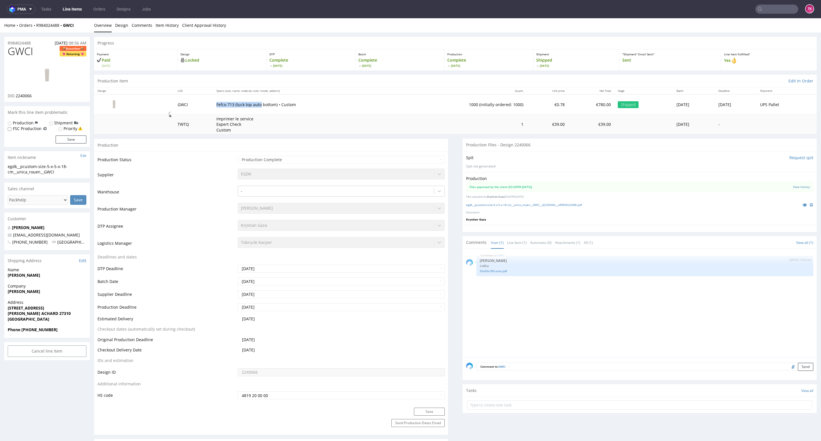
drag, startPoint x: 209, startPoint y: 105, endPoint x: 257, endPoint y: 112, distance: 49.0
click at [256, 111] on td "Fefco 713 (tuck top auto bottom) • Custom" at bounding box center [305, 104] width 184 height 20
click at [496, 204] on link "egdk__pcustom-size-5-x-5-x-18-cm__unica_rouen__GWCI__d2240066__oR984024488.pdf" at bounding box center [524, 205] width 116 height 4
click at [42, 330] on strong "Phone +33609152460" at bounding box center [33, 329] width 50 height 5
click at [41, 330] on strong "Phone +33609152460" at bounding box center [33, 329] width 50 height 5
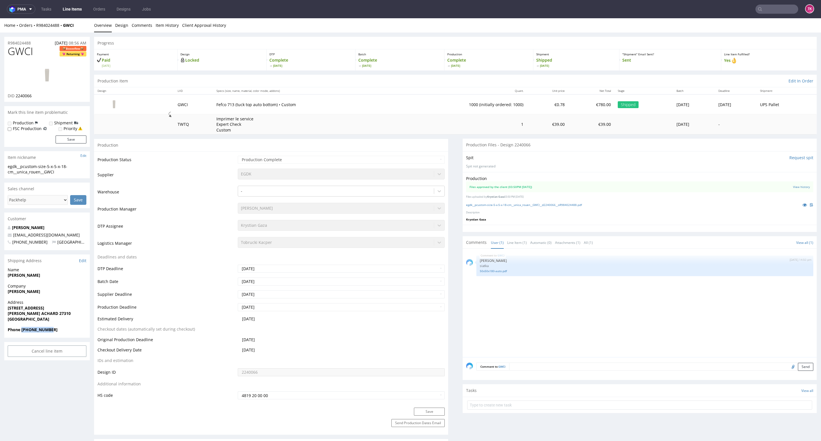
drag, startPoint x: 21, startPoint y: 332, endPoint x: 81, endPoint y: 329, distance: 59.9
click at [82, 329] on span "Phone +33609152460" at bounding box center [47, 330] width 79 height 6
copy strong "+33609152460"
click at [70, 15] on nav "pma Tasks Line Items Orders Designs Jobs TK" at bounding box center [410, 9] width 821 height 18
click at [71, 15] on nav "pma Tasks Line Items Orders Designs Jobs TK" at bounding box center [410, 9] width 821 height 18
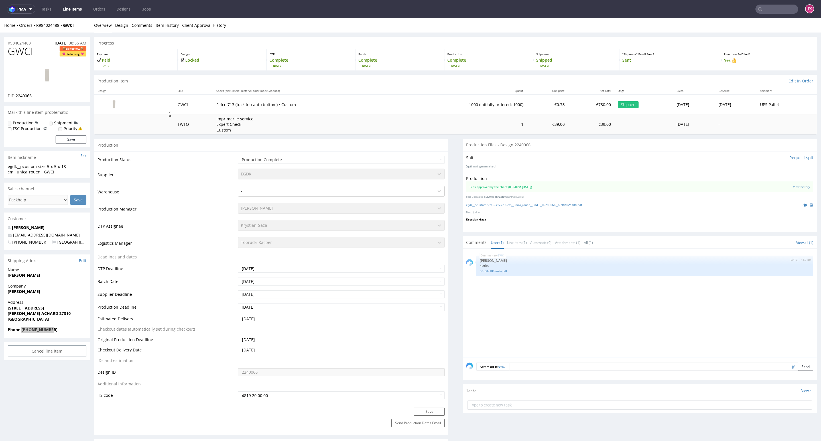
click at [73, 10] on link "Line Items" at bounding box center [72, 9] width 26 height 9
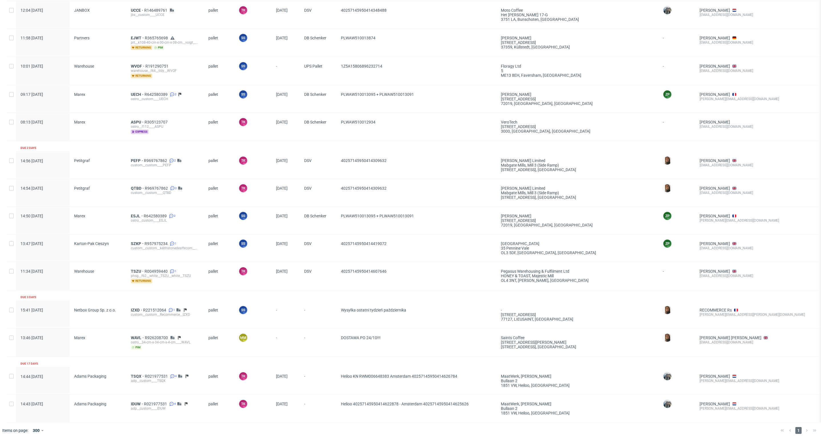
scroll to position [629, 0]
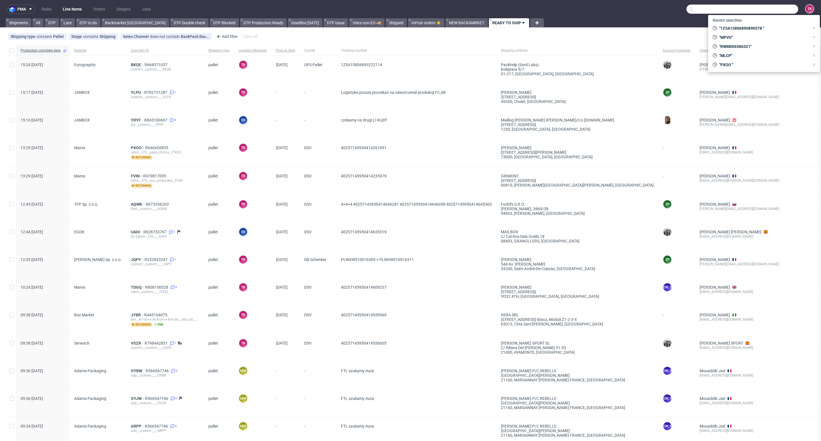
click at [771, 6] on input "text" at bounding box center [742, 9] width 112 height 9
paste input "1Z5A15806893320188"
type input "1Z5A15806893320188"
click at [740, 20] on div "GWCI" at bounding box center [763, 24] width 103 height 10
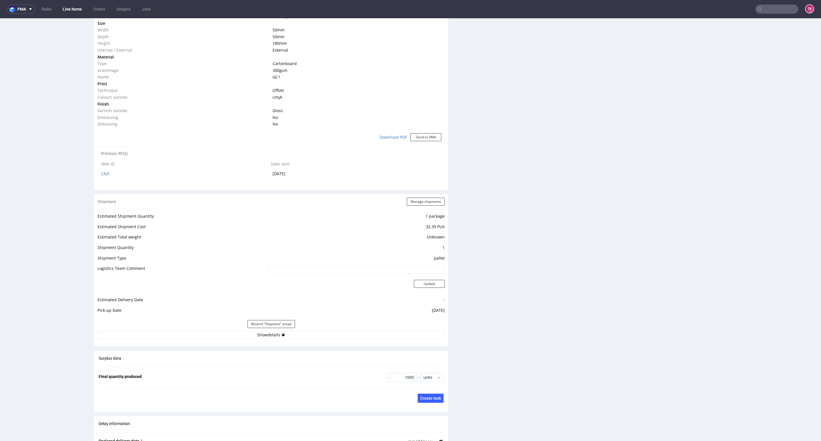
scroll to position [470, 0]
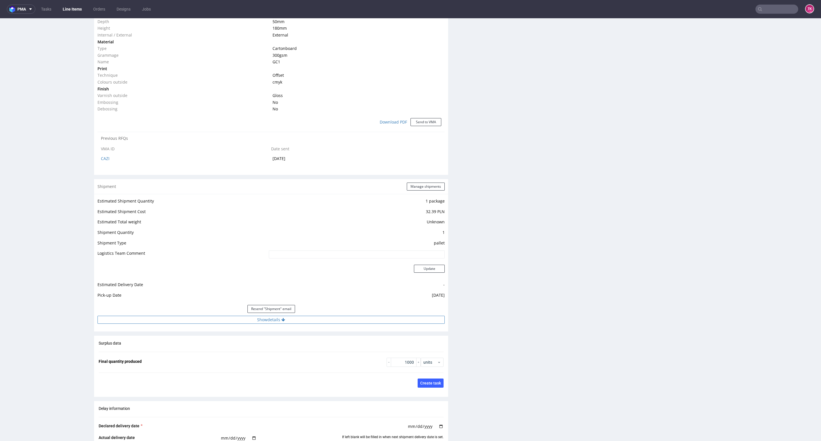
drag, startPoint x: 348, startPoint y: 326, endPoint x: 350, endPoint y: 319, distance: 7.3
click at [350, 325] on div "Estimated Shipment Quantity 1 package Estimated Shipment Cost 32.39 PLN Estimat…" at bounding box center [271, 260] width 354 height 133
click at [350, 319] on button "Show details" at bounding box center [270, 319] width 347 height 8
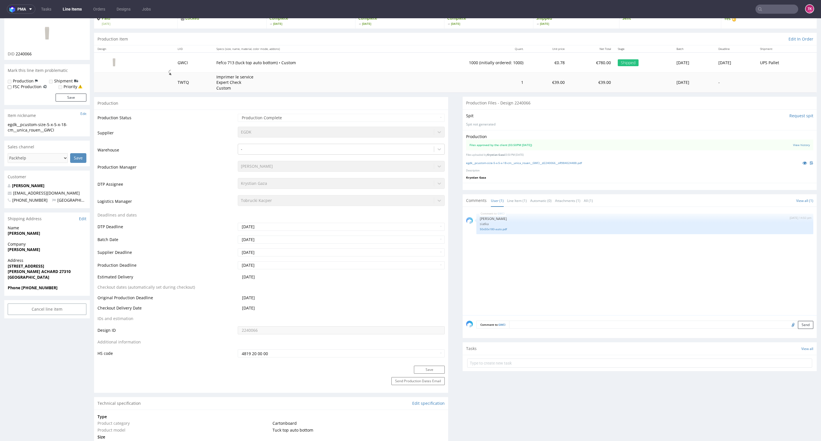
scroll to position [0, 0]
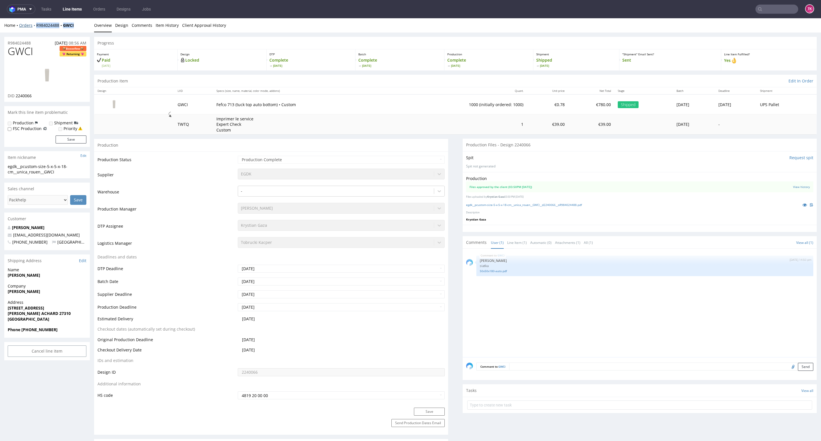
drag, startPoint x: 80, startPoint y: 26, endPoint x: 35, endPoint y: 25, distance: 45.0
click at [35, 25] on div "Home Orders R984024488 GWCI" at bounding box center [46, 26] width 85 height 6
copy div "R984024488 GWCI"
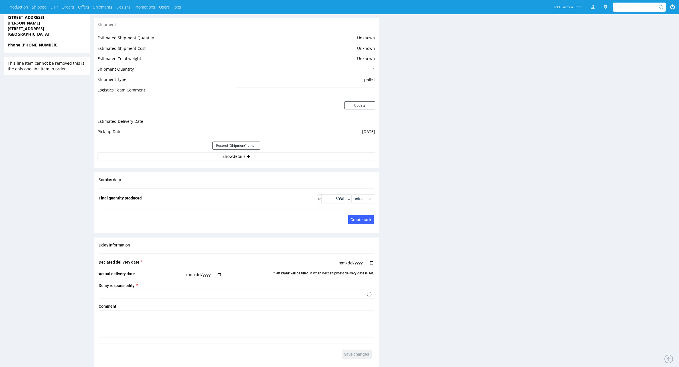
scroll to position [468, 0]
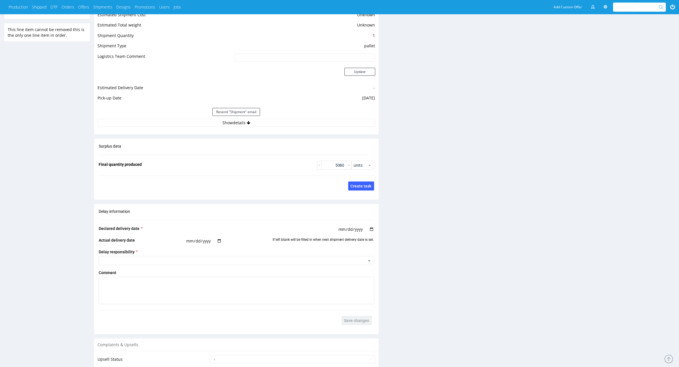
click at [175, 115] on div "Resend "Shipment" email" at bounding box center [236, 112] width 278 height 14
click at [177, 118] on div "Resend "Shipment" email" at bounding box center [236, 112] width 278 height 14
click at [152, 116] on div "Resend "Shipment" email" at bounding box center [236, 112] width 278 height 14
click at [152, 123] on button "Show details" at bounding box center [236, 123] width 278 height 8
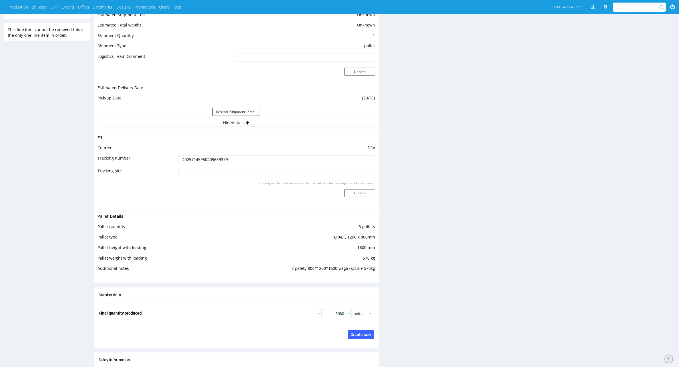
click at [192, 159] on input "40257145950409639379" at bounding box center [276, 159] width 197 height 8
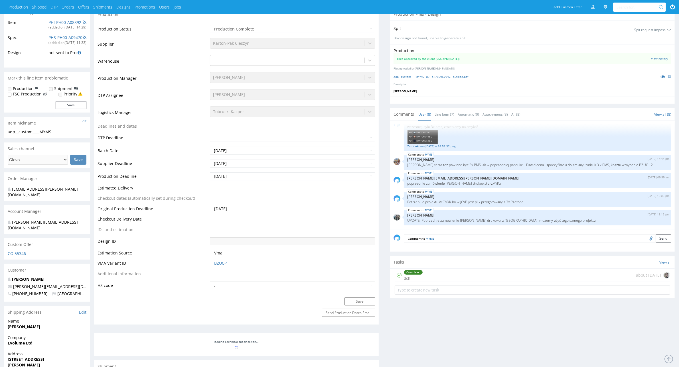
scroll to position [76, 0]
